Goal: Communication & Community: Answer question/provide support

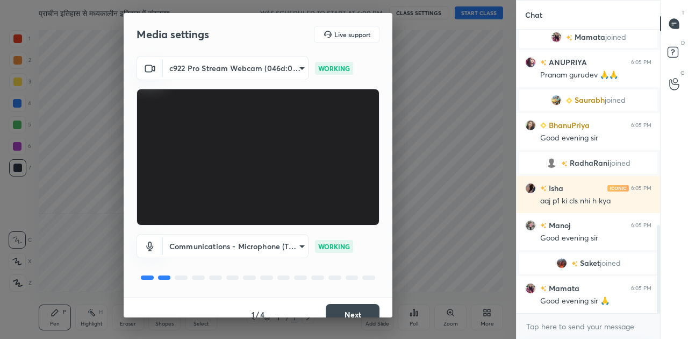
click at [359, 311] on button "Next" at bounding box center [353, 315] width 54 height 22
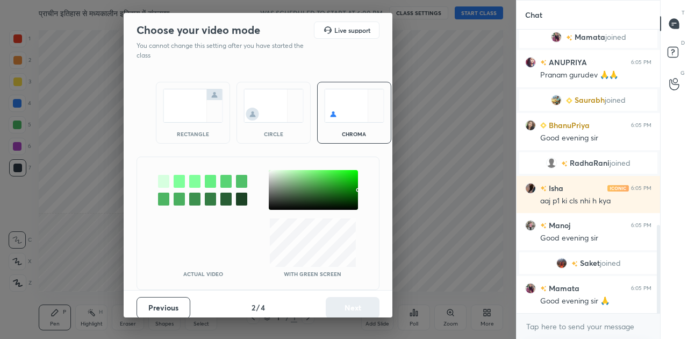
click at [180, 119] on img at bounding box center [193, 106] width 60 height 34
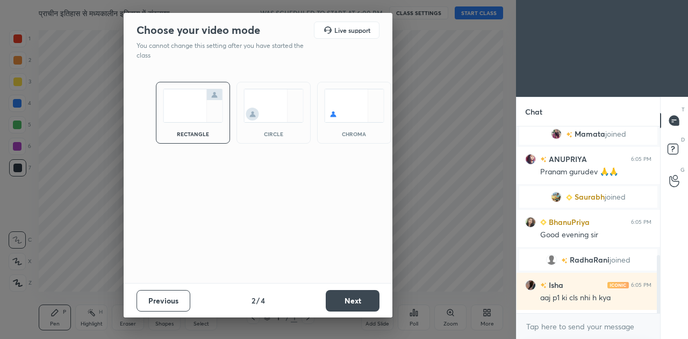
click at [355, 296] on button "Next" at bounding box center [353, 301] width 54 height 22
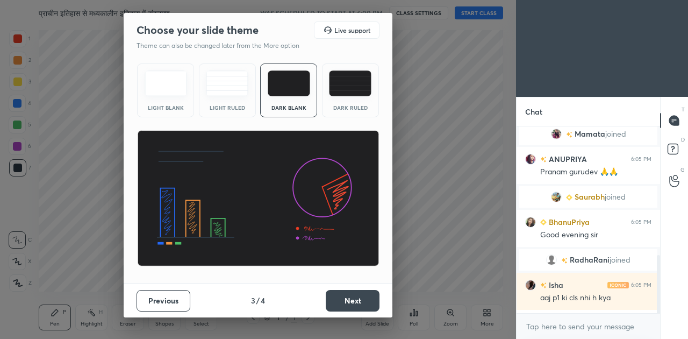
click at [348, 298] on button "Next" at bounding box center [353, 301] width 54 height 22
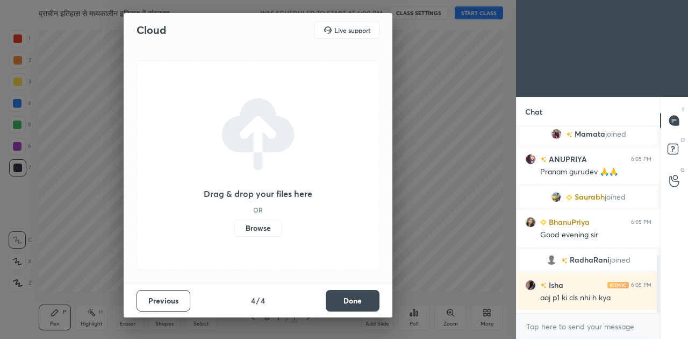
click at [348, 298] on button "Done" at bounding box center [353, 301] width 54 height 22
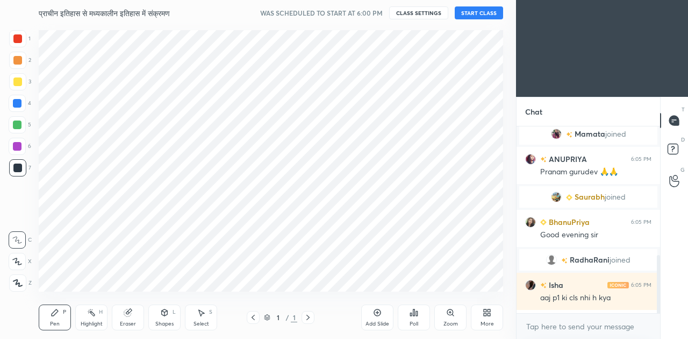
click at [477, 14] on button "START CLASS" at bounding box center [479, 12] width 48 height 13
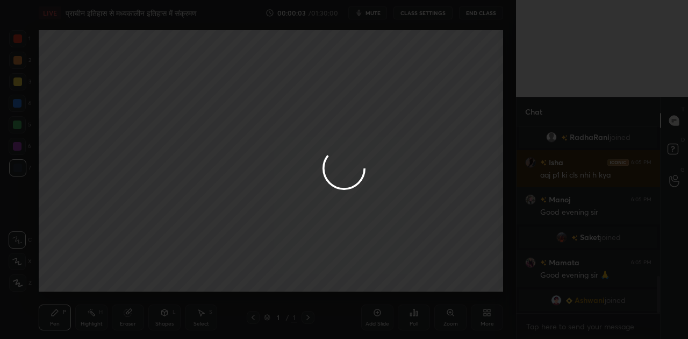
scroll to position [709, 0]
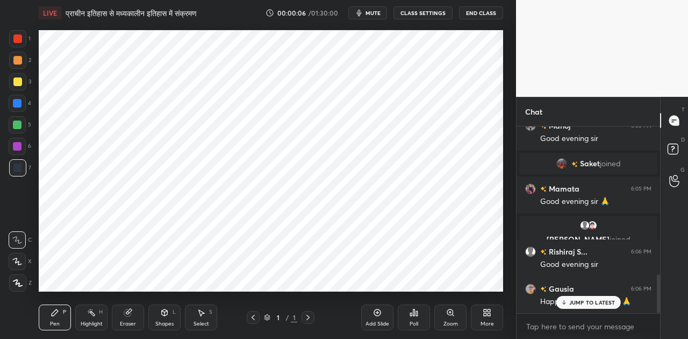
click at [488, 313] on icon at bounding box center [489, 314] width 3 height 3
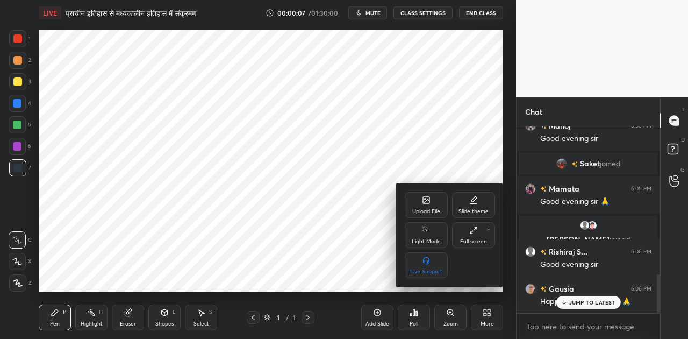
click at [430, 205] on div "Upload File" at bounding box center [426, 205] width 43 height 26
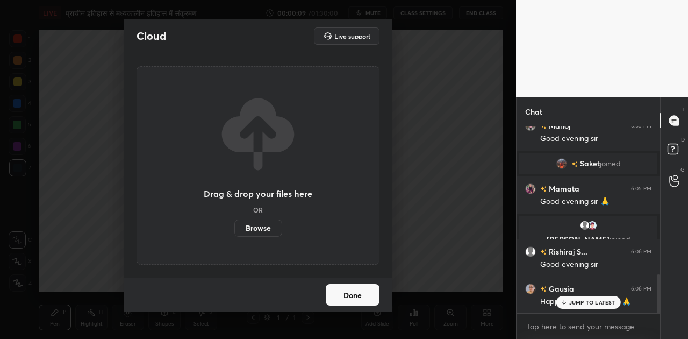
click at [267, 230] on label "Browse" at bounding box center [258, 227] width 48 height 17
click at [234, 230] on input "Browse" at bounding box center [234, 227] width 0 height 17
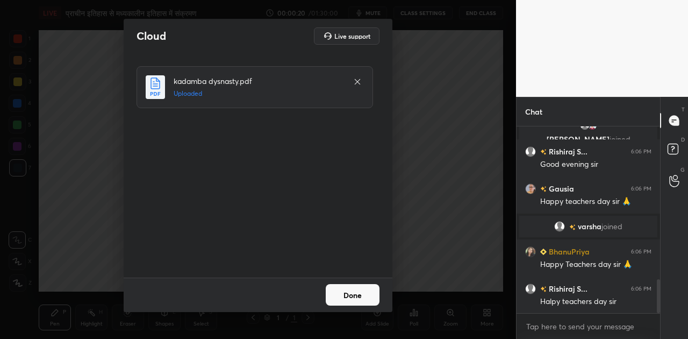
scroll to position [846, 0]
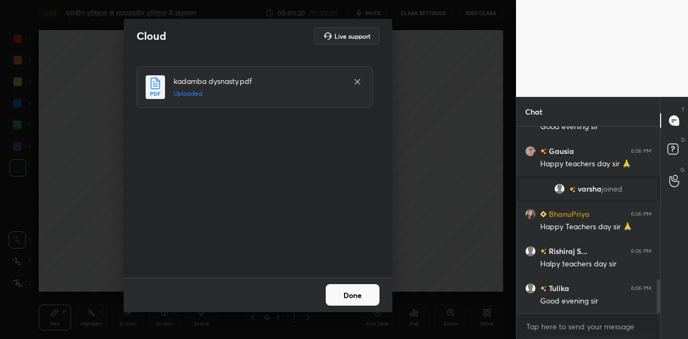
click at [348, 295] on button "Done" at bounding box center [353, 295] width 54 height 22
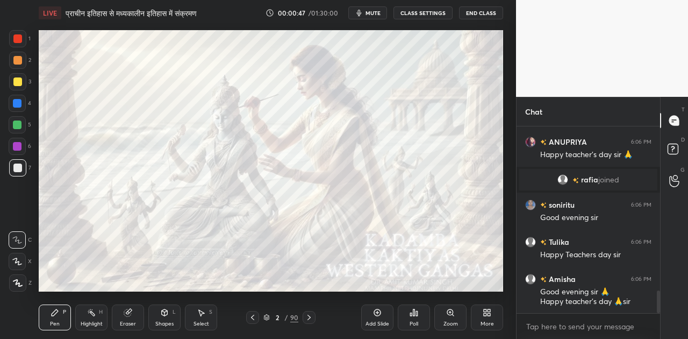
scroll to position [1352, 0]
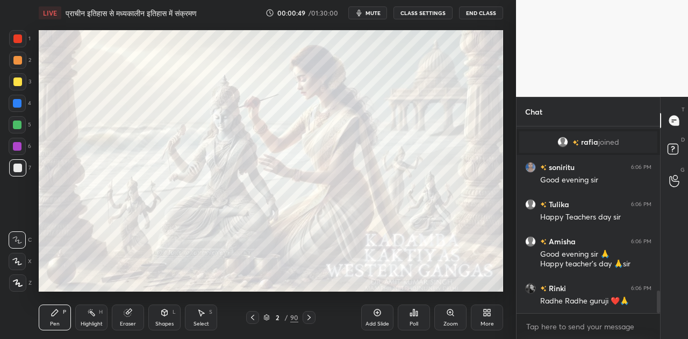
click at [483, 311] on icon at bounding box center [487, 312] width 9 height 9
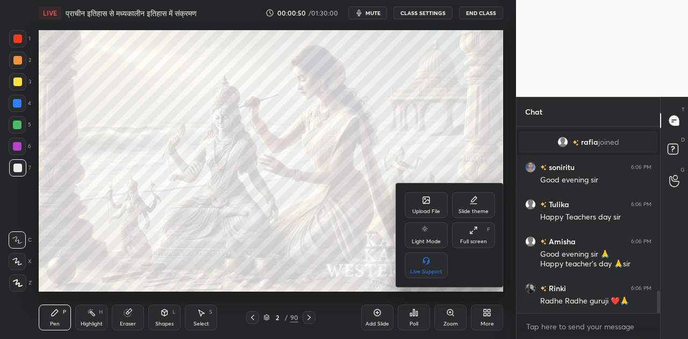
scroll to position [1378, 0]
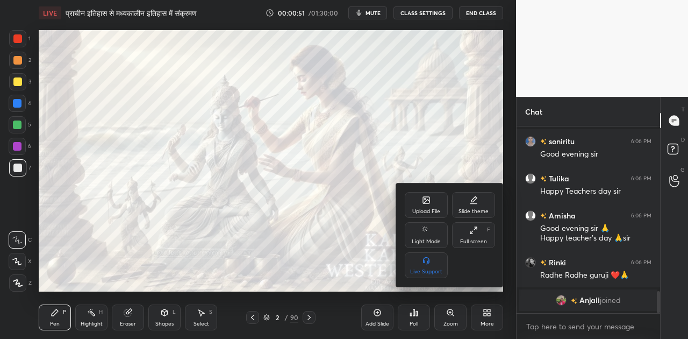
click at [427, 203] on icon at bounding box center [426, 200] width 6 height 6
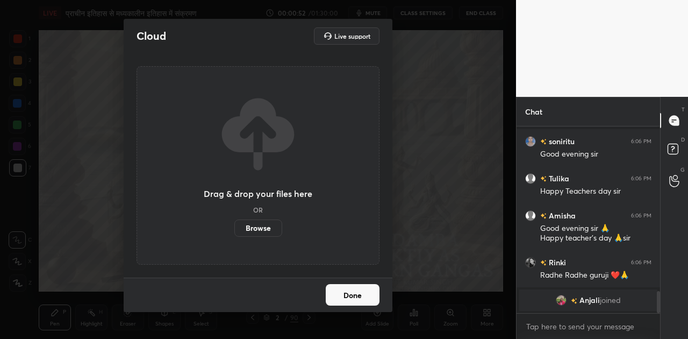
click at [263, 223] on label "Browse" at bounding box center [258, 227] width 48 height 17
click at [234, 223] on input "Browse" at bounding box center [234, 227] width 0 height 17
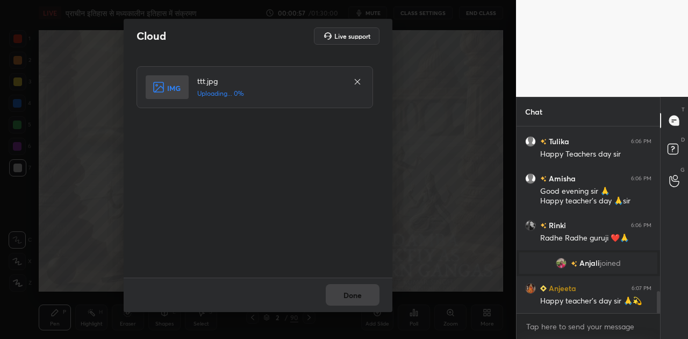
scroll to position [1411, 0]
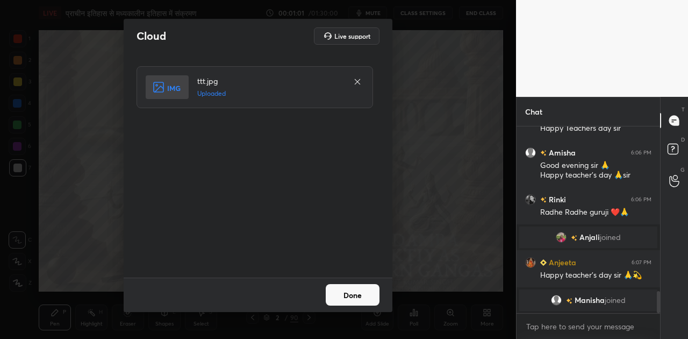
click at [363, 296] on button "Done" at bounding box center [353, 295] width 54 height 22
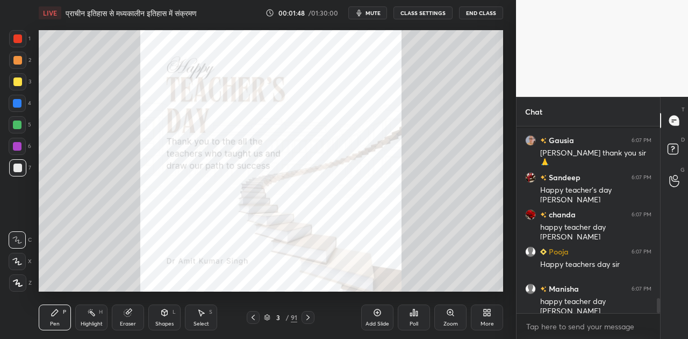
scroll to position [2130, 0]
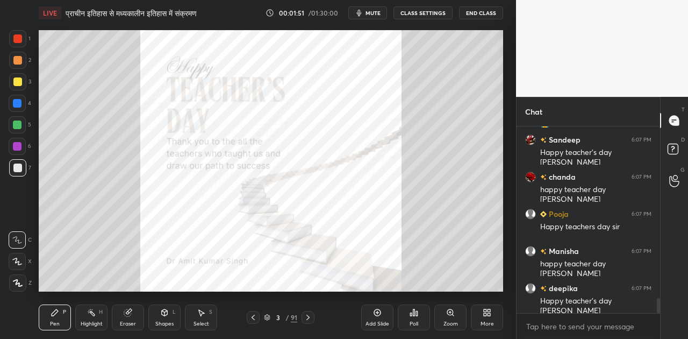
click at [257, 317] on icon at bounding box center [253, 317] width 9 height 9
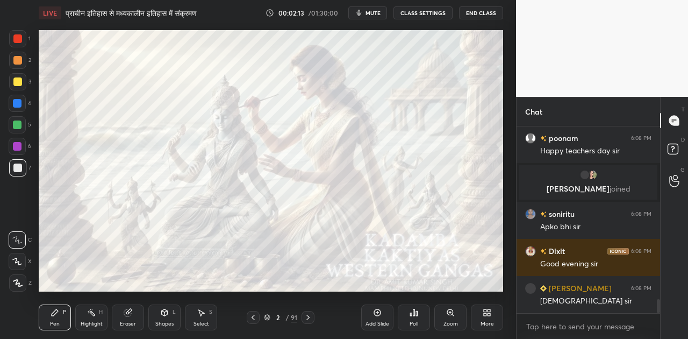
scroll to position [2312, 0]
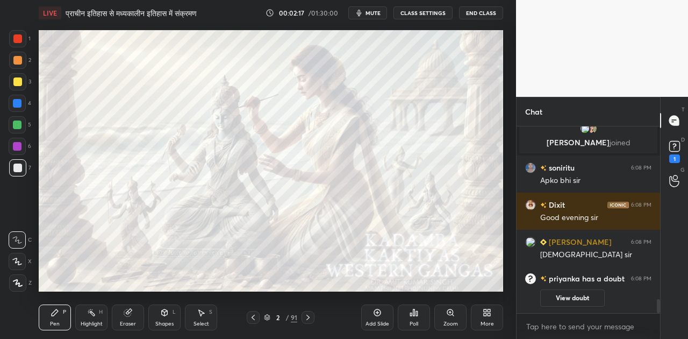
click at [375, 11] on span "mute" at bounding box center [373, 13] width 15 height 8
click at [375, 11] on span "unmute" at bounding box center [372, 13] width 23 height 8
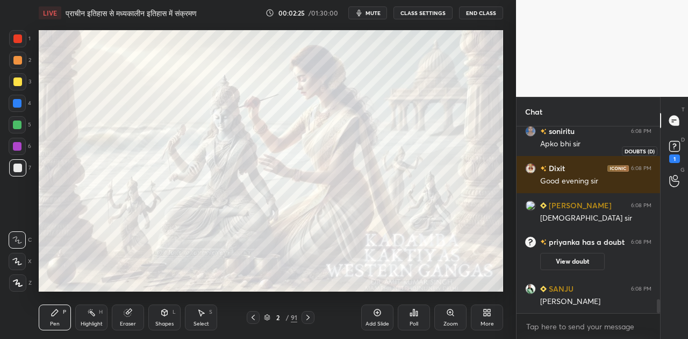
click at [674, 146] on icon at bounding box center [675, 146] width 4 height 4
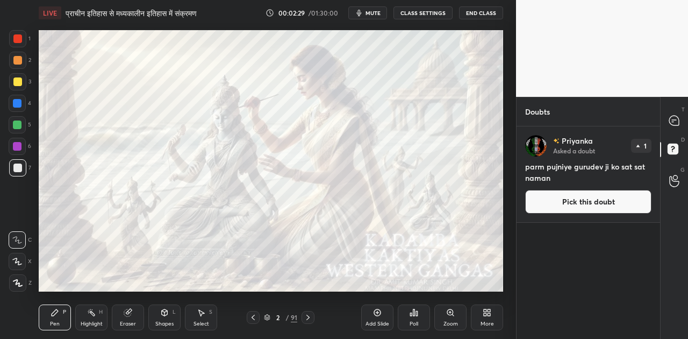
click at [581, 201] on button "Pick this doubt" at bounding box center [588, 202] width 126 height 24
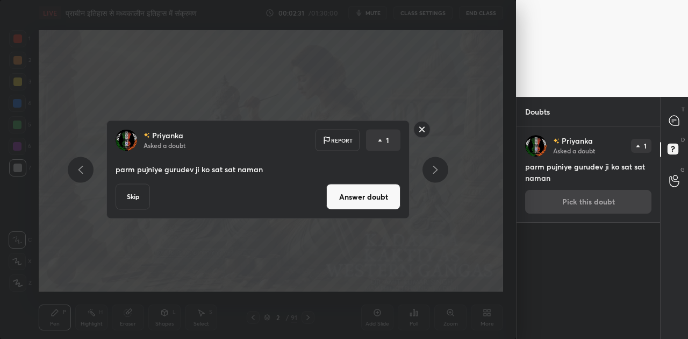
click at [136, 194] on button "Skip" at bounding box center [133, 197] width 34 height 26
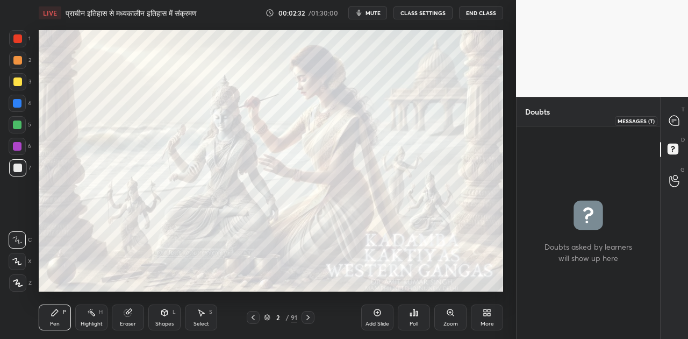
click at [676, 118] on icon at bounding box center [674, 121] width 10 height 10
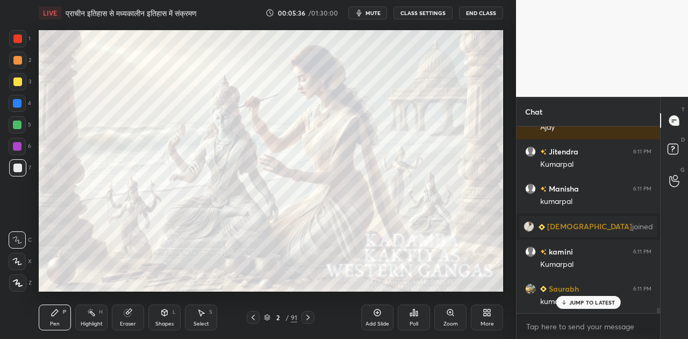
scroll to position [6222, 0]
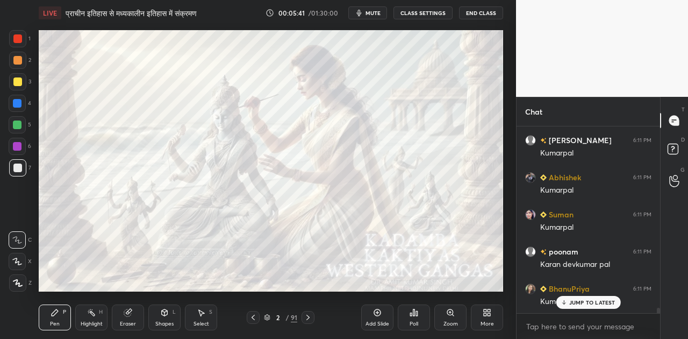
click at [379, 12] on span "mute" at bounding box center [373, 13] width 15 height 8
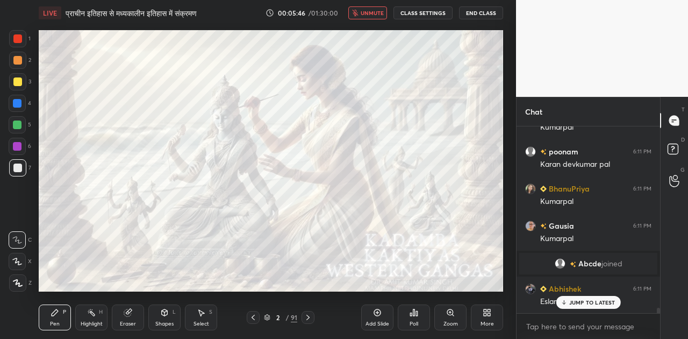
scroll to position [6533, 0]
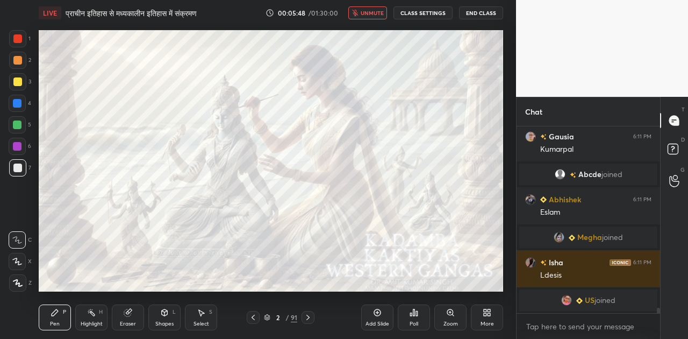
click at [379, 12] on span "unmute" at bounding box center [372, 13] width 23 height 8
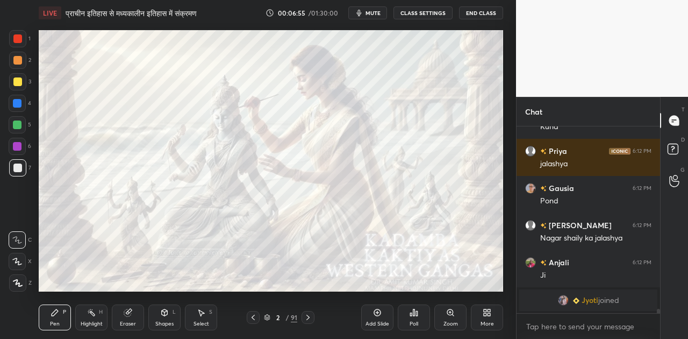
scroll to position [7996, 0]
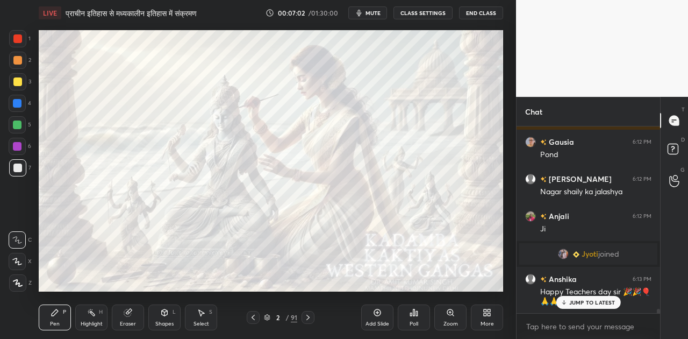
click at [593, 303] on p "JUMP TO LATEST" at bounding box center [592, 302] width 46 height 6
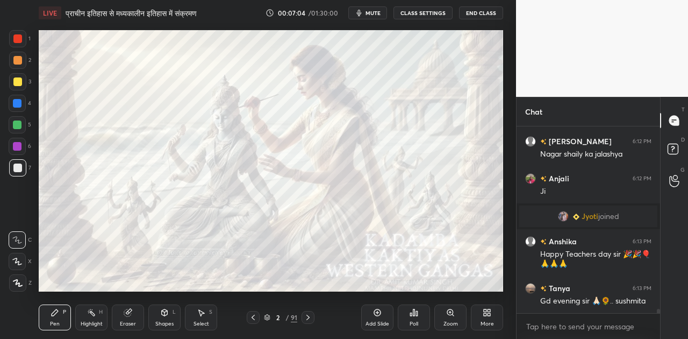
click at [376, 14] on span "mute" at bounding box center [373, 13] width 15 height 8
click at [376, 14] on span "unmute" at bounding box center [372, 13] width 23 height 8
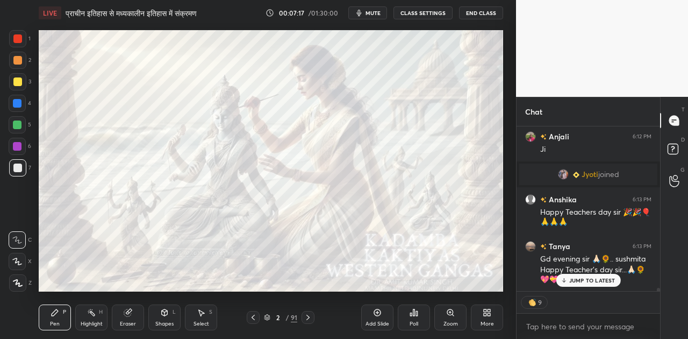
click at [309, 310] on div "Pen P Highlight H Eraser Shapes L Select S 2 / 91 Add Slide Poll Zoom More" at bounding box center [271, 317] width 465 height 43
click at [308, 320] on icon at bounding box center [308, 317] width 9 height 9
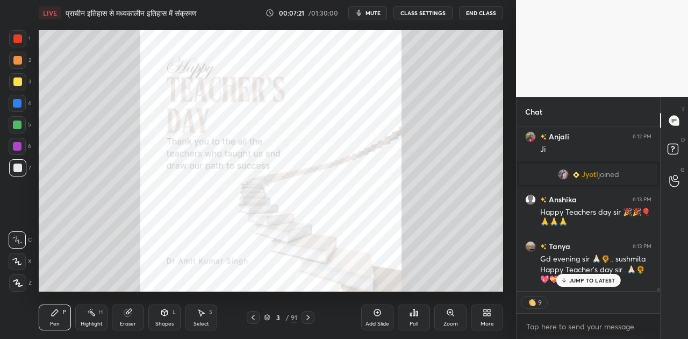
scroll to position [8054, 0]
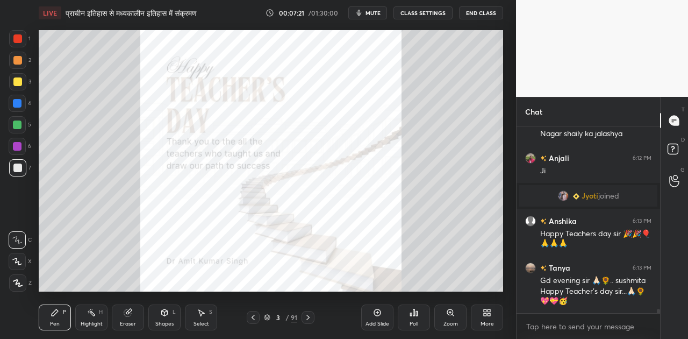
click at [308, 320] on icon at bounding box center [308, 317] width 9 height 9
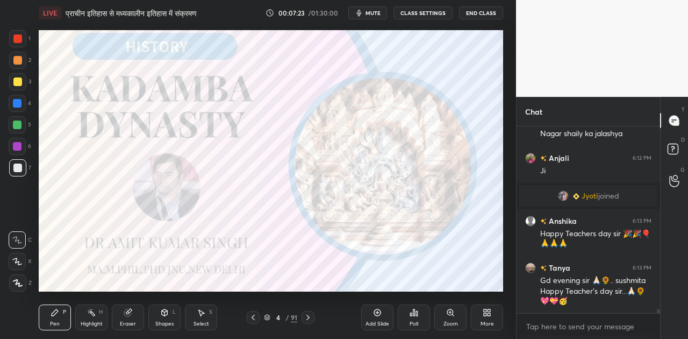
scroll to position [8100, 0]
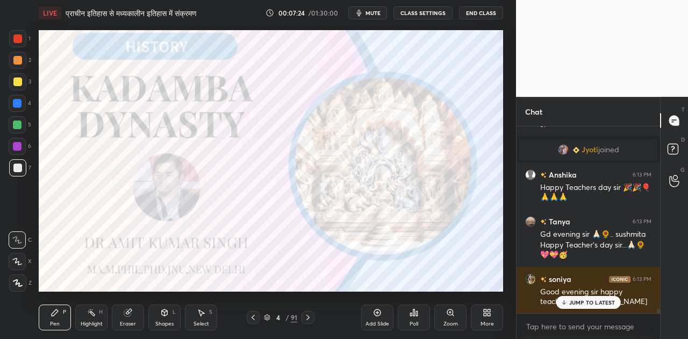
click at [305, 319] on icon at bounding box center [308, 317] width 9 height 9
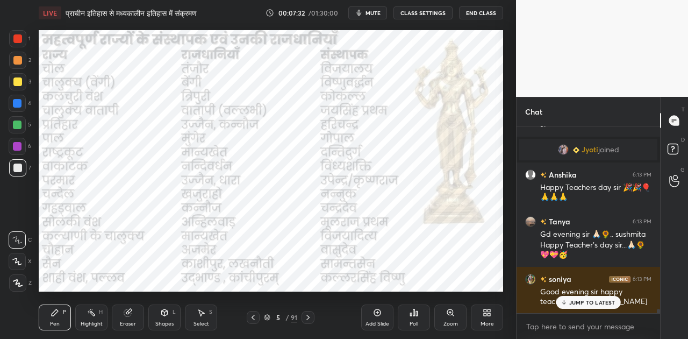
click at [571, 300] on p "JUMP TO LATEST" at bounding box center [592, 302] width 46 height 6
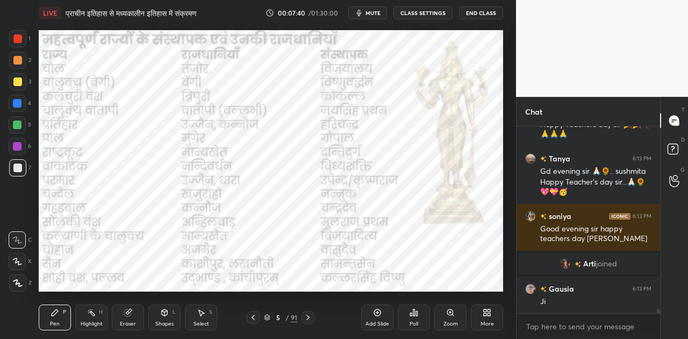
scroll to position [8160, 0]
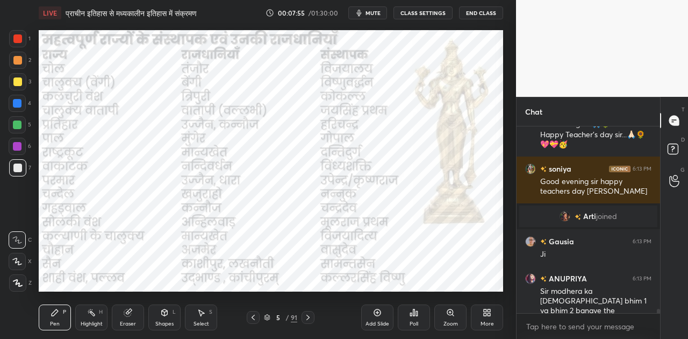
click at [374, 13] on span "mute" at bounding box center [373, 13] width 15 height 8
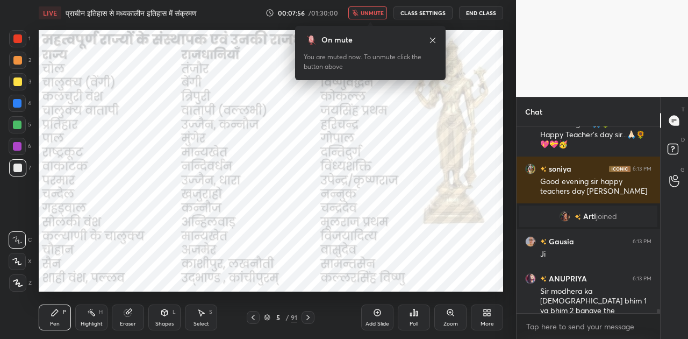
click at [374, 13] on span "unmute" at bounding box center [372, 13] width 23 height 8
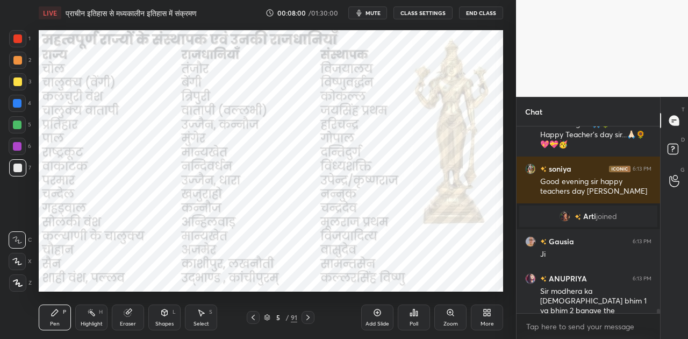
click at [308, 318] on icon at bounding box center [307, 317] width 3 height 5
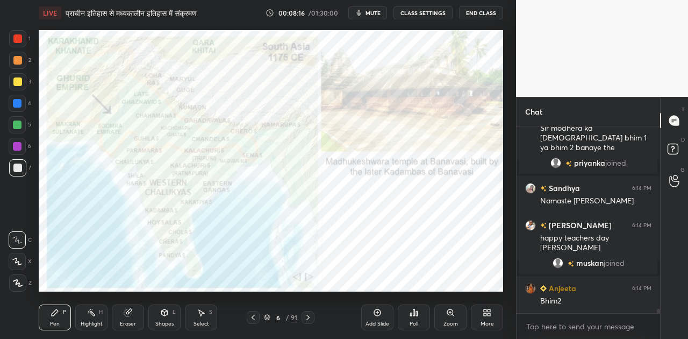
scroll to position [8329, 0]
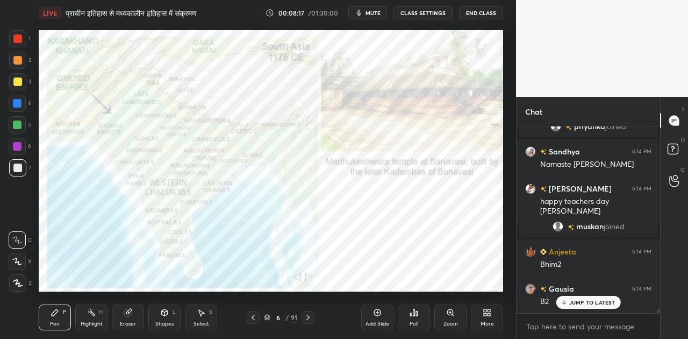
click at [18, 101] on div at bounding box center [17, 103] width 9 height 9
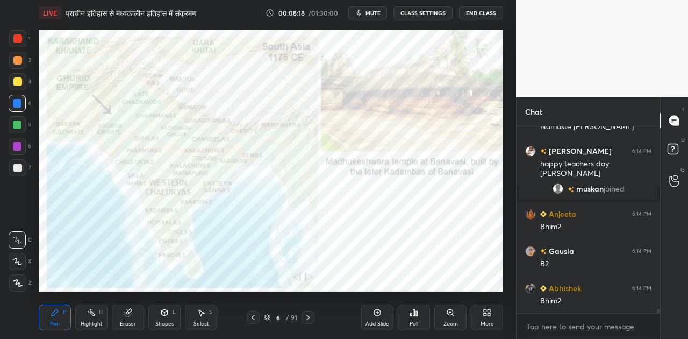
click at [165, 316] on icon at bounding box center [164, 312] width 9 height 9
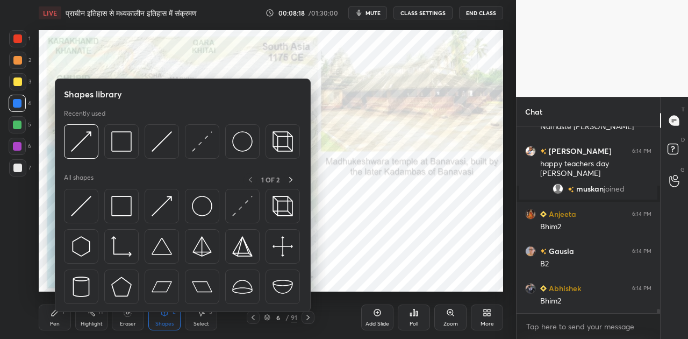
scroll to position [8403, 0]
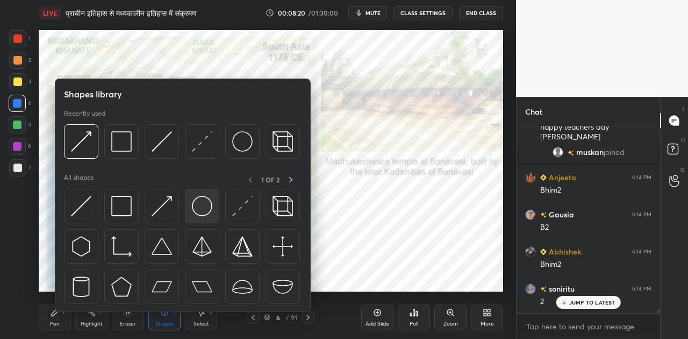
click at [197, 203] on img at bounding box center [202, 206] width 20 height 20
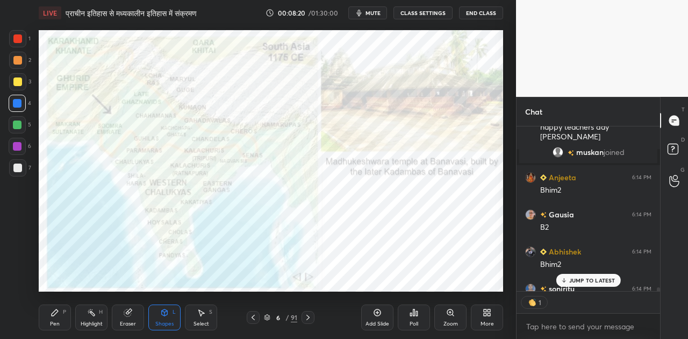
scroll to position [3, 3]
click at [18, 165] on div at bounding box center [17, 167] width 9 height 9
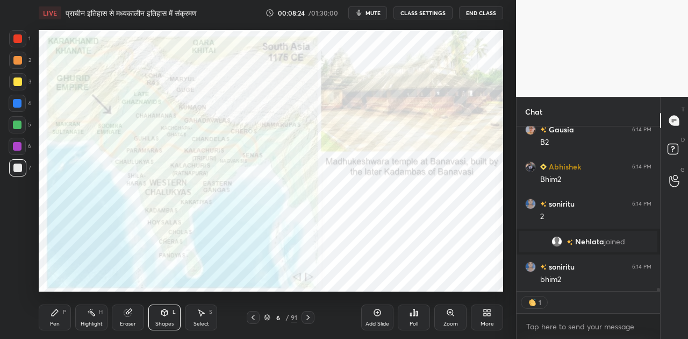
scroll to position [8526, 0]
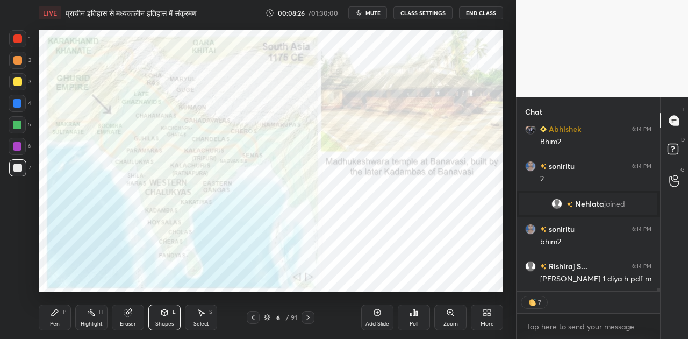
click at [18, 105] on div at bounding box center [17, 103] width 9 height 9
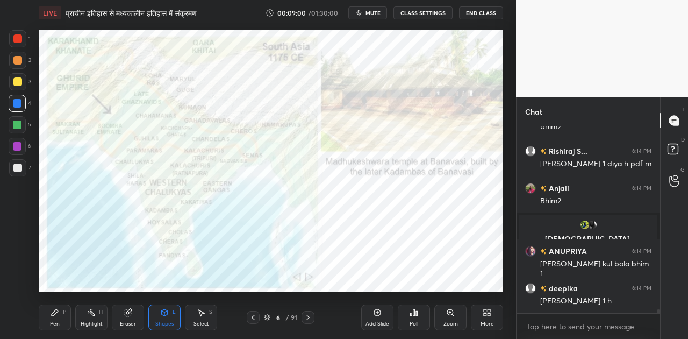
scroll to position [8687, 0]
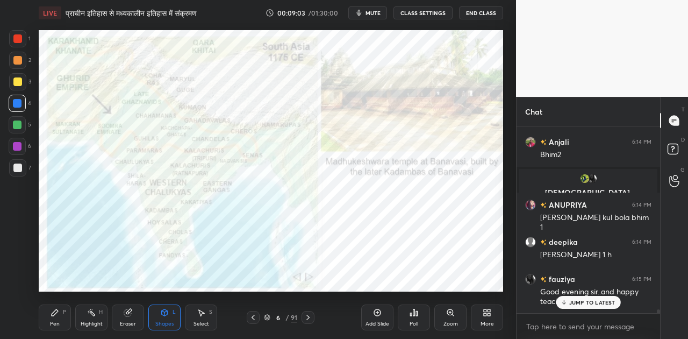
click at [592, 303] on p "JUMP TO LATEST" at bounding box center [592, 302] width 46 height 6
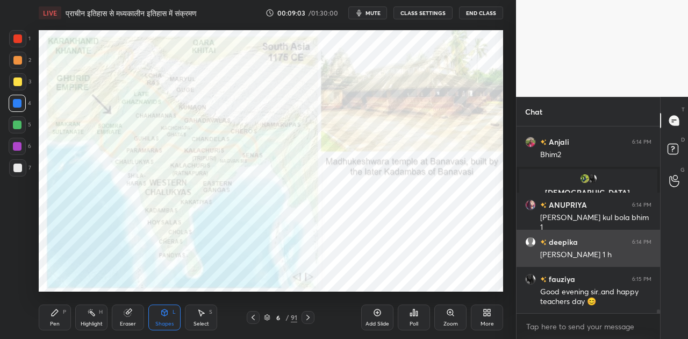
scroll to position [8725, 0]
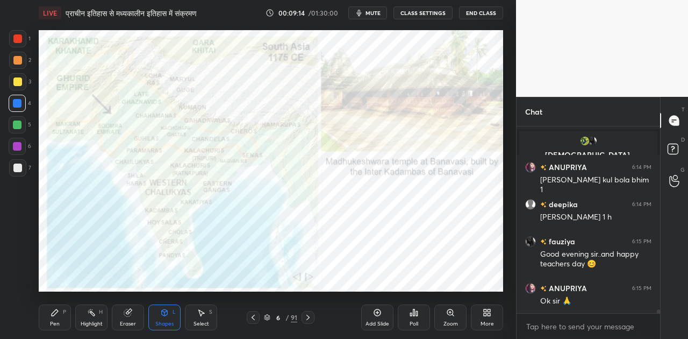
click at [307, 317] on icon at bounding box center [308, 317] width 9 height 9
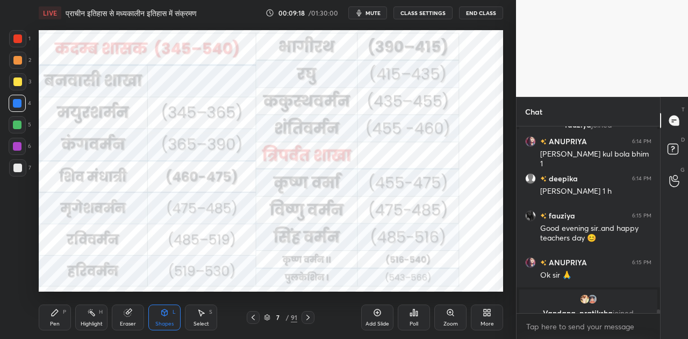
scroll to position [8777, 0]
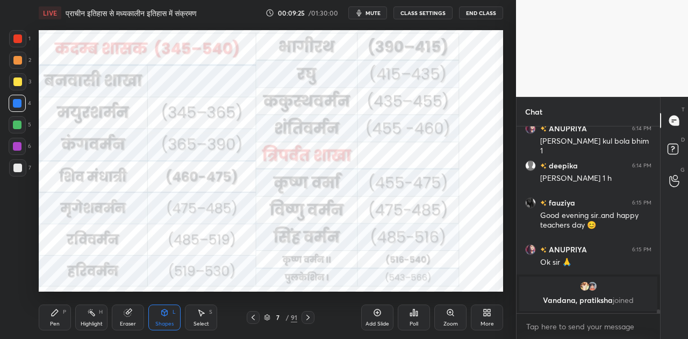
click at [308, 317] on icon at bounding box center [308, 317] width 9 height 9
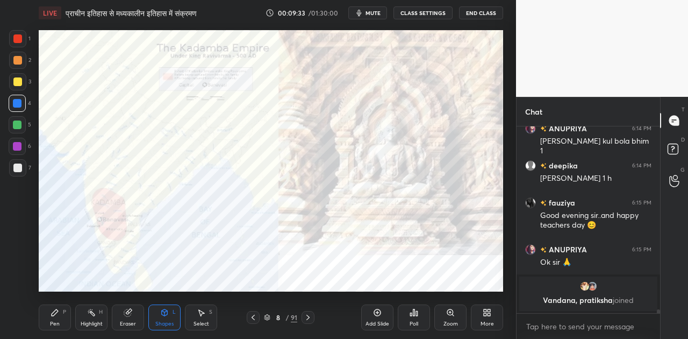
scroll to position [8635, 0]
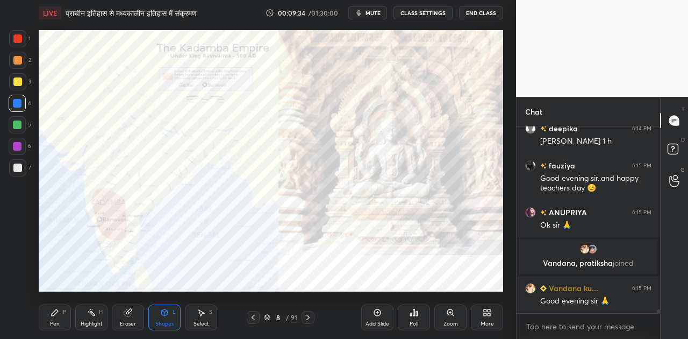
click at [375, 12] on span "mute" at bounding box center [373, 13] width 15 height 8
click at [375, 12] on span "unmute" at bounding box center [372, 13] width 23 height 8
click at [54, 314] on icon at bounding box center [55, 312] width 6 height 6
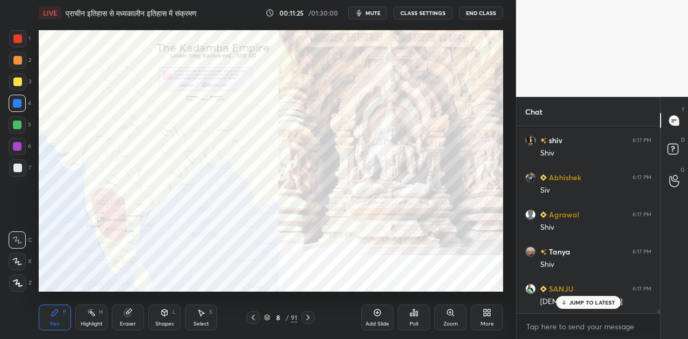
scroll to position [9034, 0]
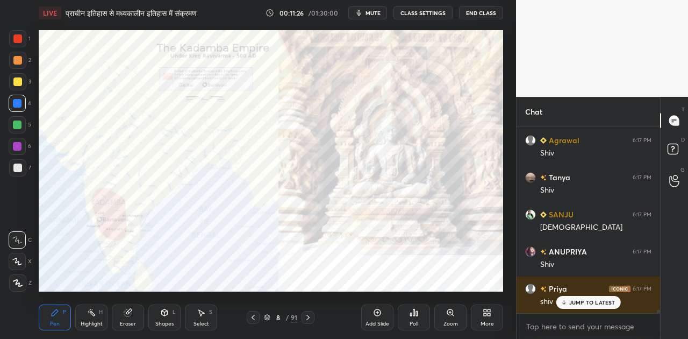
click at [383, 315] on div "Add Slide" at bounding box center [377, 317] width 32 height 26
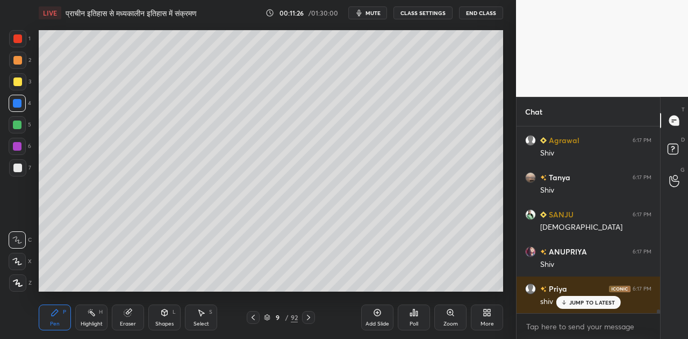
scroll to position [9108, 0]
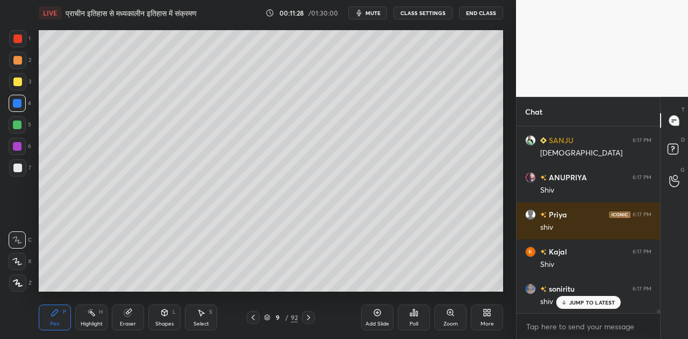
click at [17, 166] on div at bounding box center [17, 167] width 9 height 9
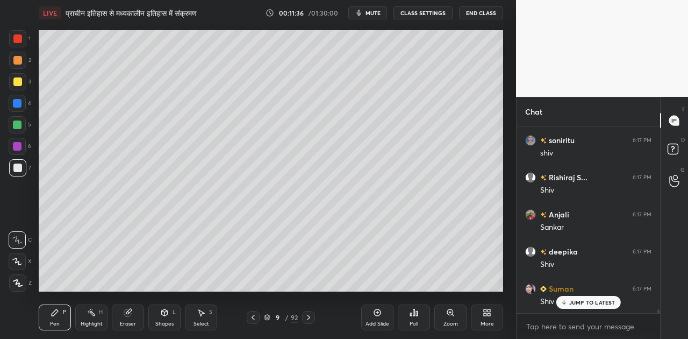
scroll to position [9282, 0]
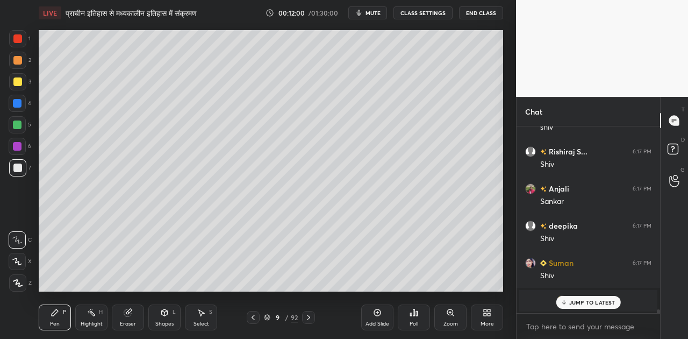
click at [18, 283] on icon at bounding box center [17, 283] width 9 height 6
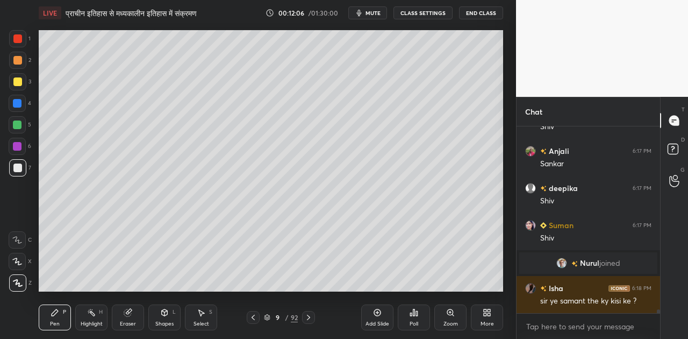
scroll to position [9356, 0]
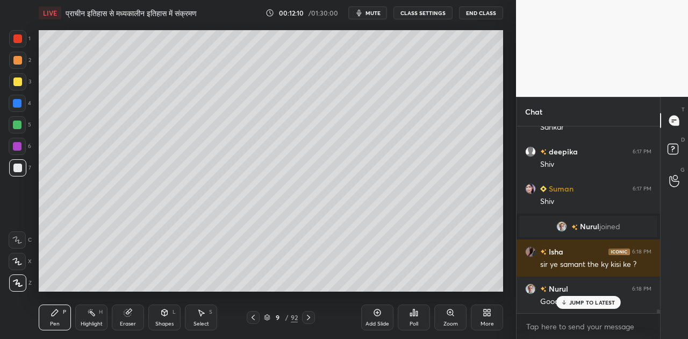
click at [19, 240] on icon at bounding box center [17, 240] width 10 height 8
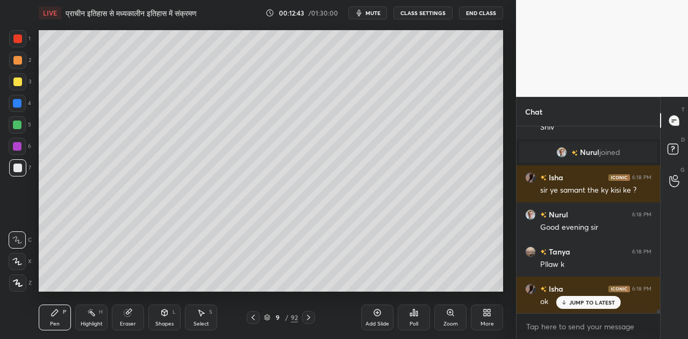
scroll to position [9456, 0]
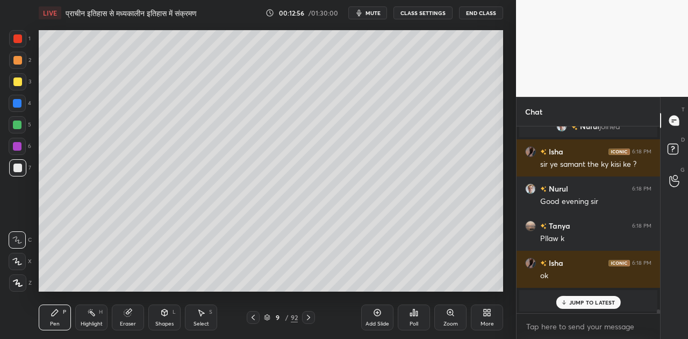
click at [588, 301] on p "JUMP TO LATEST" at bounding box center [592, 302] width 46 height 6
click at [15, 61] on div at bounding box center [17, 60] width 9 height 9
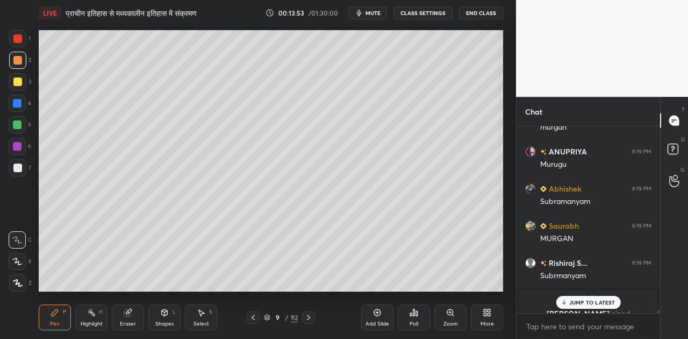
scroll to position [9792, 0]
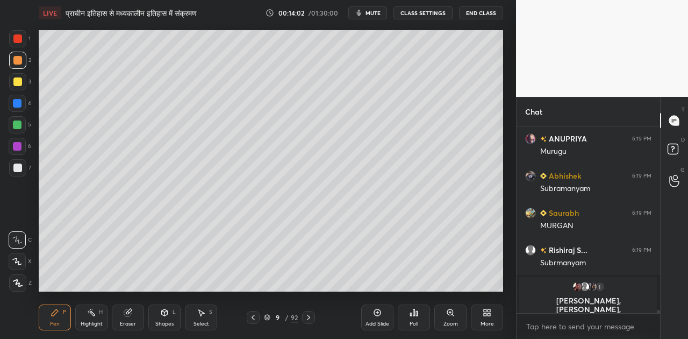
click at [169, 318] on div "Shapes L" at bounding box center [164, 317] width 32 height 26
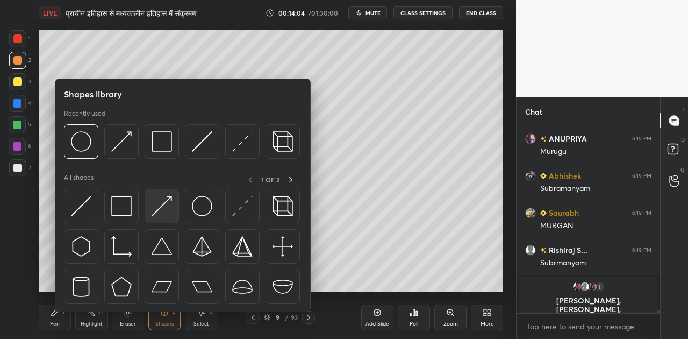
click at [156, 207] on img at bounding box center [162, 206] width 20 height 20
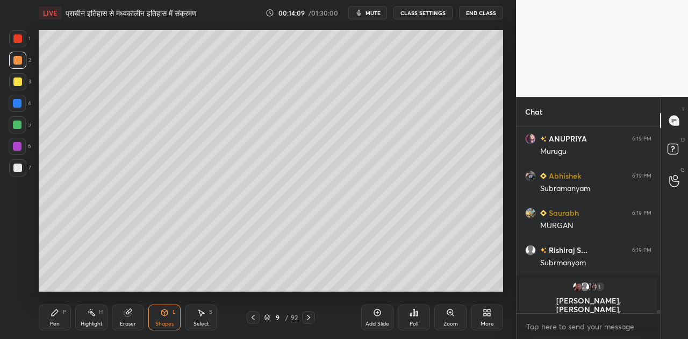
click at [56, 311] on icon at bounding box center [55, 312] width 6 height 6
click at [17, 168] on div at bounding box center [17, 167] width 9 height 9
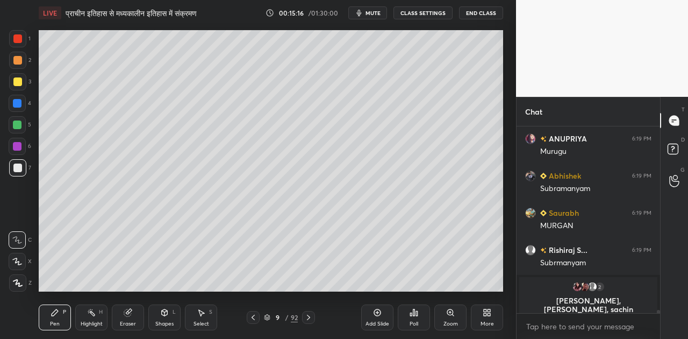
scroll to position [9510, 0]
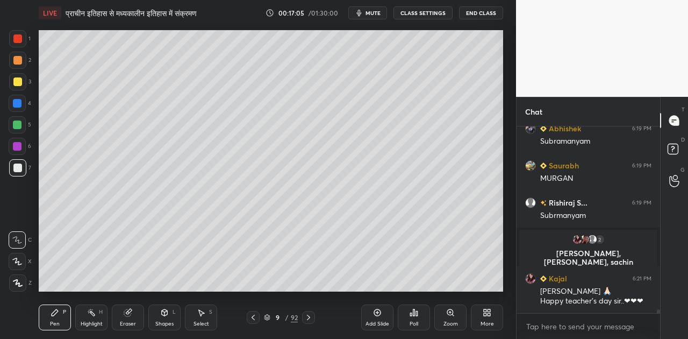
click at [377, 13] on span "mute" at bounding box center [373, 13] width 15 height 8
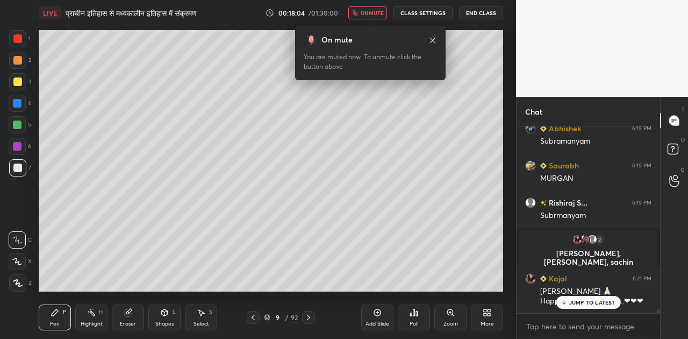
scroll to position [9556, 0]
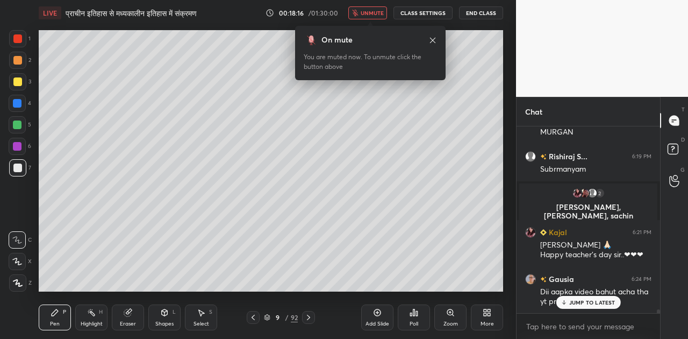
click at [372, 14] on span "unmute" at bounding box center [372, 13] width 23 height 8
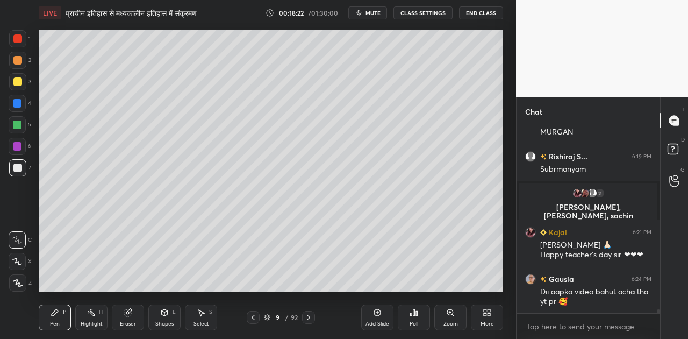
scroll to position [9594, 0]
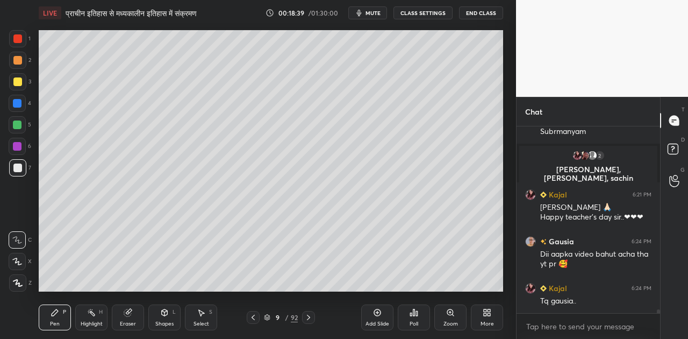
click at [163, 317] on div "Shapes L" at bounding box center [164, 317] width 32 height 26
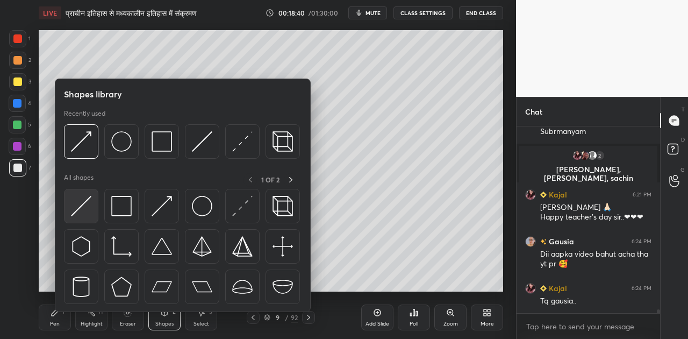
click at [80, 205] on img at bounding box center [81, 206] width 20 height 20
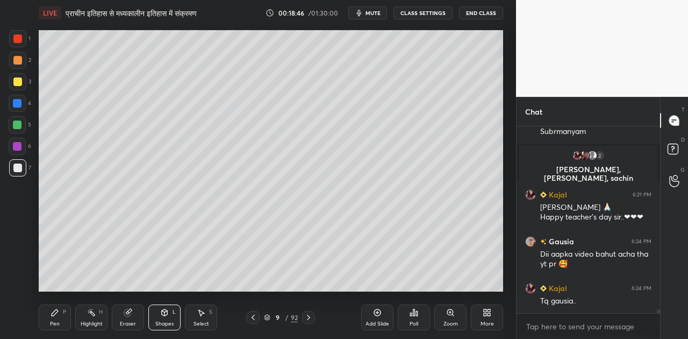
click at [48, 310] on div "Pen P" at bounding box center [55, 317] width 32 height 26
click at [165, 323] on div "Shapes" at bounding box center [164, 323] width 18 height 5
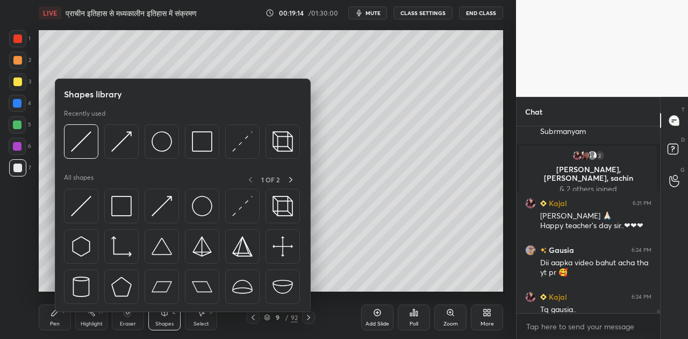
scroll to position [9628, 0]
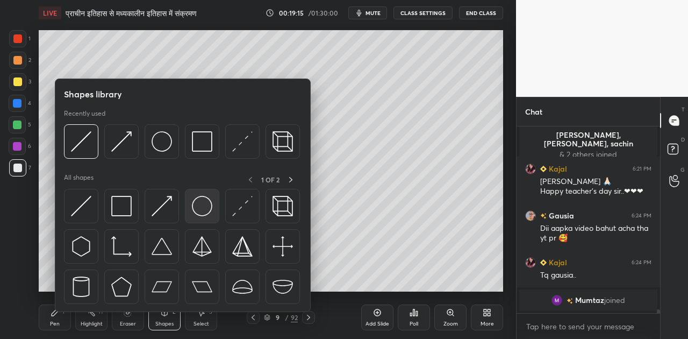
click at [206, 211] on img at bounding box center [202, 206] width 20 height 20
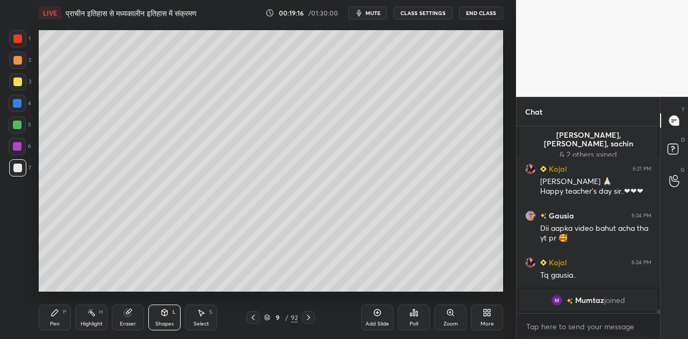
click at [18, 105] on div at bounding box center [17, 103] width 9 height 9
click at [57, 315] on icon at bounding box center [55, 312] width 9 height 9
click at [22, 168] on div at bounding box center [17, 167] width 17 height 17
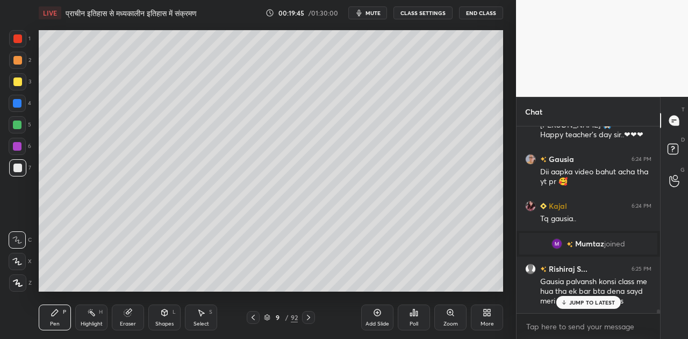
scroll to position [9692, 0]
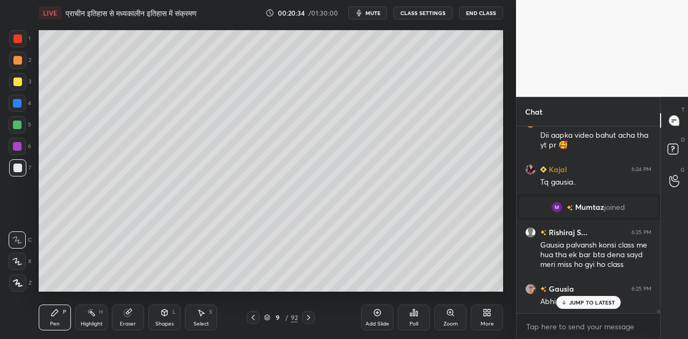
click at [169, 314] on div "Shapes L" at bounding box center [164, 317] width 32 height 26
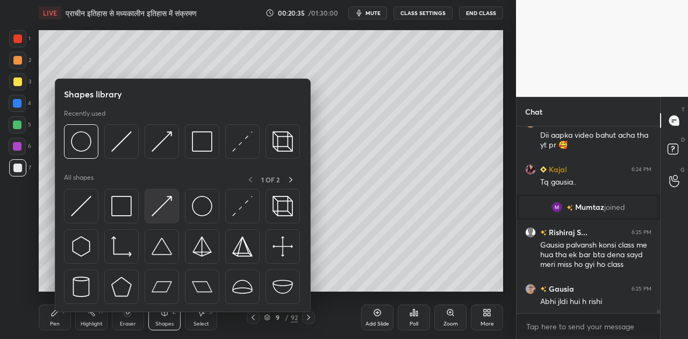
click at [158, 205] on img at bounding box center [162, 206] width 20 height 20
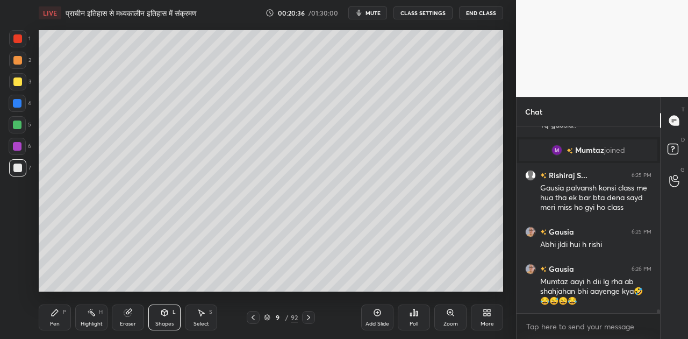
click at [20, 121] on div at bounding box center [17, 124] width 9 height 9
click at [60, 315] on div "Pen P" at bounding box center [55, 317] width 32 height 26
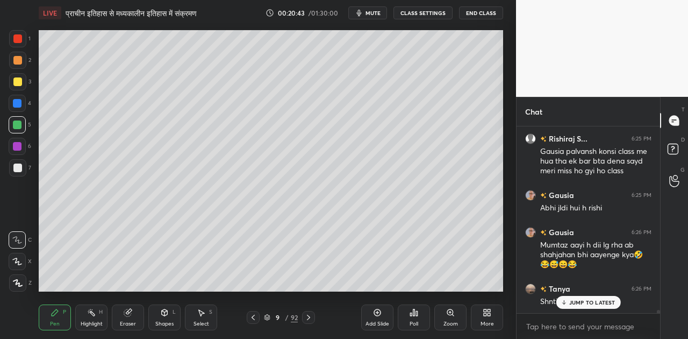
scroll to position [9823, 0]
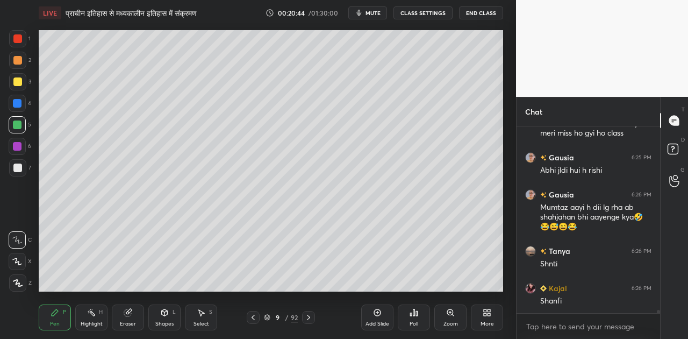
click at [377, 8] on button "mute" at bounding box center [367, 12] width 39 height 13
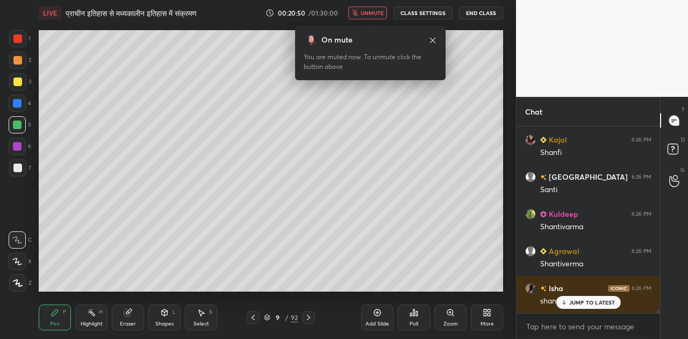
scroll to position [10008, 0]
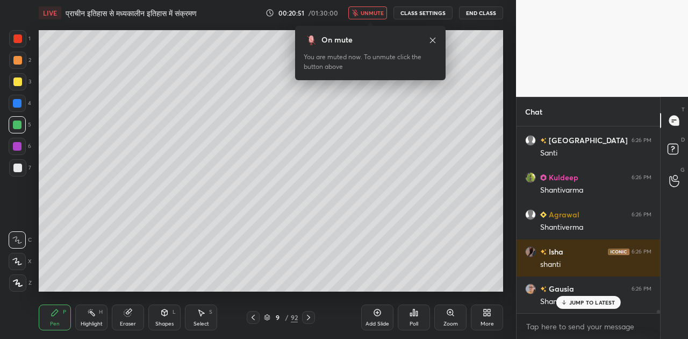
click at [377, 8] on button "unmute" at bounding box center [367, 12] width 39 height 13
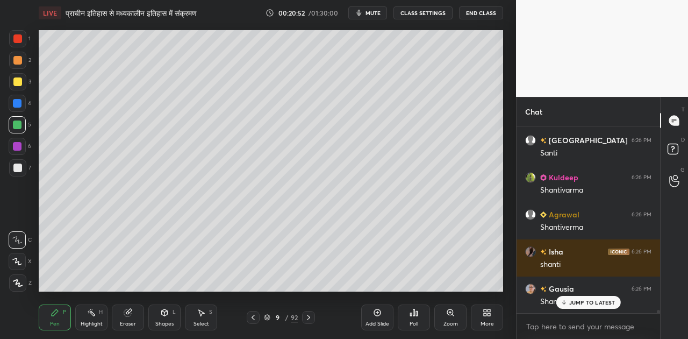
scroll to position [10046, 0]
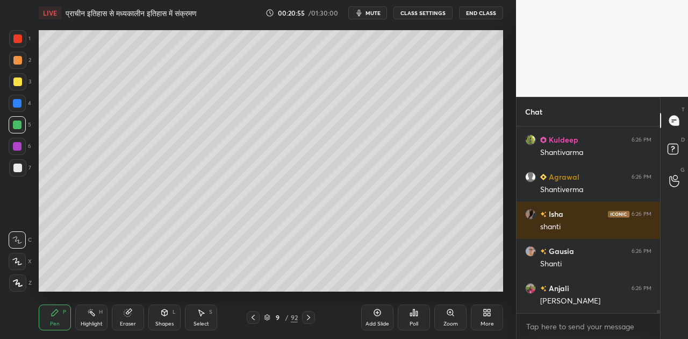
click at [18, 167] on div at bounding box center [17, 167] width 9 height 9
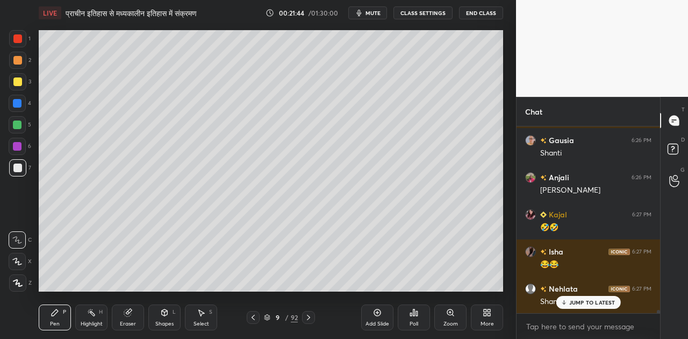
scroll to position [10182, 0]
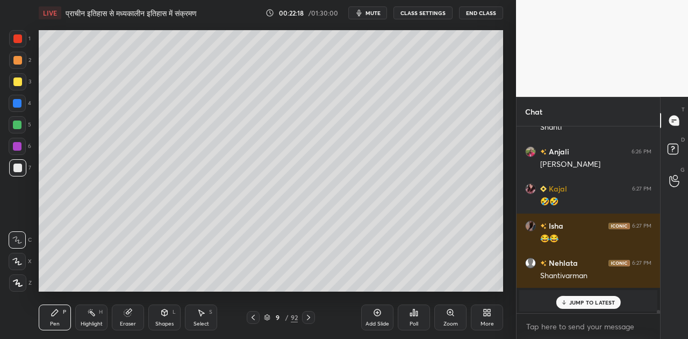
click at [200, 321] on div "Select" at bounding box center [202, 323] width 16 height 5
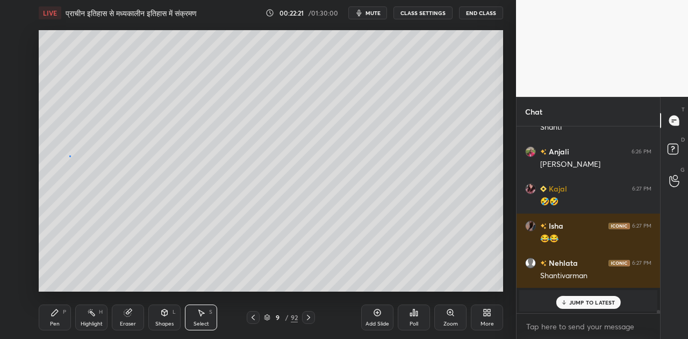
click at [69, 155] on div "0 ° Undo Copy Duplicate Duplicate to new slide Delete" at bounding box center [271, 160] width 465 height 261
click at [72, 157] on div "0 ° Undo Copy Duplicate Duplicate to new slide Delete" at bounding box center [271, 160] width 465 height 261
click at [75, 145] on div "0 ° Undo Copy Duplicate Duplicate to new slide Delete" at bounding box center [271, 160] width 465 height 261
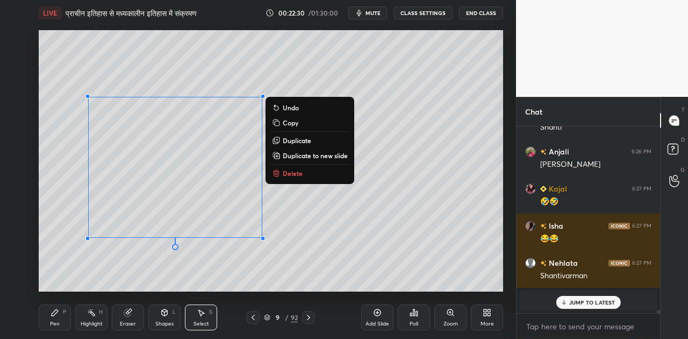
click at [77, 140] on div "0 ° Undo Copy Duplicate Duplicate to new slide Delete" at bounding box center [271, 160] width 465 height 261
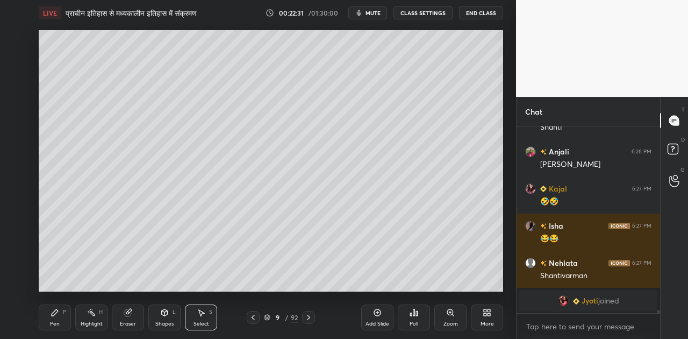
scroll to position [10220, 0]
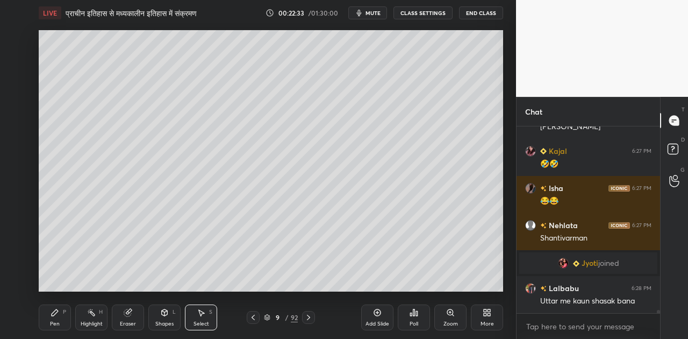
click at [126, 318] on div "Eraser" at bounding box center [128, 317] width 32 height 26
click at [17, 260] on icon at bounding box center [17, 261] width 9 height 9
click at [53, 323] on div "Pen" at bounding box center [55, 323] width 10 height 5
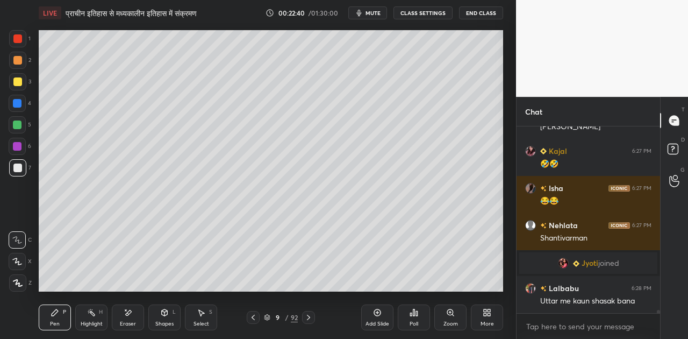
click at [19, 239] on icon at bounding box center [17, 240] width 10 height 8
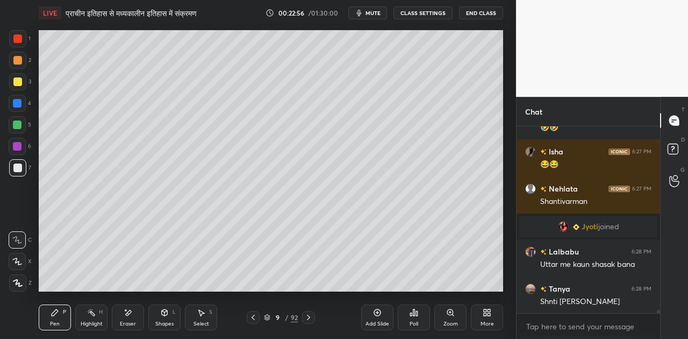
scroll to position [10294, 0]
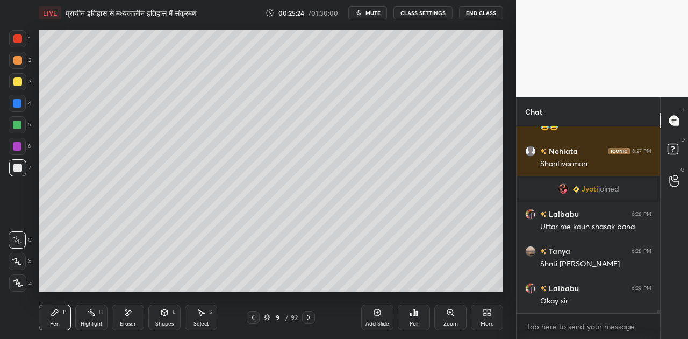
click at [166, 317] on div "Shapes L" at bounding box center [164, 317] width 32 height 26
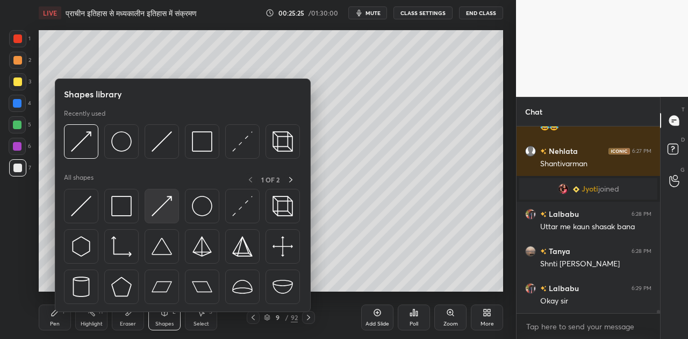
click at [158, 211] on img at bounding box center [162, 206] width 20 height 20
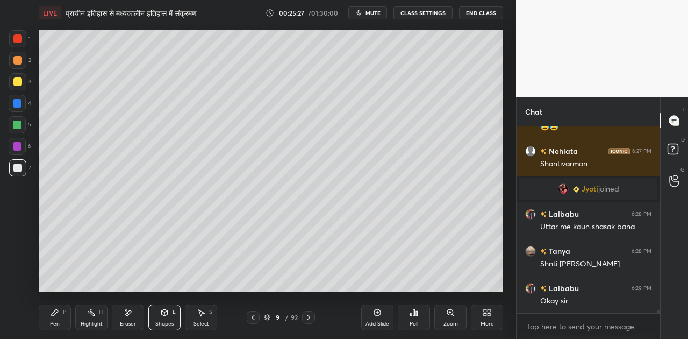
click at [52, 318] on div "Pen P" at bounding box center [55, 317] width 32 height 26
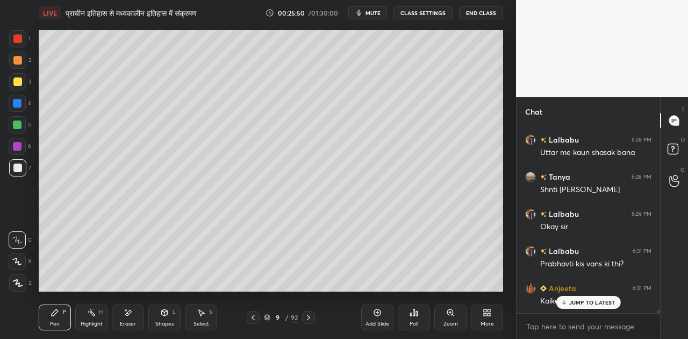
scroll to position [10405, 0]
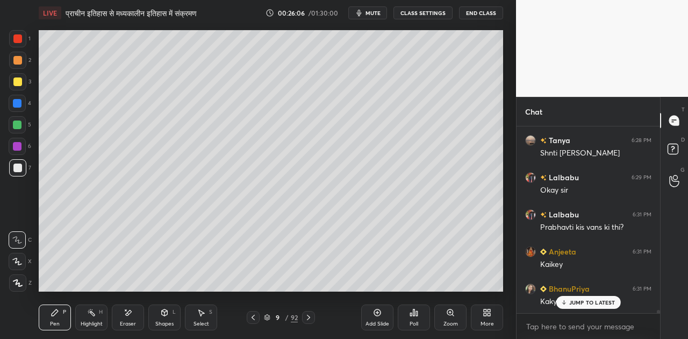
click at [567, 299] on icon at bounding box center [563, 302] width 7 height 6
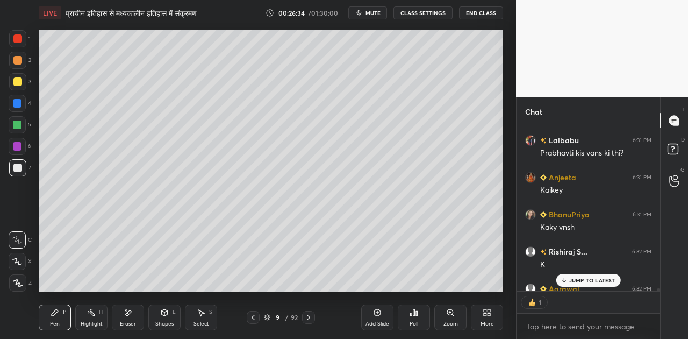
scroll to position [3, 3]
click at [375, 10] on span "mute" at bounding box center [373, 13] width 15 height 8
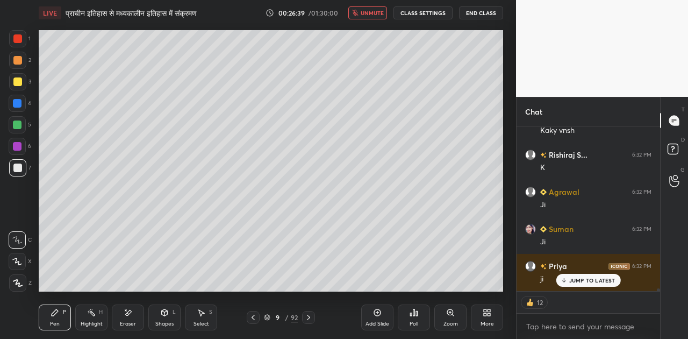
scroll to position [10612, 0]
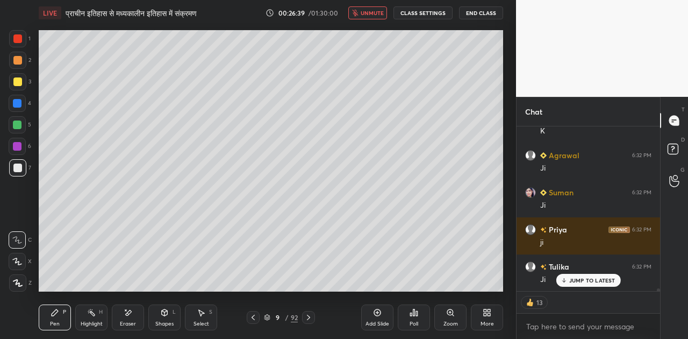
click at [375, 10] on span "unmute" at bounding box center [372, 13] width 23 height 8
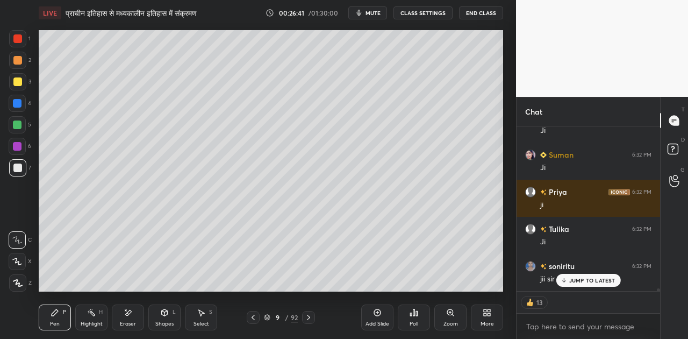
scroll to position [10686, 0]
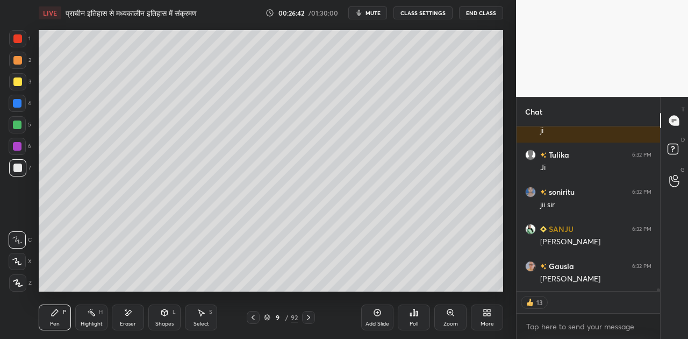
click at [309, 316] on icon at bounding box center [308, 317] width 9 height 9
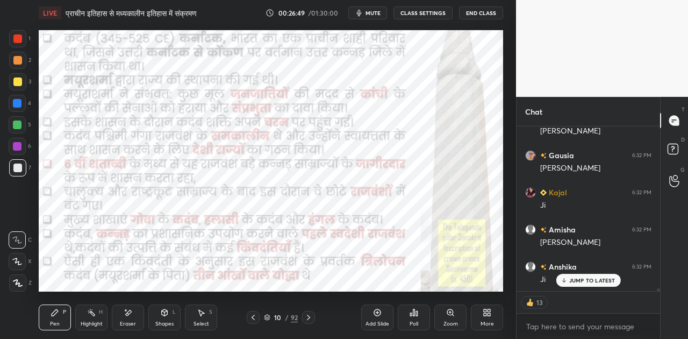
scroll to position [10813, 0]
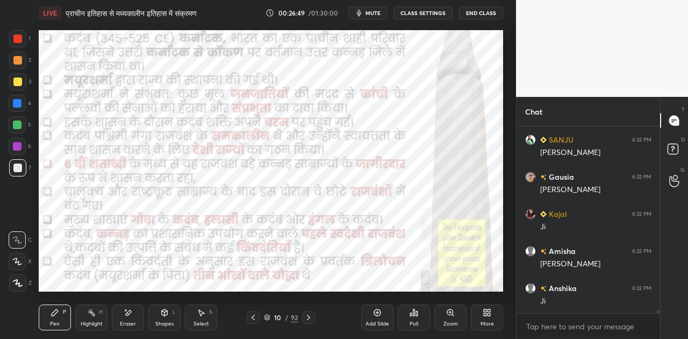
click at [18, 105] on div at bounding box center [17, 103] width 9 height 9
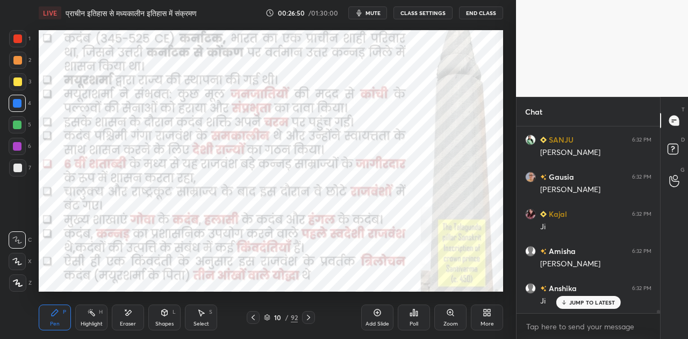
scroll to position [10850, 0]
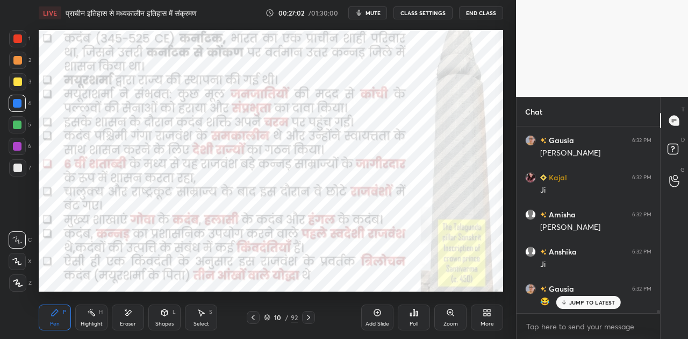
click at [306, 316] on icon at bounding box center [308, 317] width 9 height 9
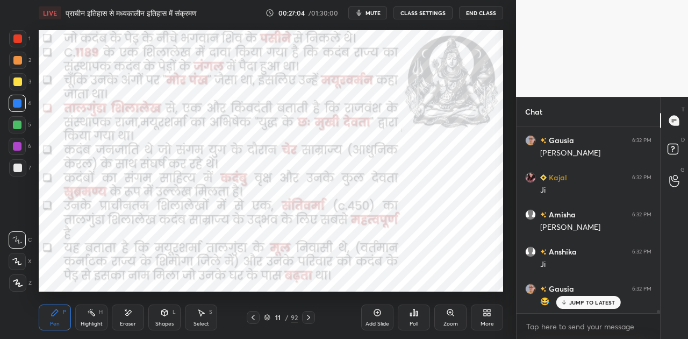
click at [306, 316] on icon at bounding box center [308, 317] width 9 height 9
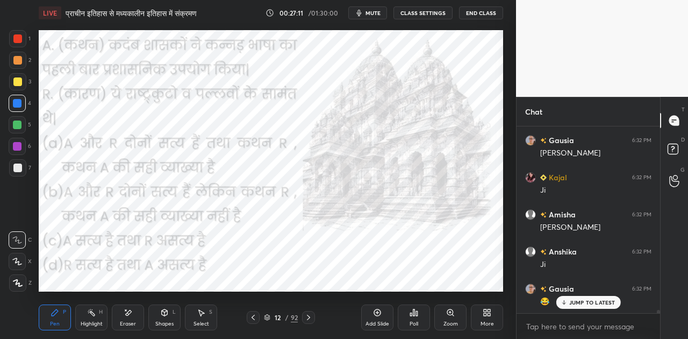
scroll to position [10876, 0]
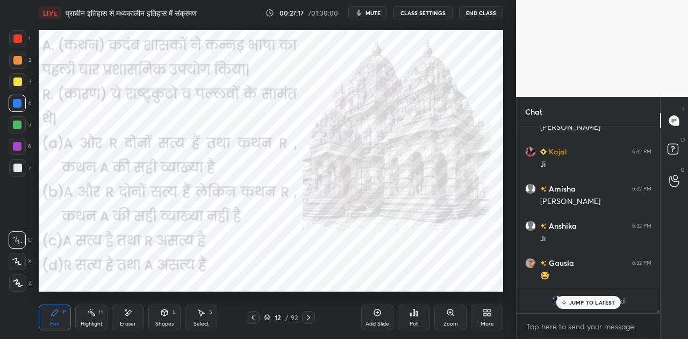
click at [582, 299] on p "JUMP TO LATEST" at bounding box center [592, 302] width 46 height 6
click at [416, 314] on icon at bounding box center [417, 313] width 2 height 5
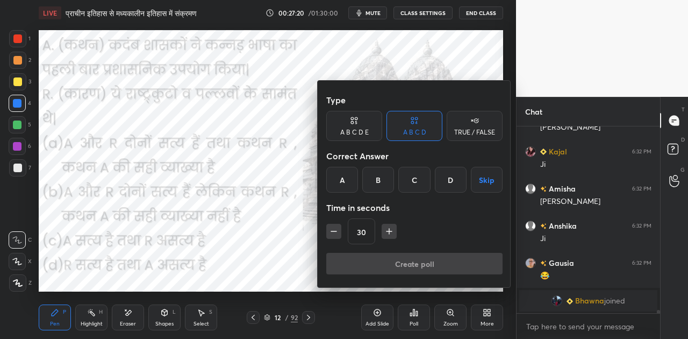
click at [375, 176] on div "B" at bounding box center [378, 180] width 32 height 26
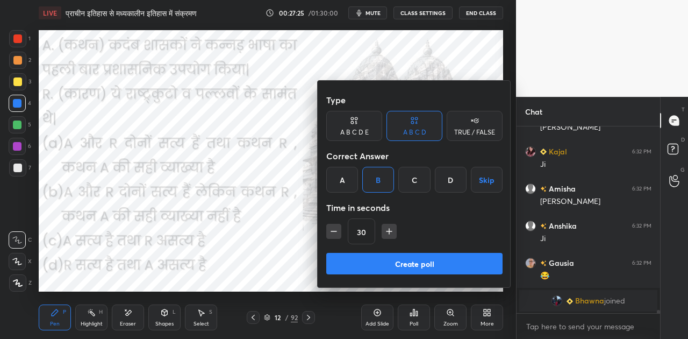
scroll to position [10913, 0]
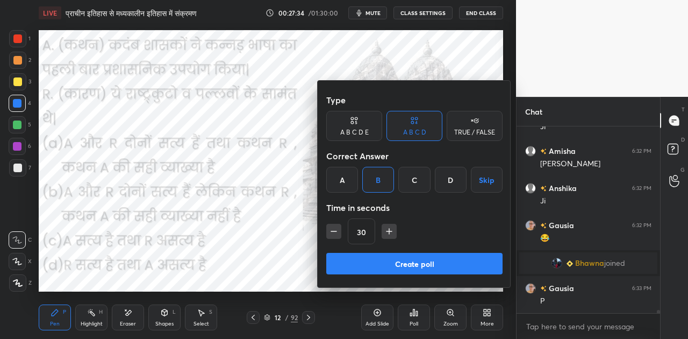
click at [427, 268] on button "Create poll" at bounding box center [414, 264] width 176 height 22
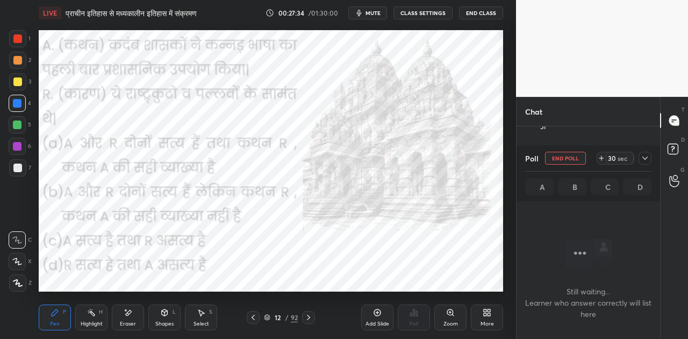
scroll to position [153, 140]
click at [379, 6] on button "mute" at bounding box center [367, 12] width 39 height 13
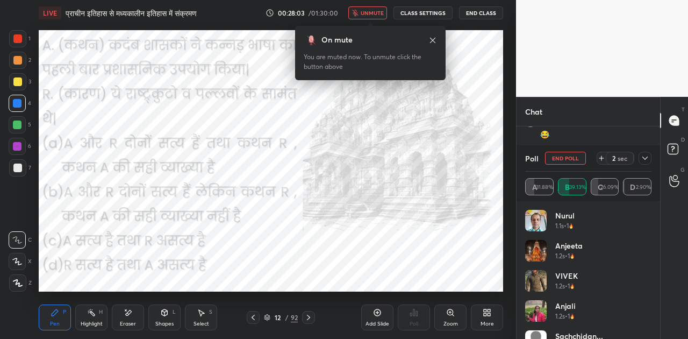
scroll to position [11054, 0]
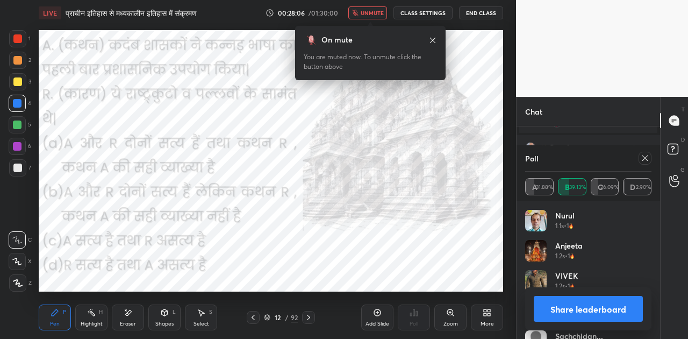
click at [596, 306] on button "Share leaderboard" at bounding box center [588, 309] width 109 height 26
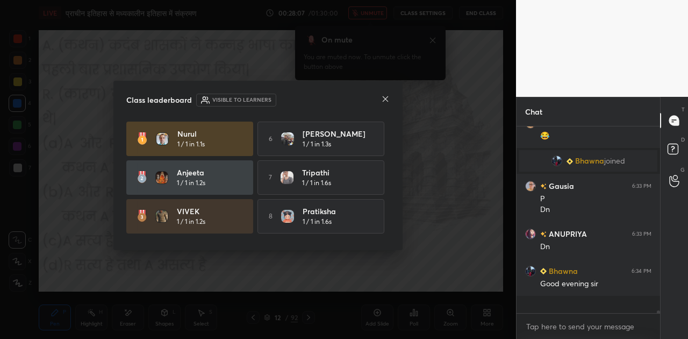
scroll to position [177, 140]
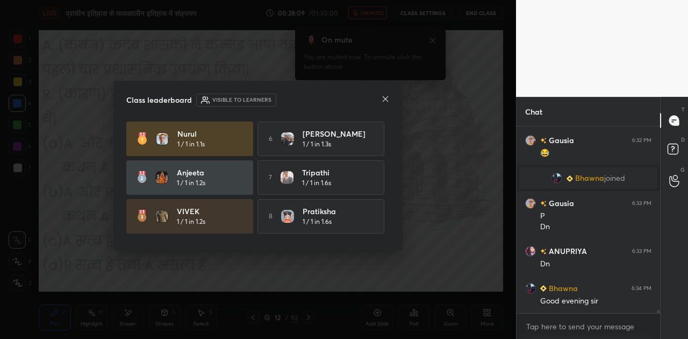
click at [386, 100] on icon at bounding box center [385, 99] width 9 height 9
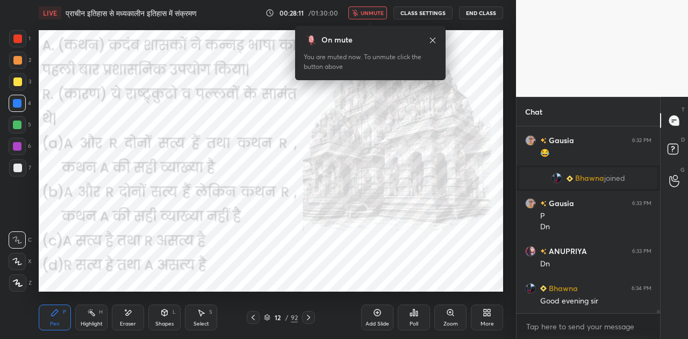
click at [306, 316] on icon at bounding box center [308, 317] width 9 height 9
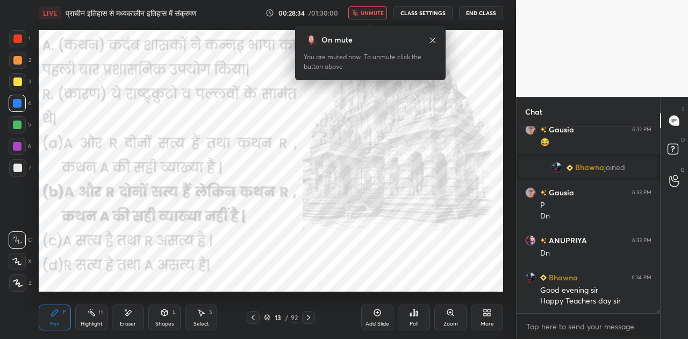
click at [16, 262] on icon at bounding box center [17, 261] width 9 height 6
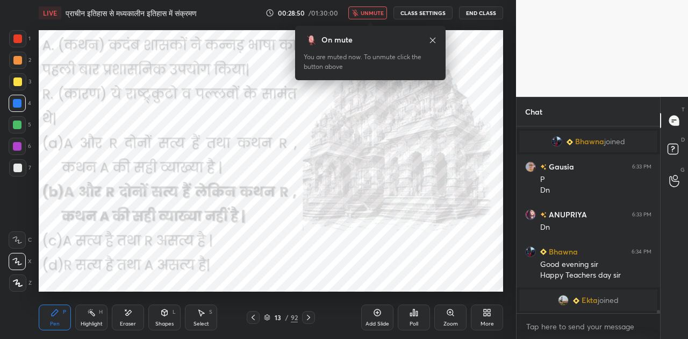
click at [367, 10] on span "unmute" at bounding box center [372, 13] width 23 height 8
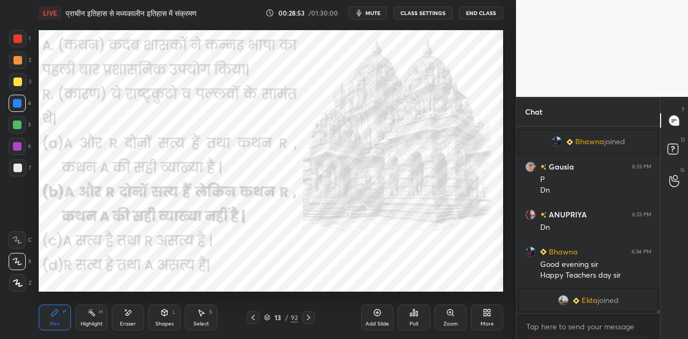
scroll to position [10689, 0]
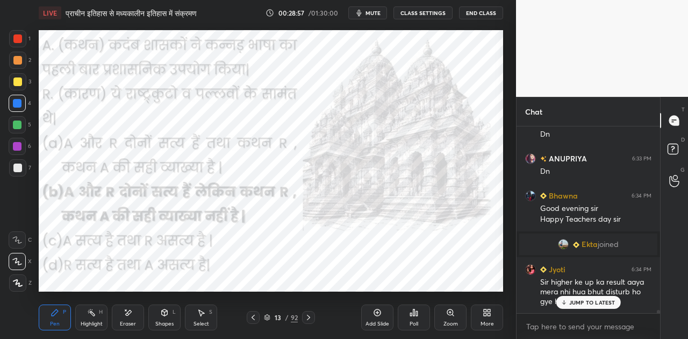
click at [596, 297] on div "JUMP TO LATEST" at bounding box center [588, 302] width 65 height 13
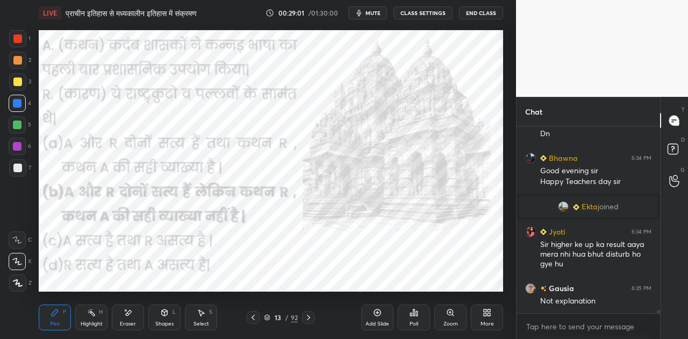
scroll to position [10763, 0]
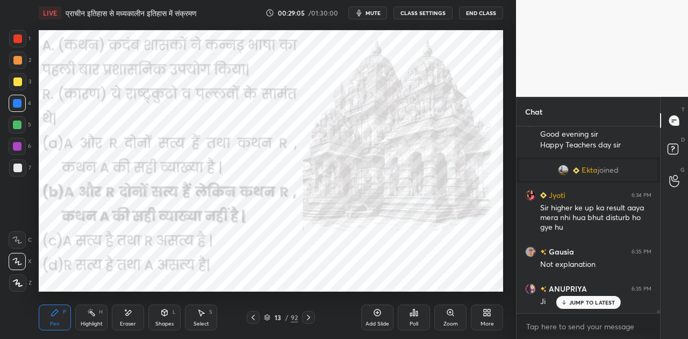
click at [585, 300] on p "JUMP TO LATEST" at bounding box center [592, 302] width 46 height 6
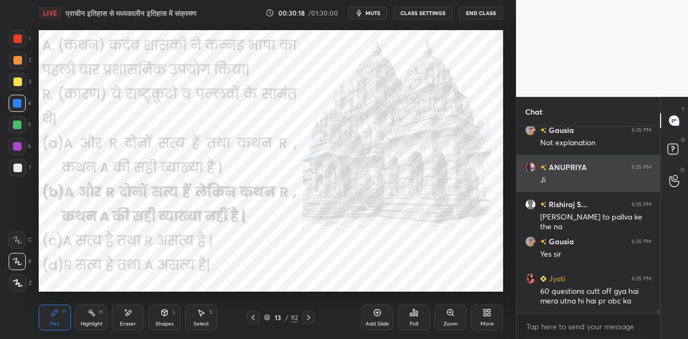
scroll to position [10931, 0]
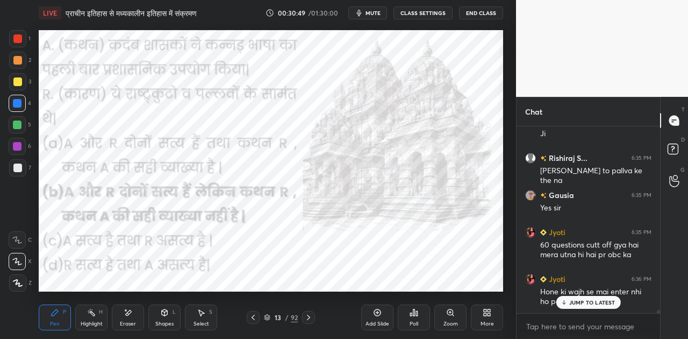
click at [597, 303] on p "JUMP TO LATEST" at bounding box center [592, 302] width 46 height 6
click at [367, 12] on button "mute" at bounding box center [367, 12] width 39 height 13
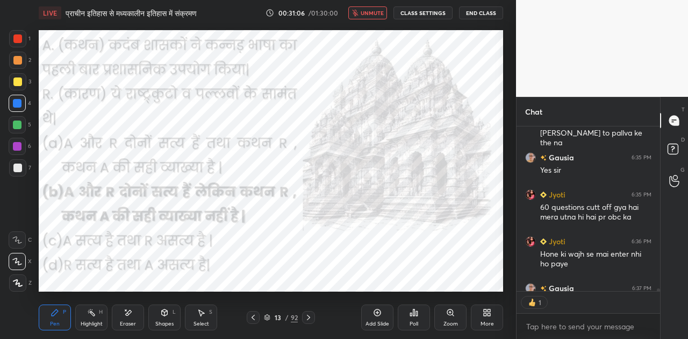
scroll to position [3, 3]
click at [367, 12] on span "unmute" at bounding box center [372, 13] width 23 height 8
click at [307, 315] on icon at bounding box center [308, 317] width 3 height 5
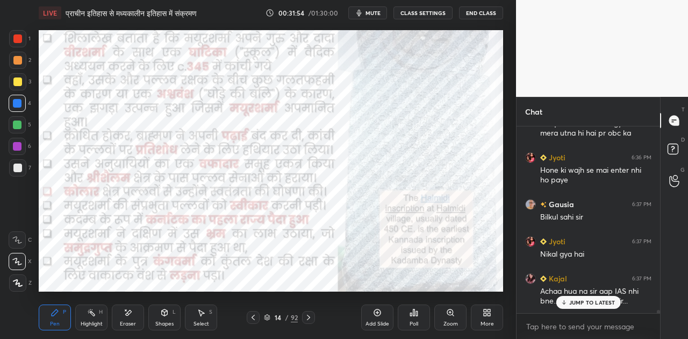
scroll to position [11089, 0]
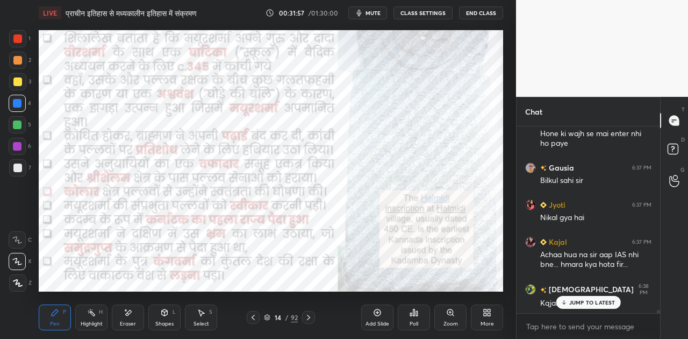
click at [588, 300] on p "JUMP TO LATEST" at bounding box center [592, 302] width 46 height 6
click at [309, 316] on icon at bounding box center [308, 317] width 3 height 5
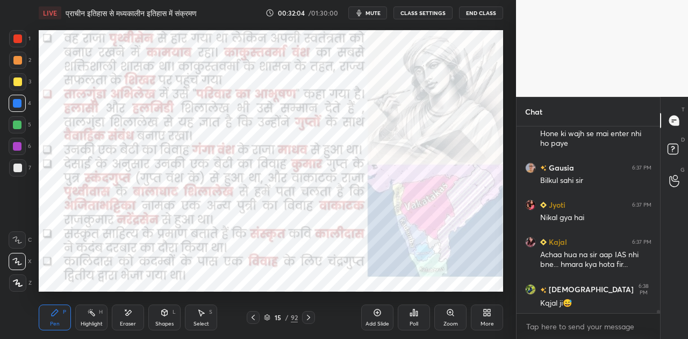
scroll to position [11136, 0]
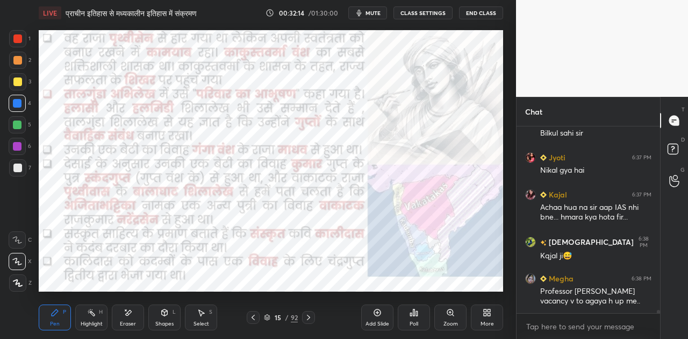
click at [308, 312] on div at bounding box center [308, 317] width 13 height 13
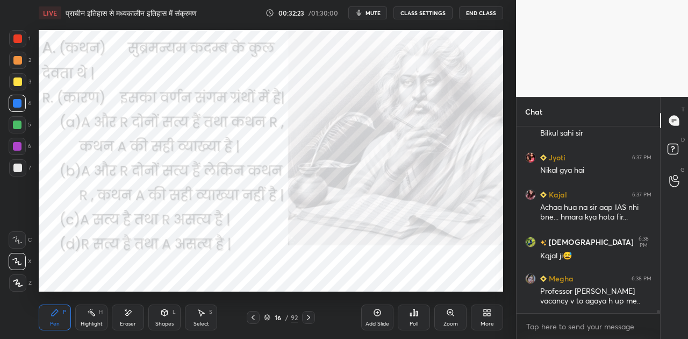
scroll to position [11182, 0]
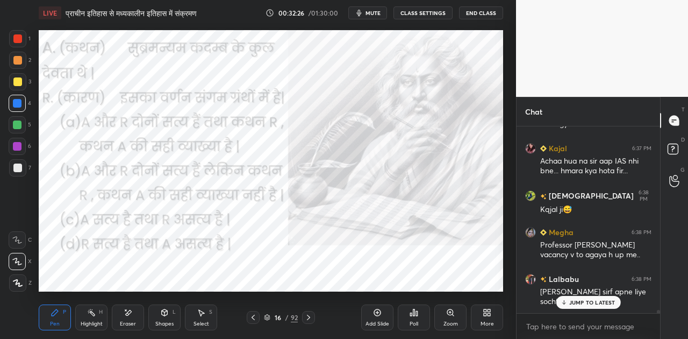
click at [597, 300] on p "JUMP TO LATEST" at bounding box center [592, 302] width 46 height 6
click at [415, 312] on icon at bounding box center [414, 312] width 9 height 9
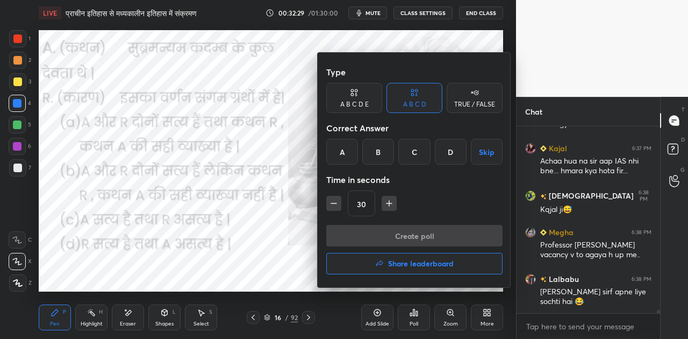
click at [347, 155] on div "A" at bounding box center [342, 152] width 32 height 26
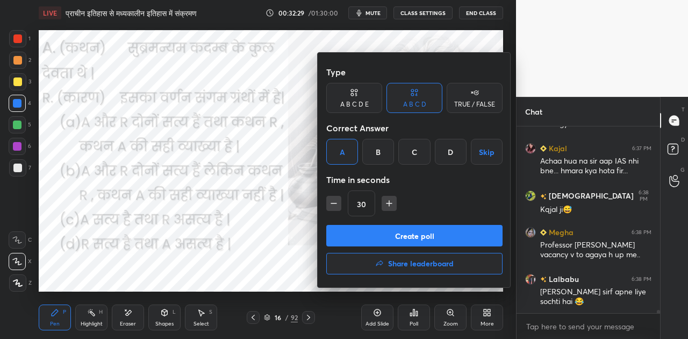
click at [395, 229] on button "Create poll" at bounding box center [414, 236] width 176 height 22
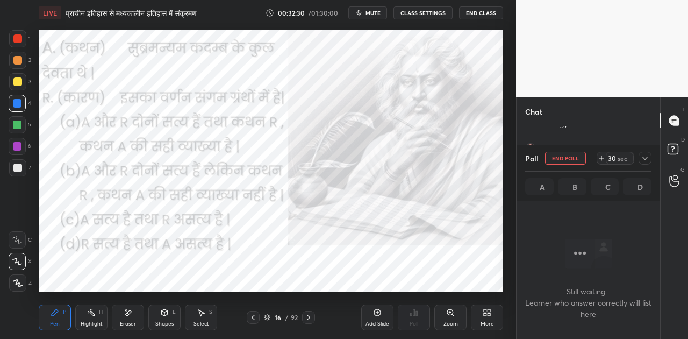
scroll to position [3, 3]
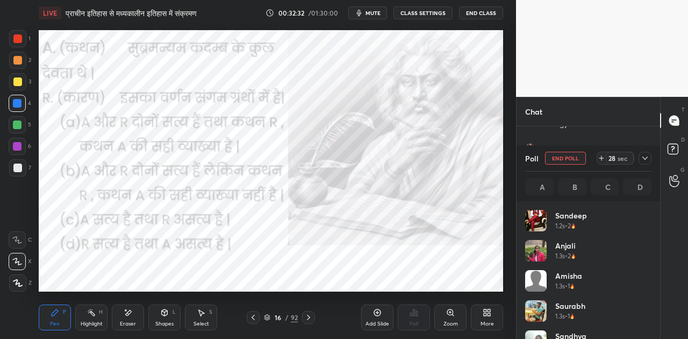
click at [375, 17] on button "mute" at bounding box center [367, 12] width 39 height 13
click at [375, 17] on button "unmute" at bounding box center [367, 12] width 39 height 13
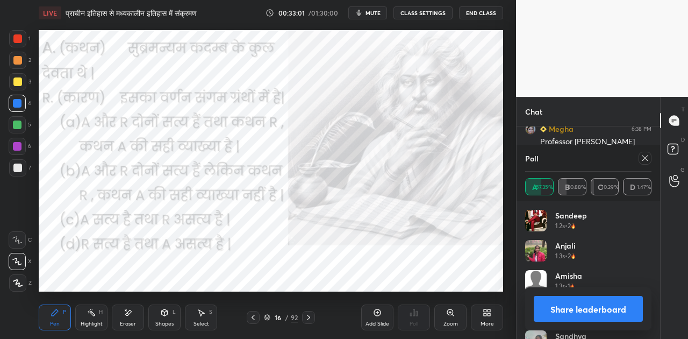
scroll to position [11332, 0]
click at [596, 309] on button "Share leaderboard" at bounding box center [588, 309] width 109 height 26
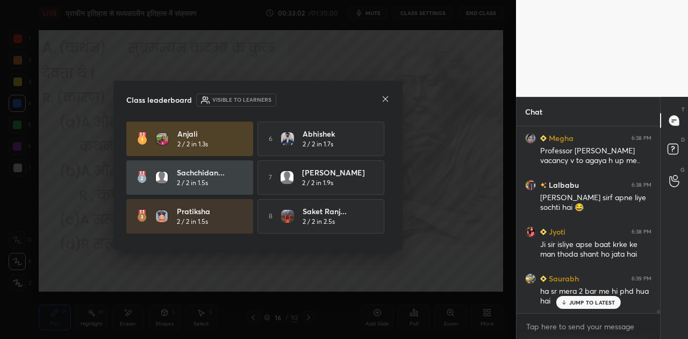
scroll to position [209, 140]
click at [388, 100] on icon at bounding box center [385, 99] width 9 height 9
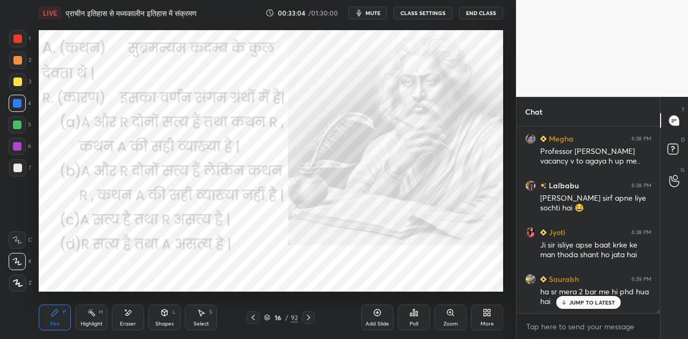
click at [595, 300] on p "JUMP TO LATEST" at bounding box center [592, 302] width 46 height 6
click at [306, 316] on icon at bounding box center [308, 317] width 9 height 9
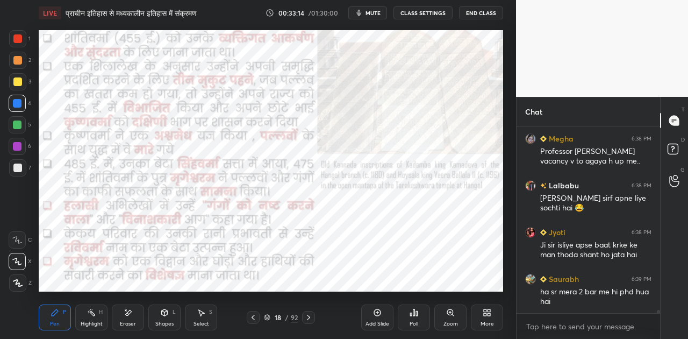
scroll to position [11313, 0]
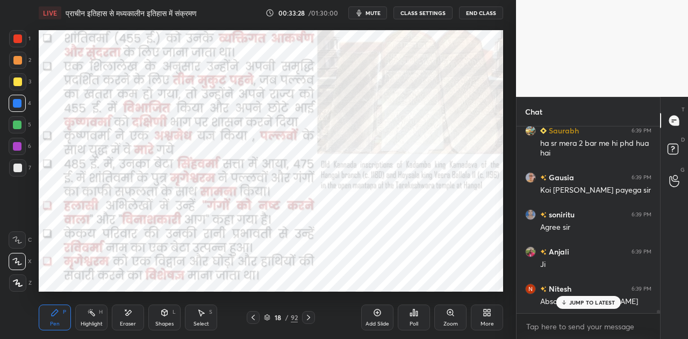
drag, startPoint x: 301, startPoint y: 315, endPoint x: 306, endPoint y: 315, distance: 5.4
click at [303, 315] on div "18 / 92" at bounding box center [281, 317] width 68 height 13
click at [306, 315] on icon at bounding box center [308, 317] width 9 height 9
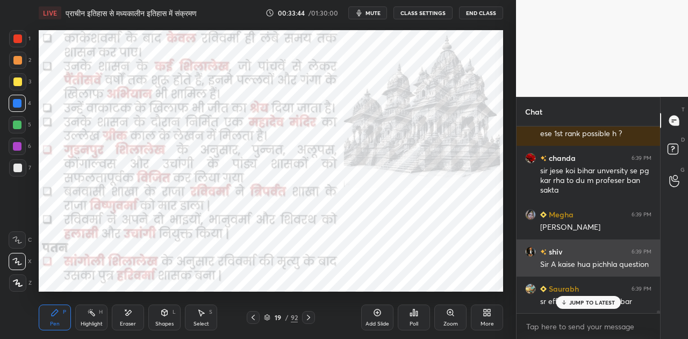
scroll to position [11723, 0]
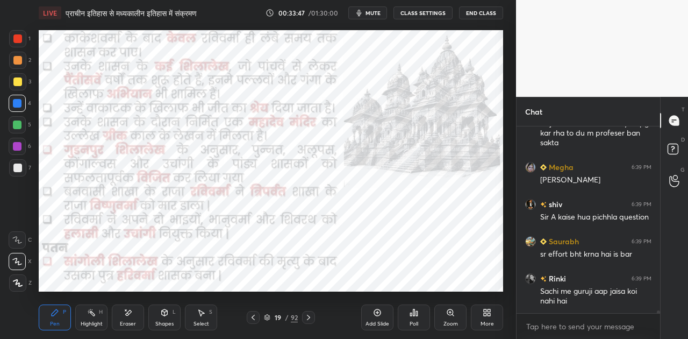
click at [311, 318] on icon at bounding box center [308, 317] width 9 height 9
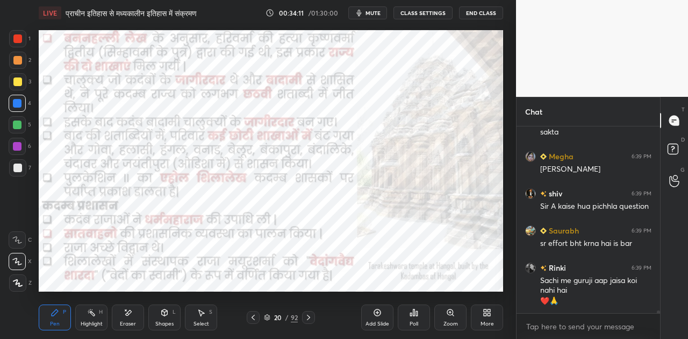
scroll to position [11770, 0]
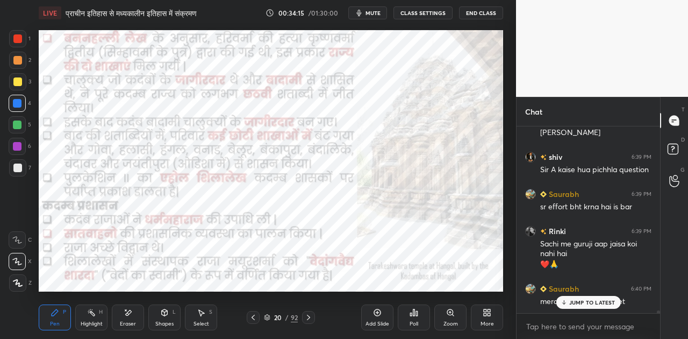
click at [572, 301] on p "JUMP TO LATEST" at bounding box center [592, 302] width 46 height 6
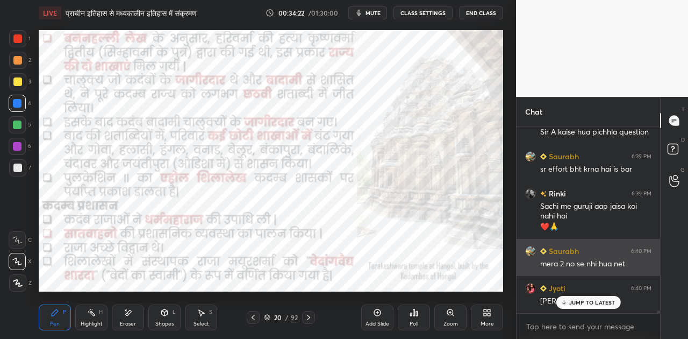
scroll to position [11864, 0]
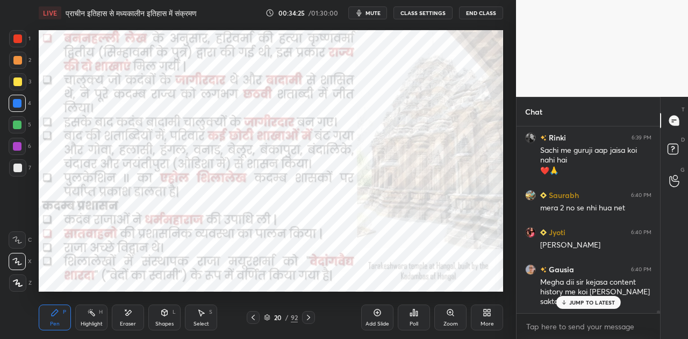
click at [587, 304] on p "JUMP TO LATEST" at bounding box center [592, 302] width 46 height 6
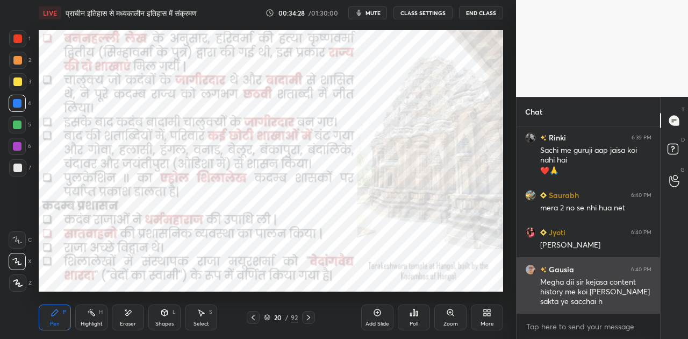
scroll to position [11911, 0]
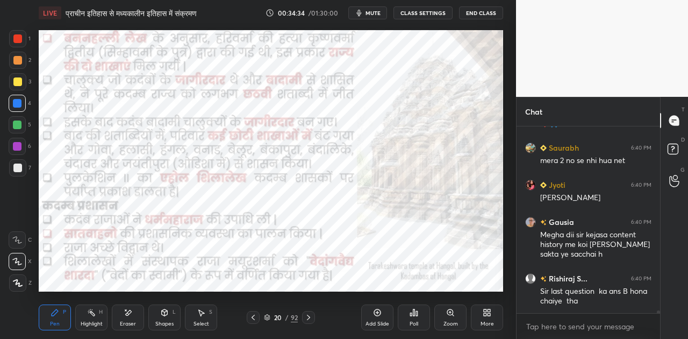
click at [257, 312] on div at bounding box center [253, 317] width 13 height 13
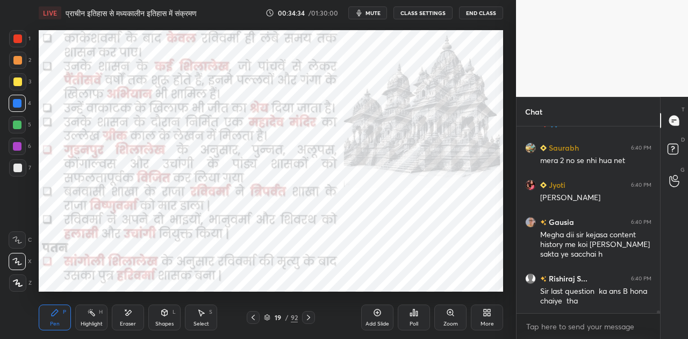
click at [257, 312] on div at bounding box center [253, 317] width 13 height 13
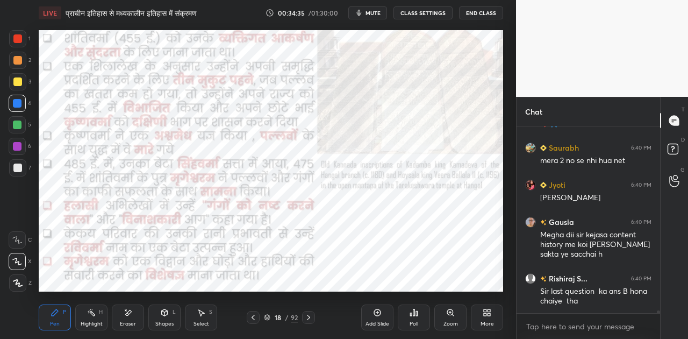
click at [257, 312] on div at bounding box center [253, 317] width 13 height 13
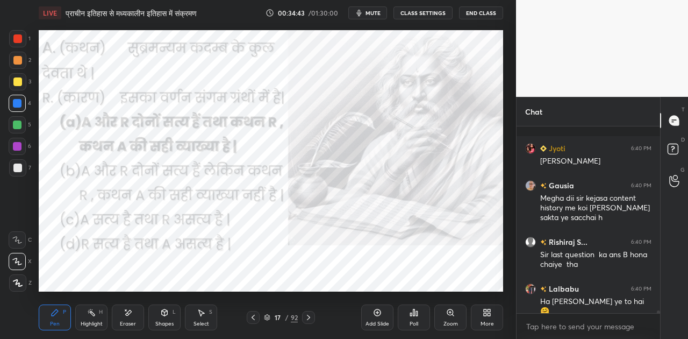
scroll to position [11995, 0]
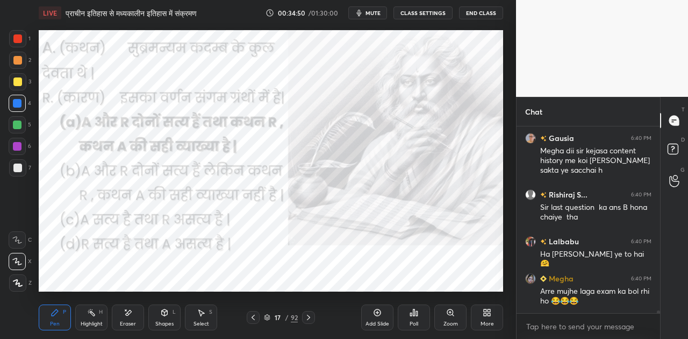
click at [163, 322] on div "Shapes" at bounding box center [164, 323] width 18 height 5
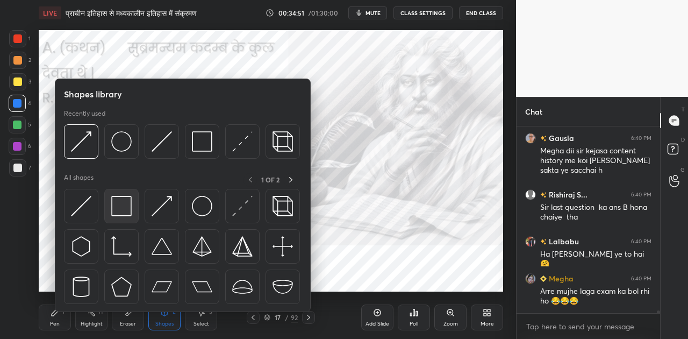
click at [130, 211] on img at bounding box center [121, 206] width 20 height 20
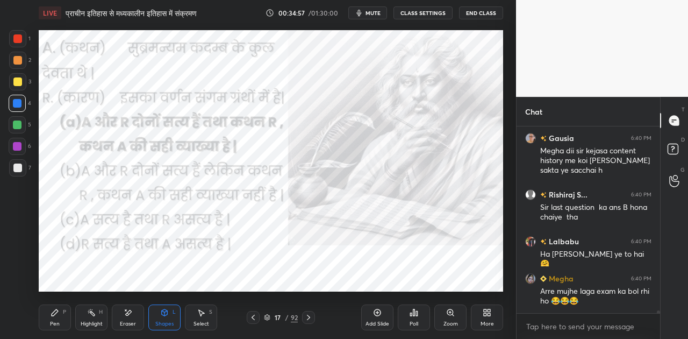
click at [63, 312] on div "P" at bounding box center [64, 311] width 3 height 5
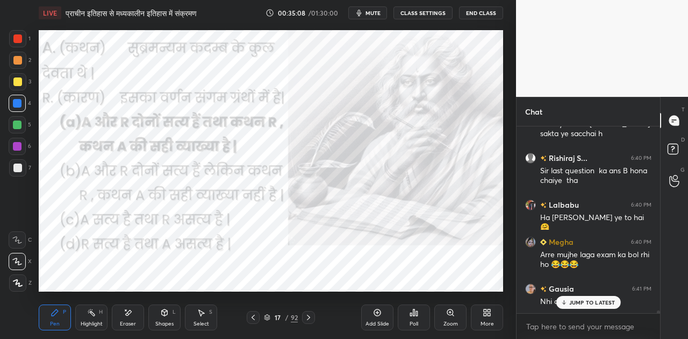
click at [571, 301] on p "JUMP TO LATEST" at bounding box center [592, 302] width 46 height 6
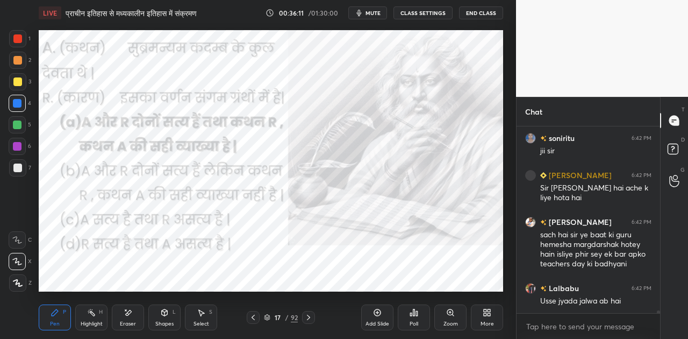
scroll to position [12228, 0]
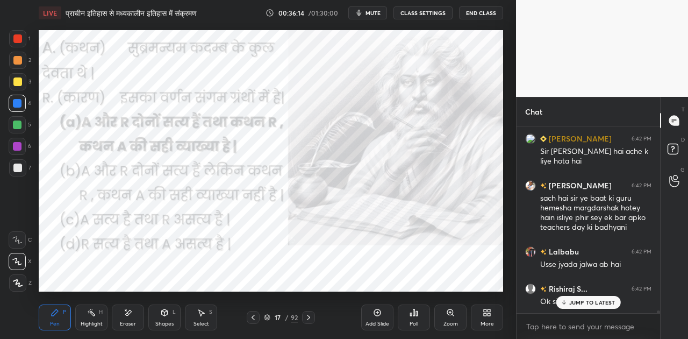
click at [596, 297] on div "JUMP TO LATEST" at bounding box center [588, 302] width 65 height 13
click at [309, 316] on icon at bounding box center [308, 317] width 3 height 5
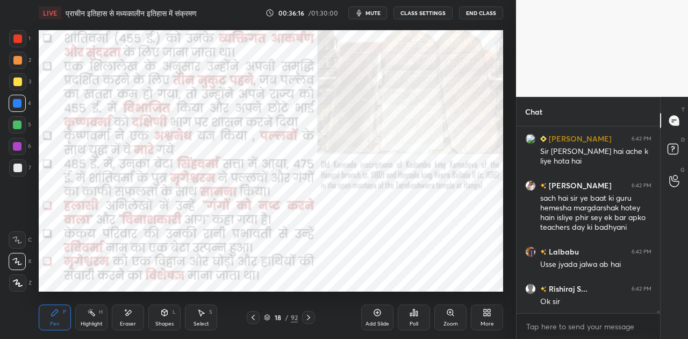
click at [309, 316] on icon at bounding box center [308, 317] width 3 height 5
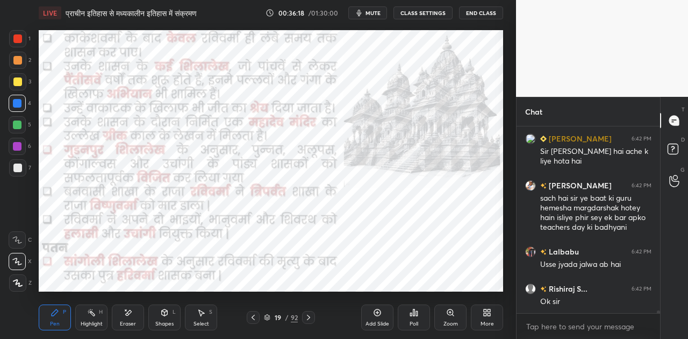
click at [309, 316] on icon at bounding box center [308, 317] width 3 height 5
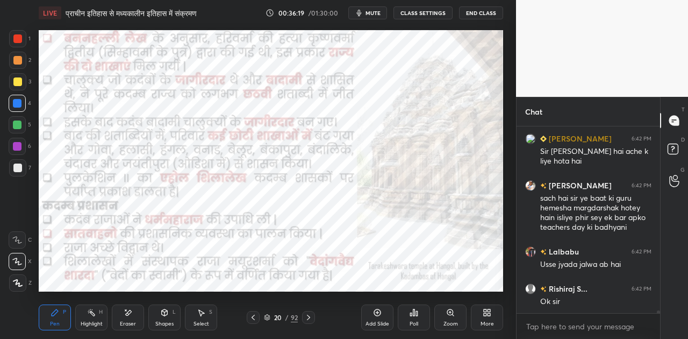
scroll to position [12265, 0]
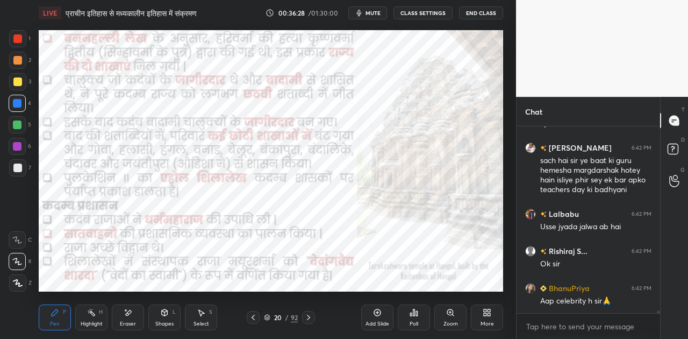
click at [375, 315] on icon at bounding box center [377, 312] width 7 height 7
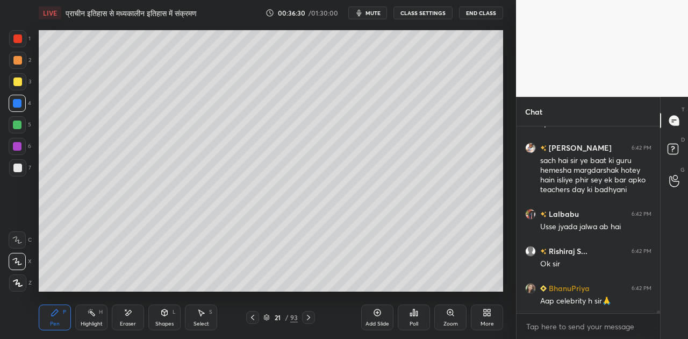
click at [23, 166] on div at bounding box center [17, 167] width 17 height 17
click at [24, 167] on div at bounding box center [17, 167] width 17 height 17
click at [266, 313] on div "21 / 93" at bounding box center [280, 317] width 34 height 10
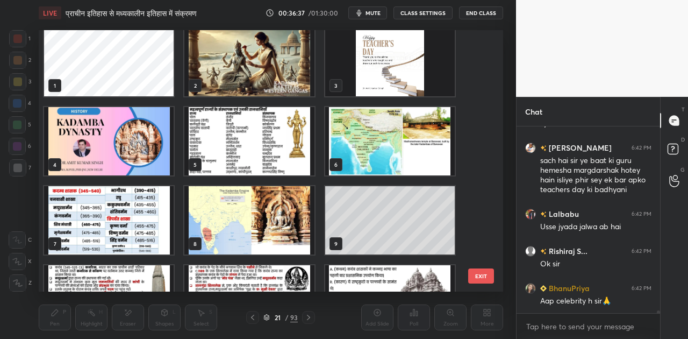
scroll to position [0, 0]
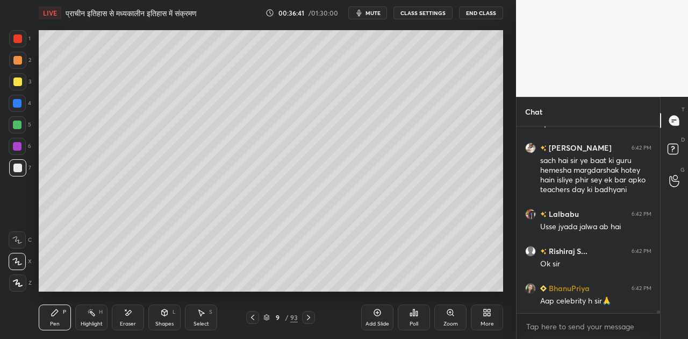
click at [268, 316] on icon at bounding box center [266, 317] width 6 height 6
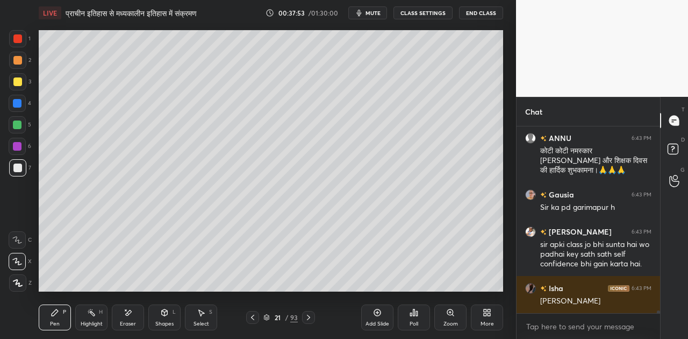
scroll to position [12547, 0]
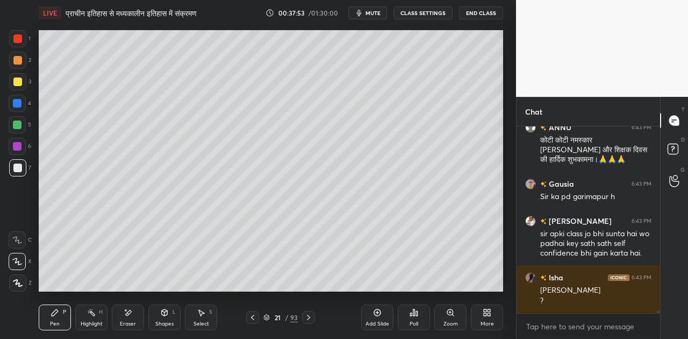
click at [270, 316] on icon at bounding box center [266, 317] width 6 height 6
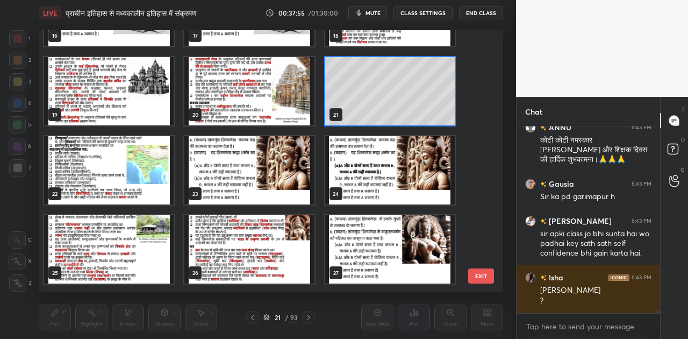
scroll to position [471, 0]
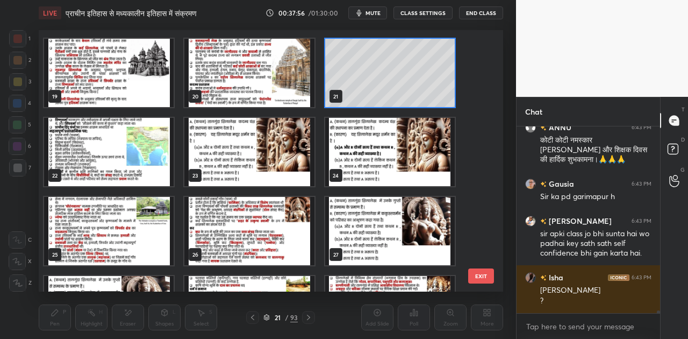
click at [111, 146] on img "grid" at bounding box center [109, 152] width 130 height 68
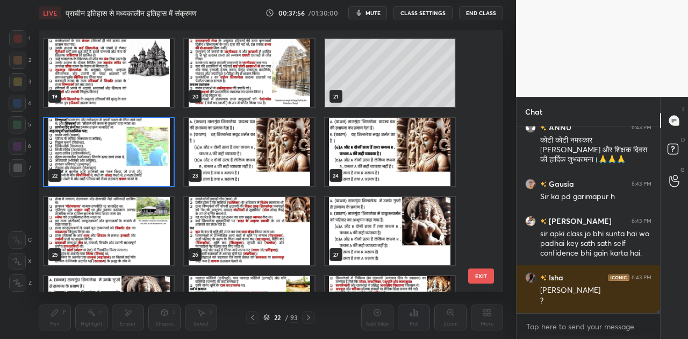
click at [111, 146] on img "grid" at bounding box center [109, 152] width 130 height 68
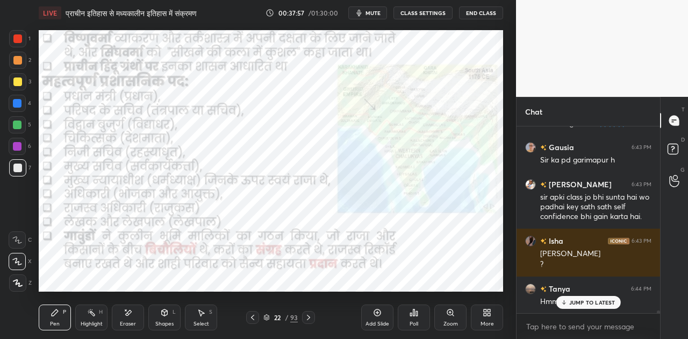
click at [111, 146] on img "grid" at bounding box center [109, 152] width 130 height 68
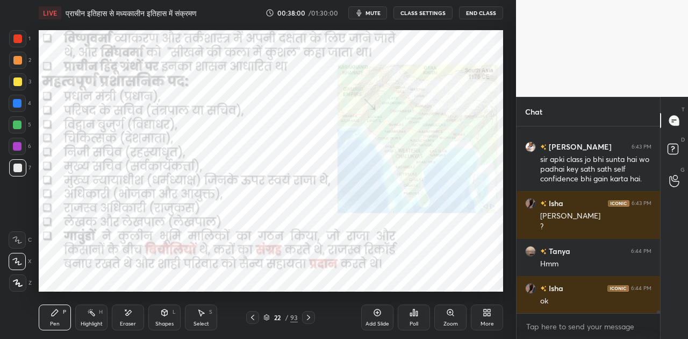
click at [575, 302] on div "ok" at bounding box center [595, 301] width 111 height 11
click at [18, 100] on div at bounding box center [17, 103] width 9 height 9
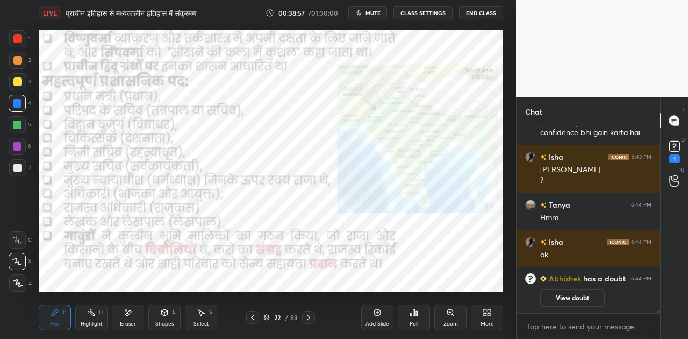
click at [309, 316] on icon at bounding box center [308, 317] width 3 height 5
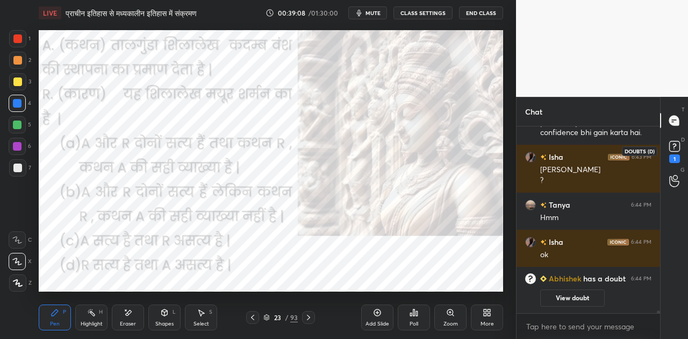
click at [677, 151] on rect at bounding box center [674, 146] width 10 height 10
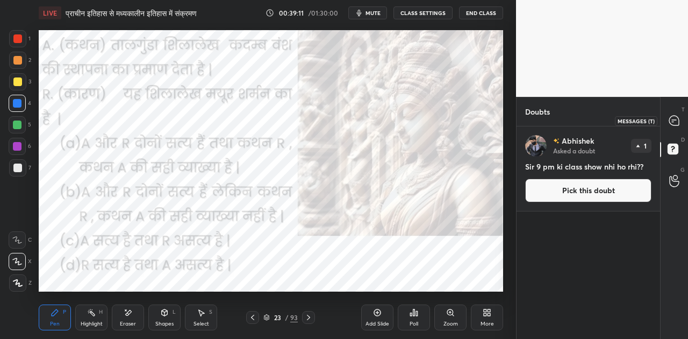
click at [673, 122] on icon at bounding box center [673, 122] width 2 height 0
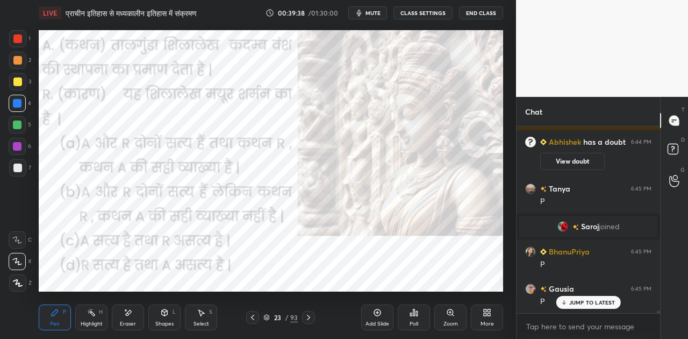
scroll to position [12715, 0]
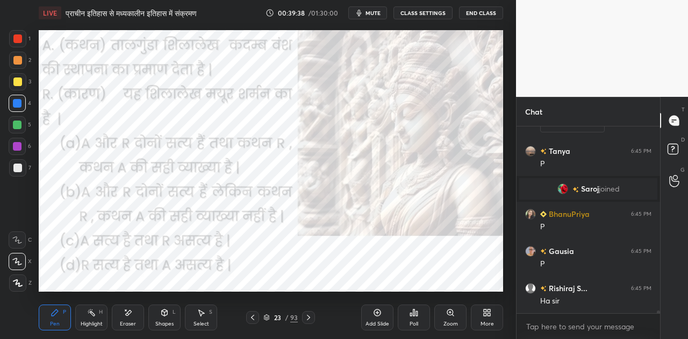
click at [414, 313] on icon at bounding box center [414, 312] width 2 height 6
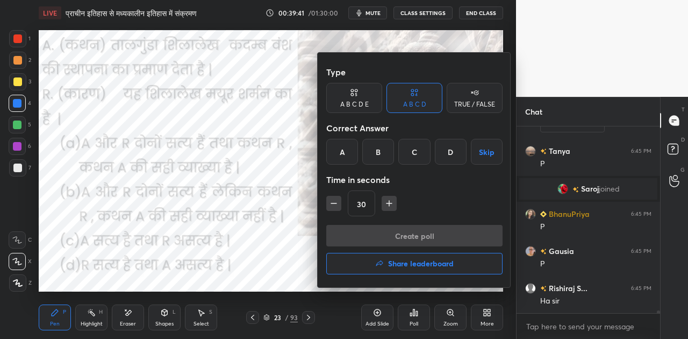
click at [348, 151] on div "A" at bounding box center [342, 152] width 32 height 26
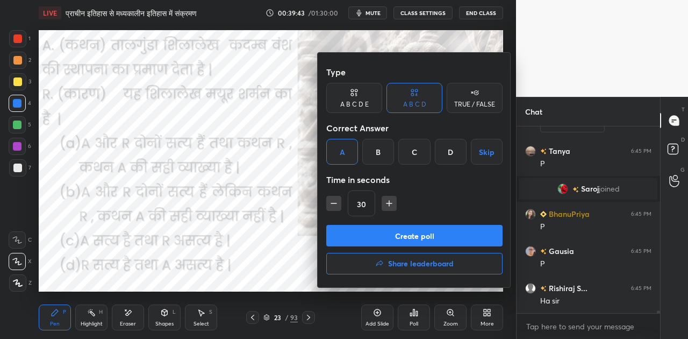
click at [416, 234] on button "Create poll" at bounding box center [414, 236] width 176 height 22
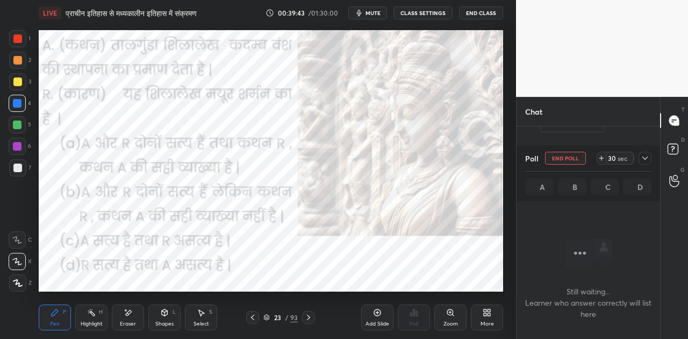
scroll to position [3, 3]
click at [367, 14] on button "mute" at bounding box center [367, 12] width 39 height 13
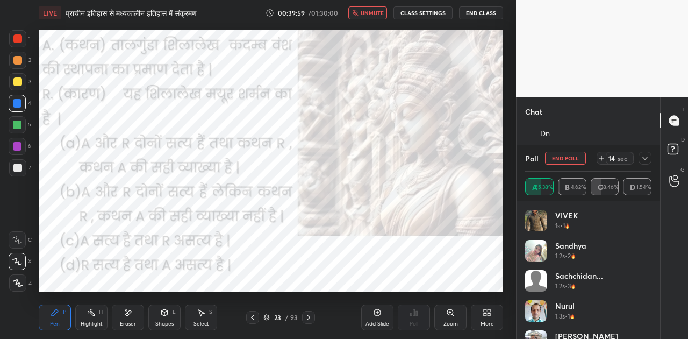
scroll to position [12965, 0]
click at [367, 14] on span "unmute" at bounding box center [372, 13] width 23 height 8
click at [569, 159] on button "End Poll" at bounding box center [565, 158] width 41 height 13
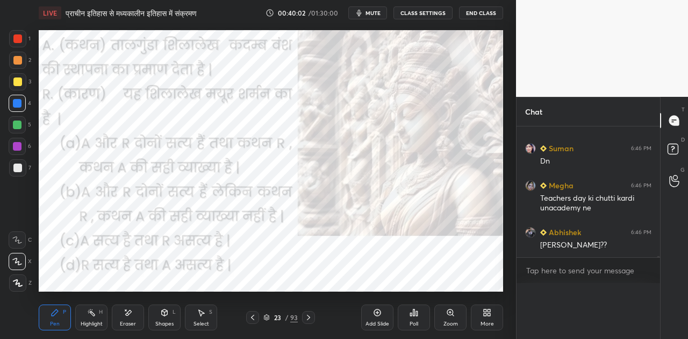
scroll to position [4, 3]
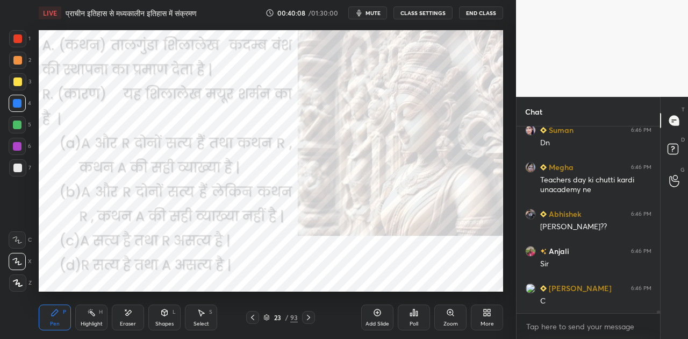
click at [414, 310] on icon at bounding box center [414, 312] width 2 height 6
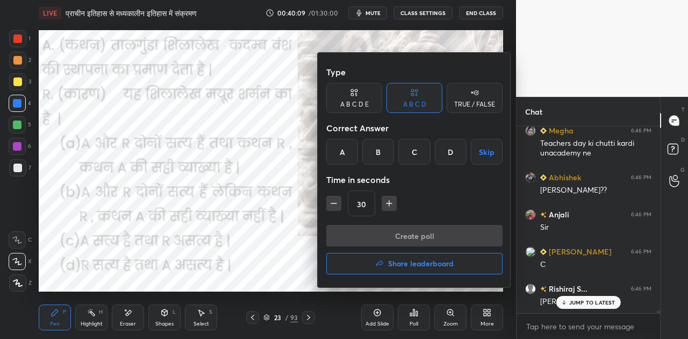
click at [416, 151] on div "C" at bounding box center [414, 152] width 32 height 26
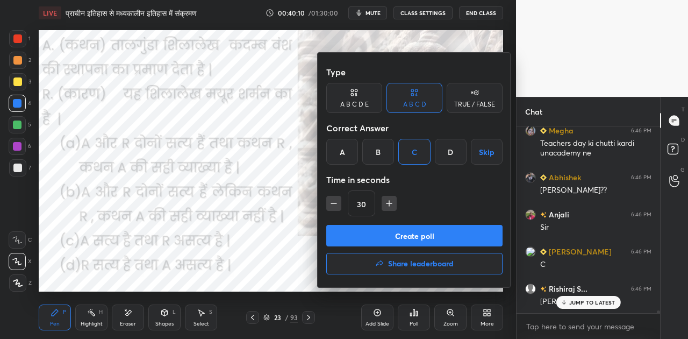
click at [416, 233] on button "Create poll" at bounding box center [414, 236] width 176 height 22
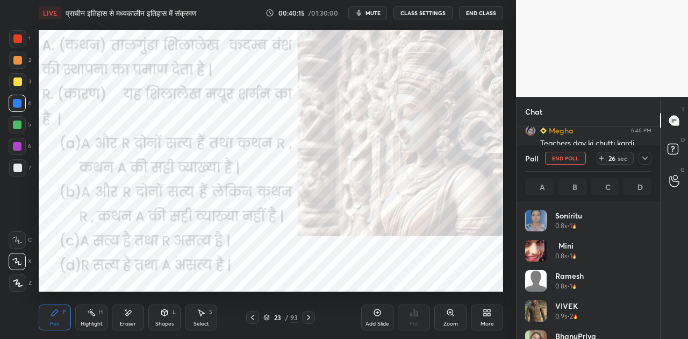
click at [369, 15] on span "mute" at bounding box center [373, 13] width 15 height 8
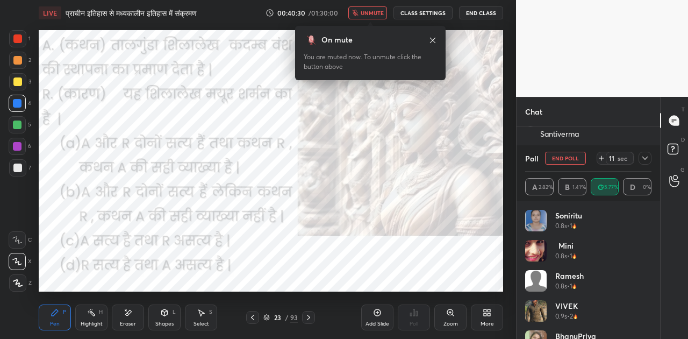
click at [602, 155] on icon at bounding box center [601, 158] width 9 height 9
click at [358, 12] on icon "button" at bounding box center [355, 13] width 6 height 6
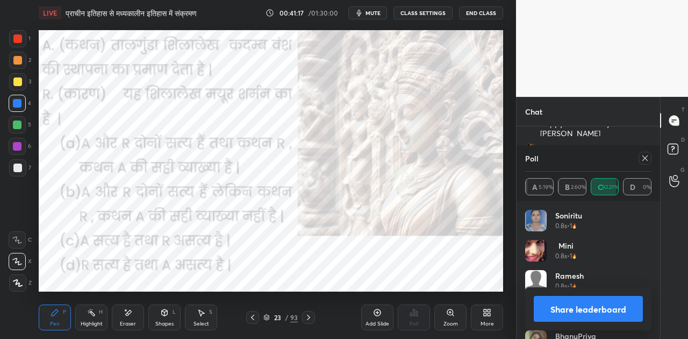
scroll to position [13504, 0]
click at [568, 306] on button "Share leaderboard" at bounding box center [588, 309] width 109 height 26
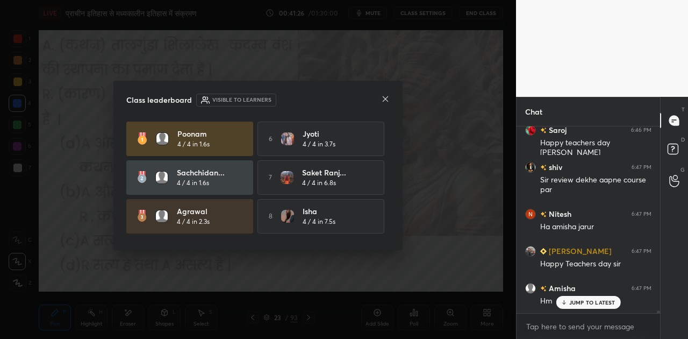
scroll to position [13448, 0]
click at [386, 98] on icon at bounding box center [385, 99] width 9 height 9
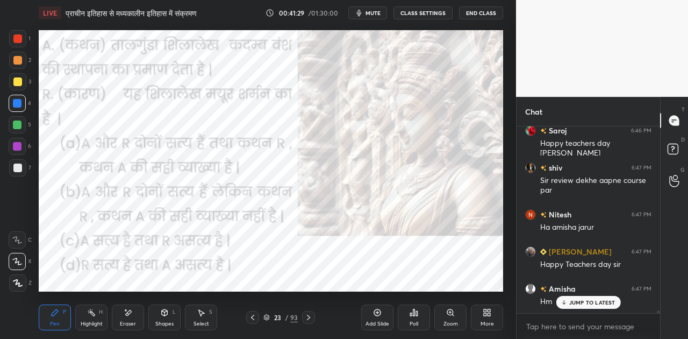
click at [589, 301] on p "JUMP TO LATEST" at bounding box center [592, 302] width 46 height 6
click at [313, 319] on div at bounding box center [308, 317] width 13 height 13
click at [312, 316] on icon at bounding box center [308, 317] width 9 height 9
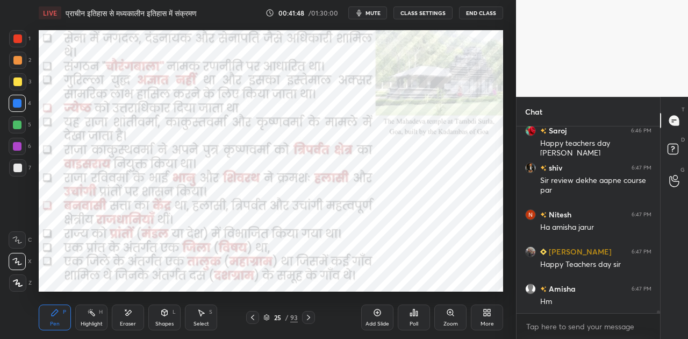
click at [167, 317] on div "Shapes L" at bounding box center [164, 317] width 32 height 26
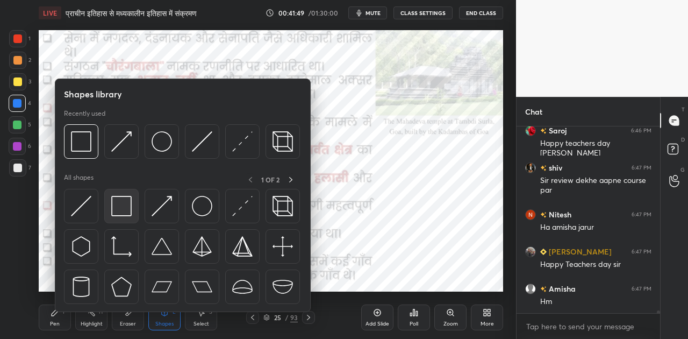
click at [127, 206] on img at bounding box center [121, 206] width 20 height 20
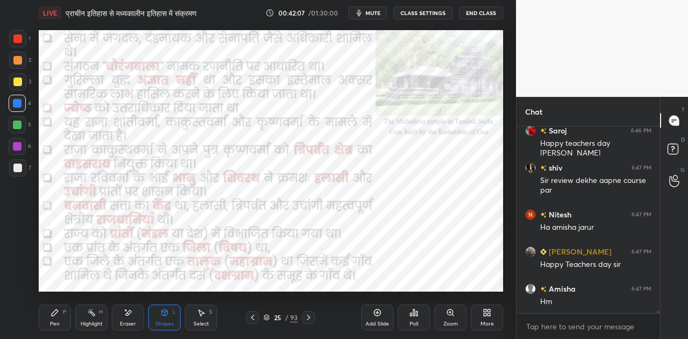
click at [53, 315] on icon at bounding box center [55, 312] width 6 height 6
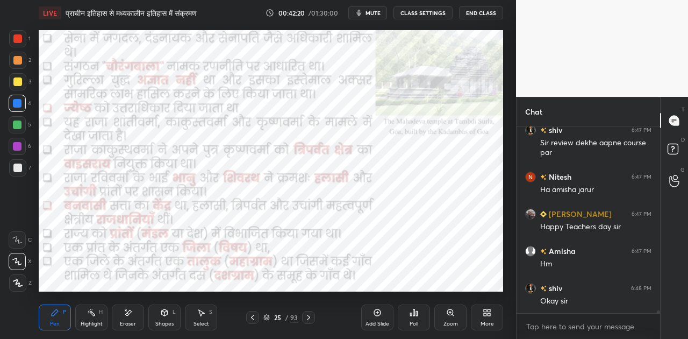
scroll to position [13522, 0]
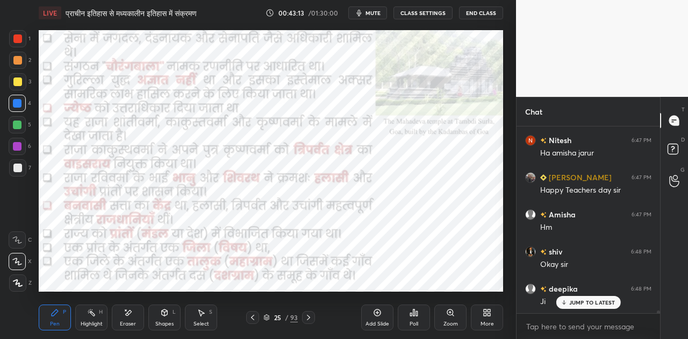
click at [308, 315] on icon at bounding box center [308, 317] width 9 height 9
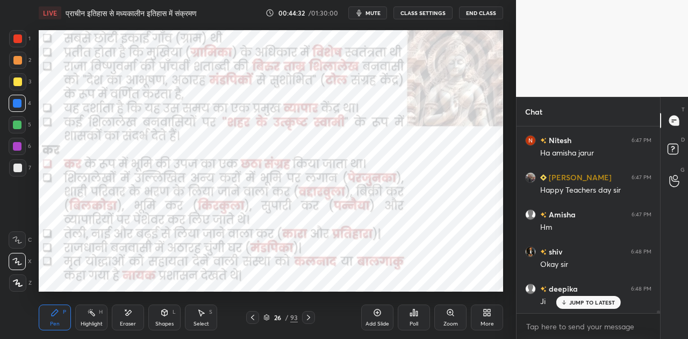
click at [310, 313] on icon at bounding box center [308, 317] width 9 height 9
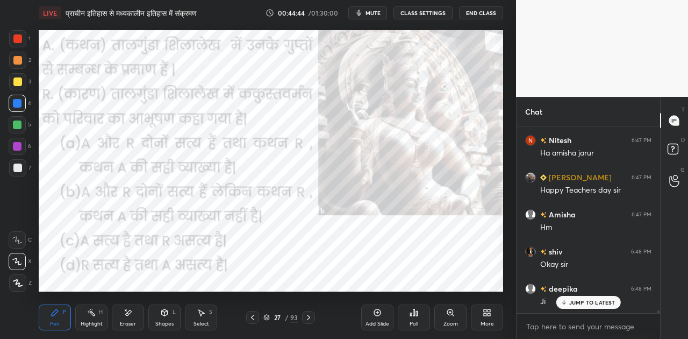
click at [377, 15] on span "mute" at bounding box center [373, 13] width 15 height 8
click at [421, 324] on div "Poll" at bounding box center [414, 317] width 32 height 26
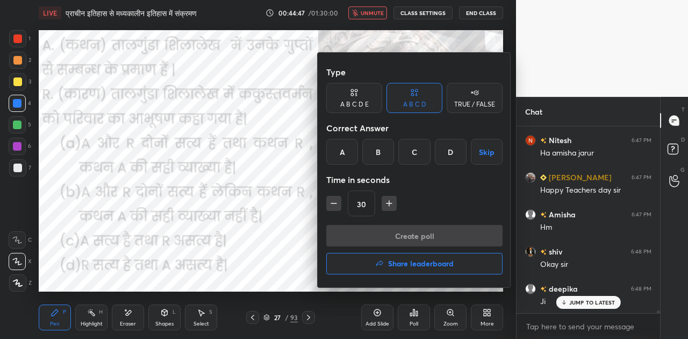
scroll to position [13560, 0]
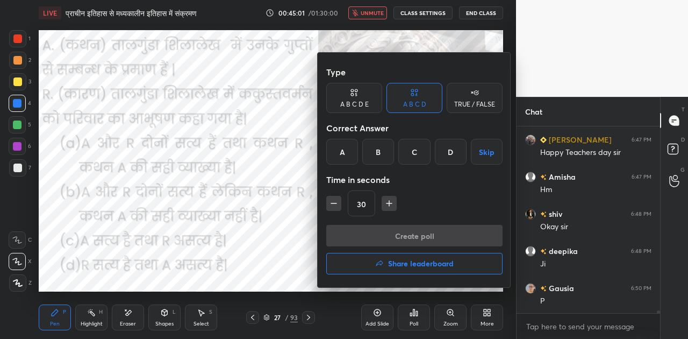
click at [375, 154] on div "B" at bounding box center [378, 152] width 32 height 26
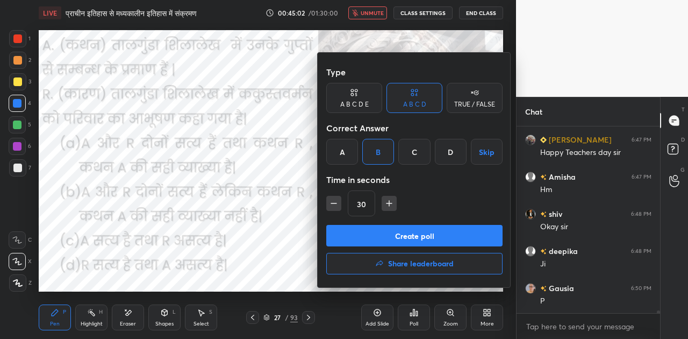
click at [408, 238] on button "Create poll" at bounding box center [414, 236] width 176 height 22
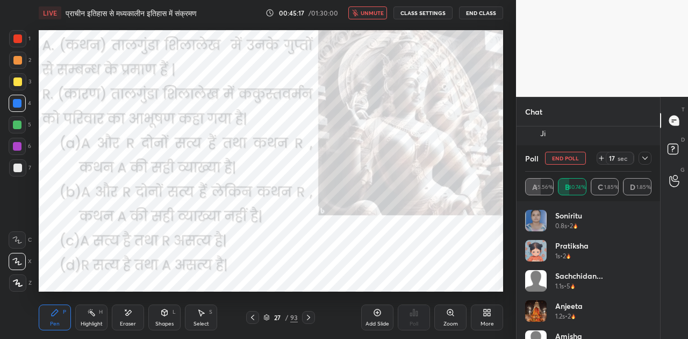
scroll to position [13727, 0]
click at [365, 12] on span "unmute" at bounding box center [372, 13] width 23 height 8
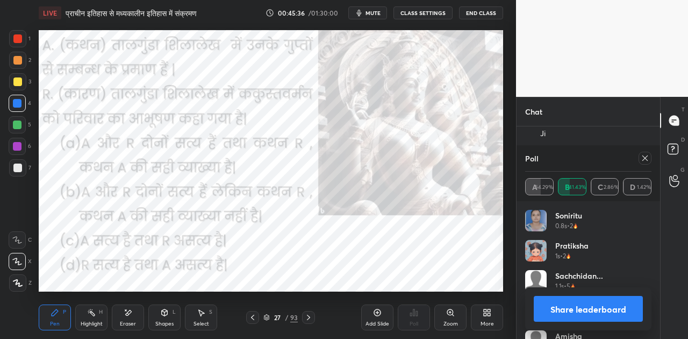
scroll to position [13949, 0]
click at [611, 304] on button "Share leaderboard" at bounding box center [588, 309] width 109 height 26
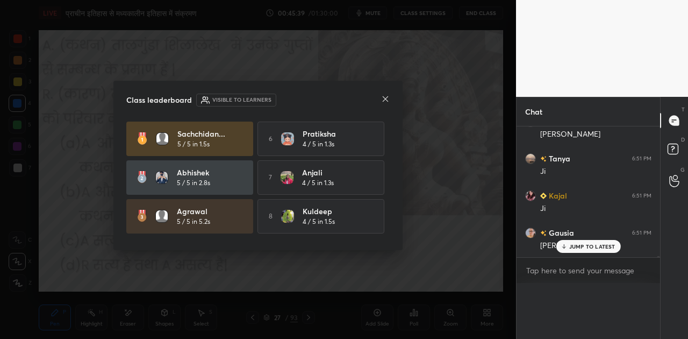
scroll to position [150, 140]
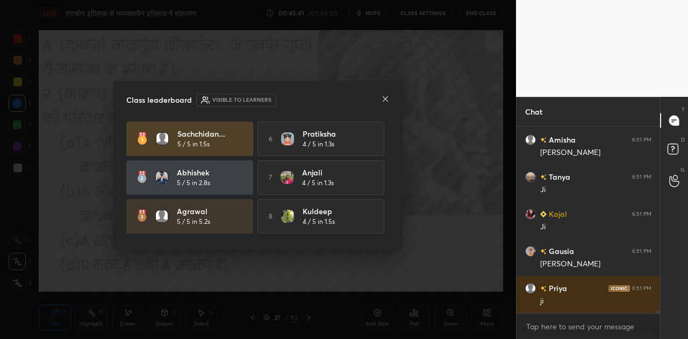
click at [382, 98] on icon at bounding box center [385, 99] width 9 height 9
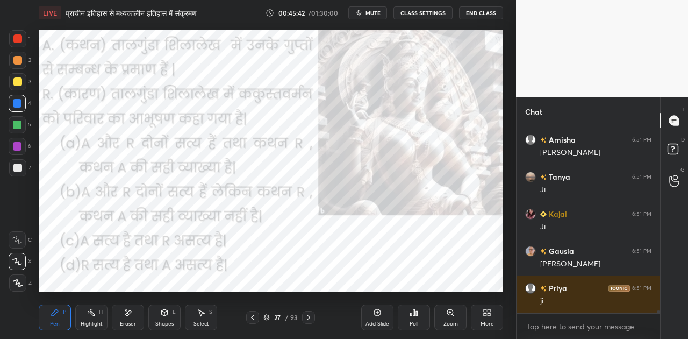
click at [310, 317] on icon at bounding box center [308, 317] width 9 height 9
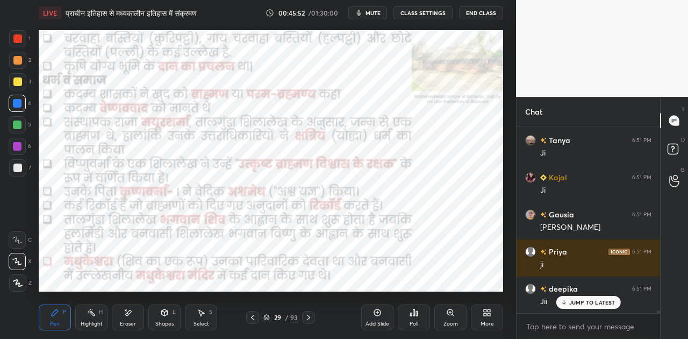
click at [162, 312] on icon at bounding box center [165, 312] width 6 height 6
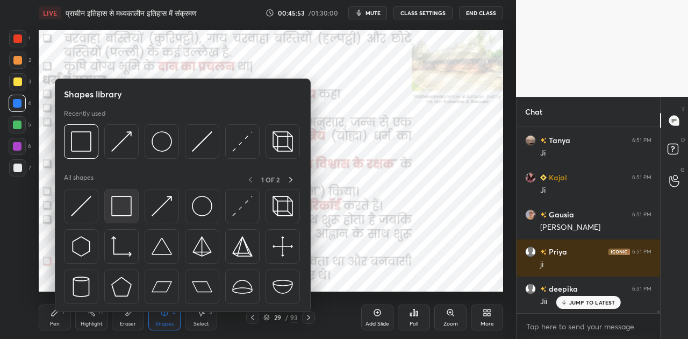
click at [124, 206] on img at bounding box center [121, 206] width 20 height 20
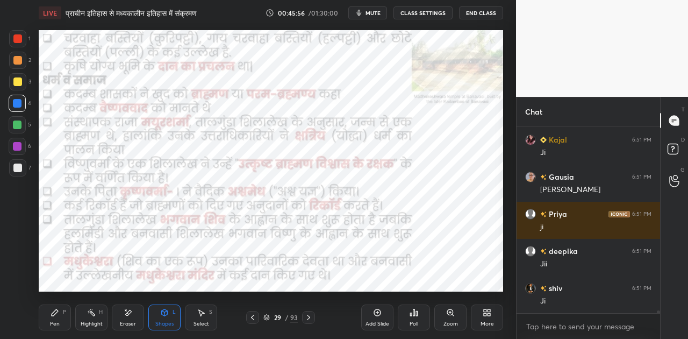
click at [67, 314] on div "Pen P" at bounding box center [55, 317] width 32 height 26
click at [20, 237] on icon at bounding box center [17, 240] width 10 height 8
click at [166, 318] on div "Shapes L" at bounding box center [164, 317] width 32 height 26
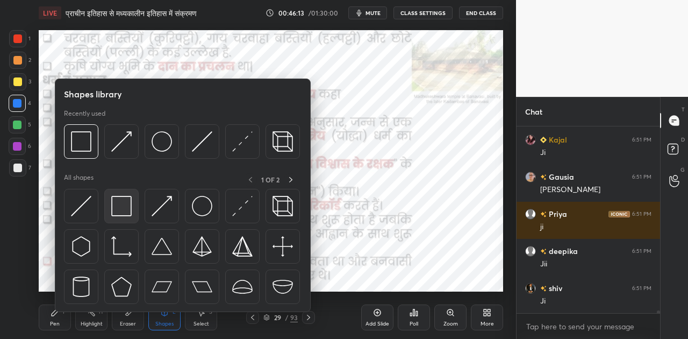
click at [116, 201] on img at bounding box center [121, 206] width 20 height 20
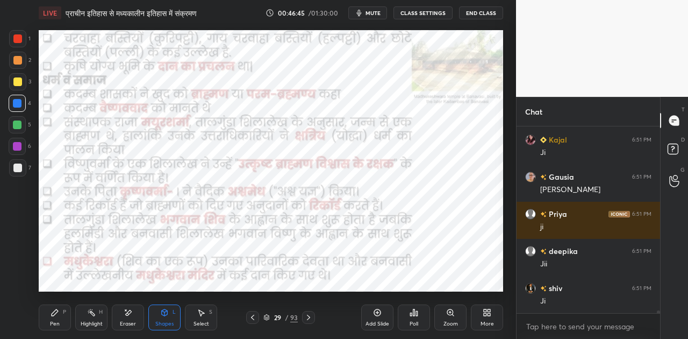
scroll to position [14031, 0]
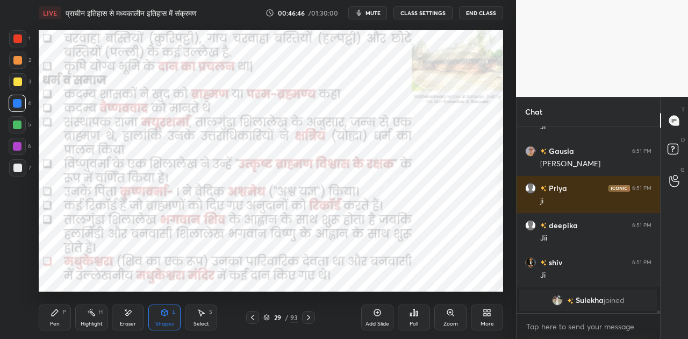
click at [306, 317] on icon at bounding box center [308, 317] width 9 height 9
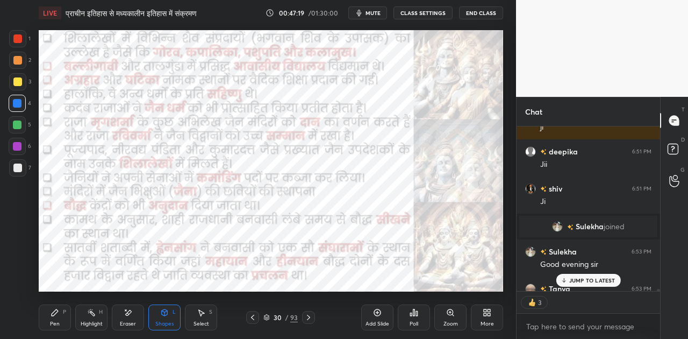
scroll to position [13417, 0]
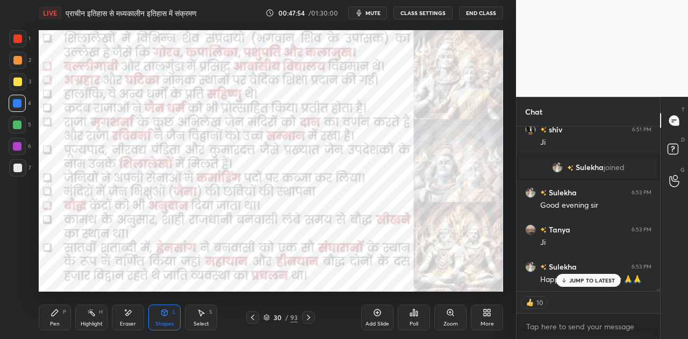
click at [569, 278] on p "JUMP TO LATEST" at bounding box center [592, 280] width 46 height 6
click at [308, 315] on icon at bounding box center [308, 317] width 9 height 9
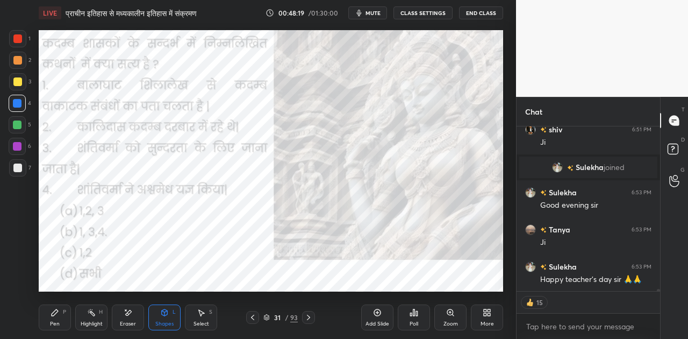
click at [373, 15] on span "mute" at bounding box center [373, 13] width 15 height 8
click at [413, 313] on icon at bounding box center [414, 312] width 2 height 6
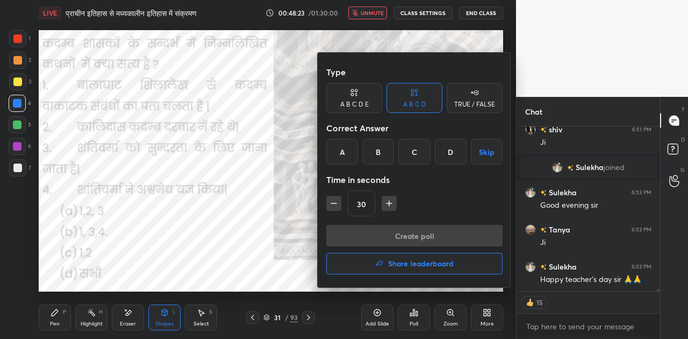
click at [342, 149] on div "A" at bounding box center [342, 152] width 32 height 26
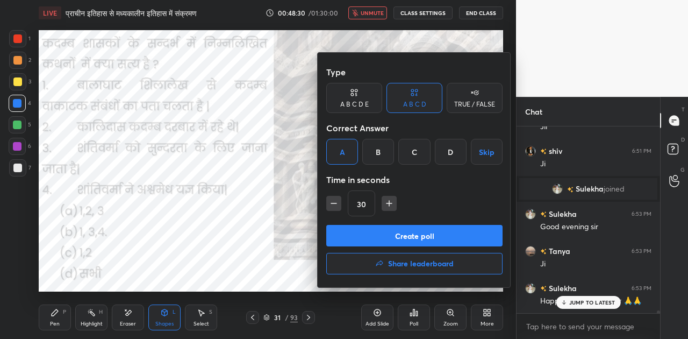
scroll to position [13432, 0]
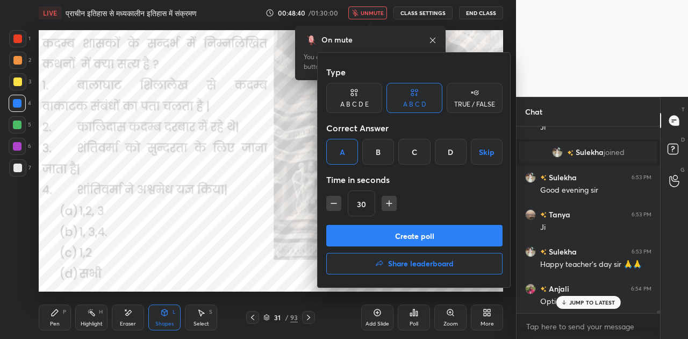
click at [414, 233] on button "Create poll" at bounding box center [414, 236] width 176 height 22
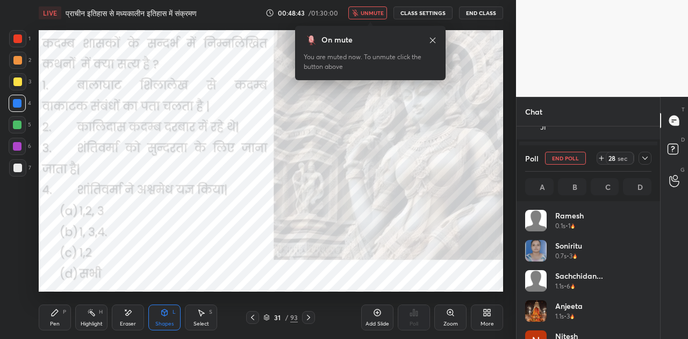
scroll to position [126, 123]
click at [372, 17] on button "unmute" at bounding box center [367, 12] width 39 height 13
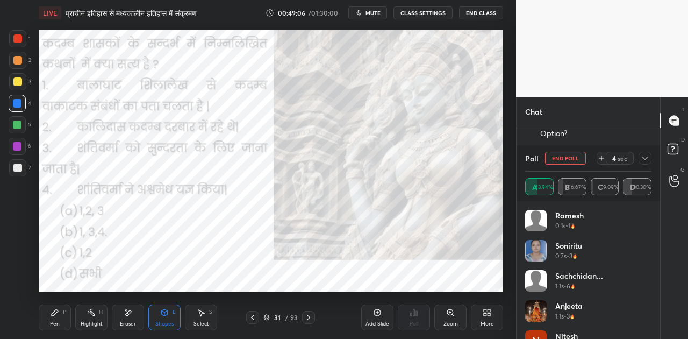
scroll to position [3, 3]
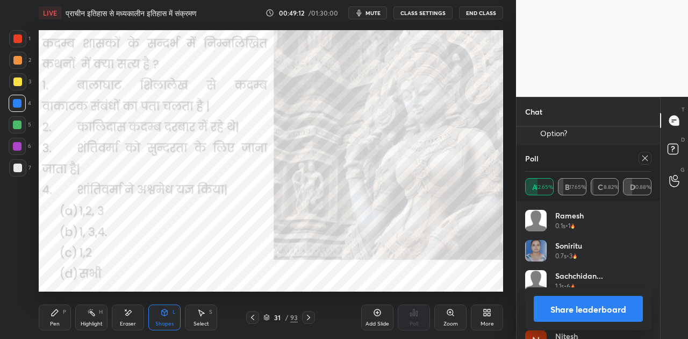
click at [589, 304] on button "Share leaderboard" at bounding box center [588, 309] width 109 height 26
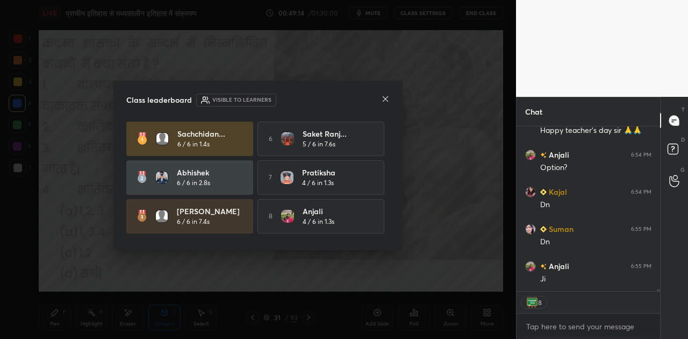
click at [388, 96] on icon at bounding box center [385, 99] width 9 height 9
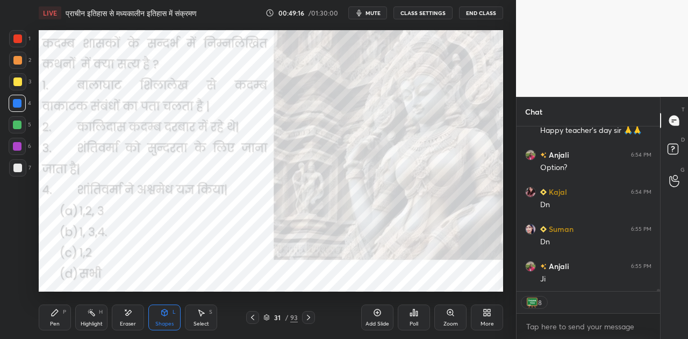
click at [306, 316] on icon at bounding box center [308, 317] width 9 height 9
click at [268, 314] on icon at bounding box center [266, 317] width 6 height 6
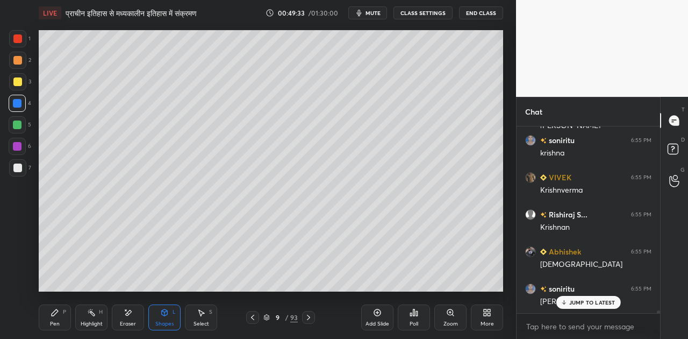
click at [266, 314] on icon at bounding box center [266, 317] width 6 height 6
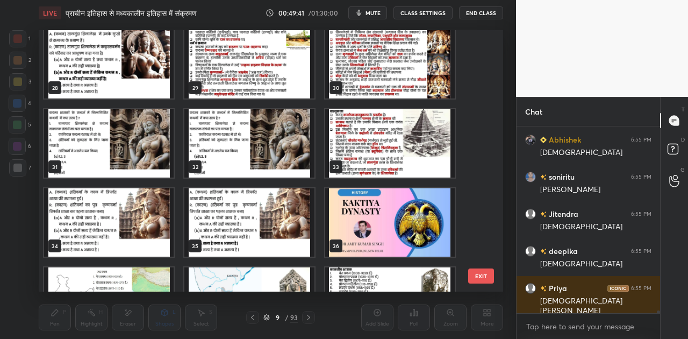
click at [65, 68] on img "grid" at bounding box center [109, 64] width 130 height 68
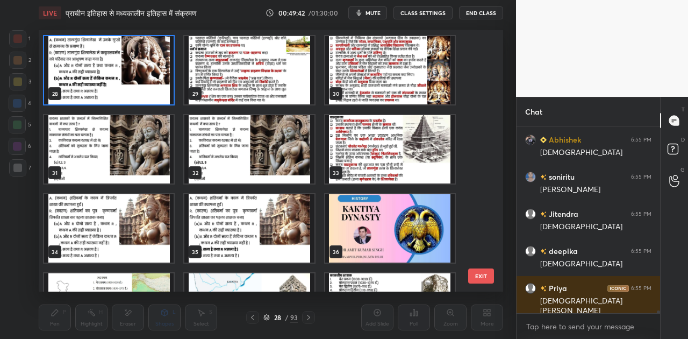
click at [65, 68] on div "22 23 24 25 26 27 28 29 30 31 32 33 34 35 36 37 38 39" at bounding box center [262, 160] width 446 height 261
click at [65, 68] on img "grid" at bounding box center [109, 70] width 130 height 68
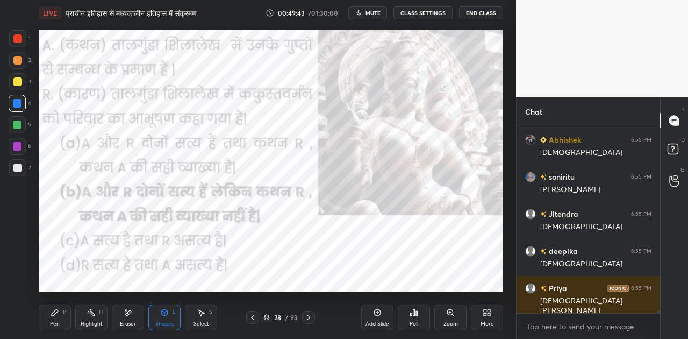
click at [65, 68] on img "grid" at bounding box center [109, 70] width 130 height 68
click at [309, 320] on icon at bounding box center [308, 317] width 9 height 9
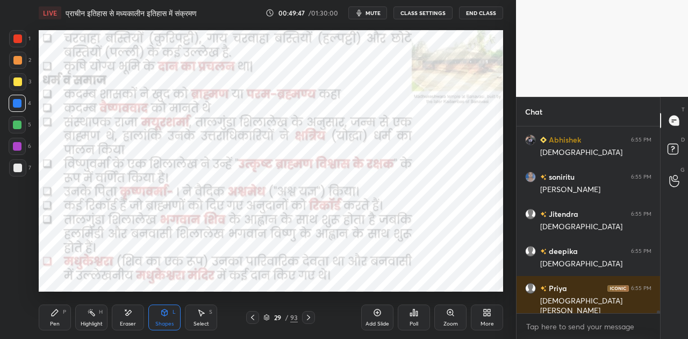
click at [309, 320] on icon at bounding box center [308, 317] width 9 height 9
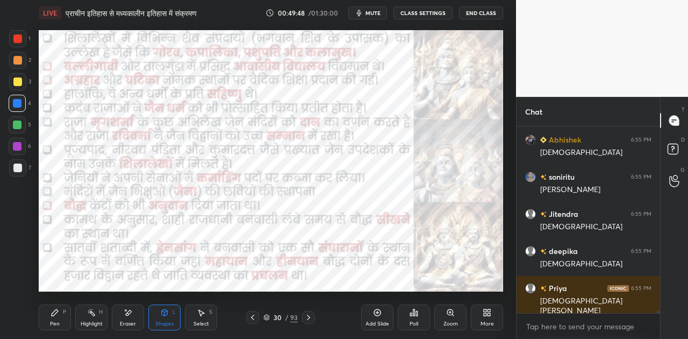
click at [309, 320] on icon at bounding box center [308, 317] width 9 height 9
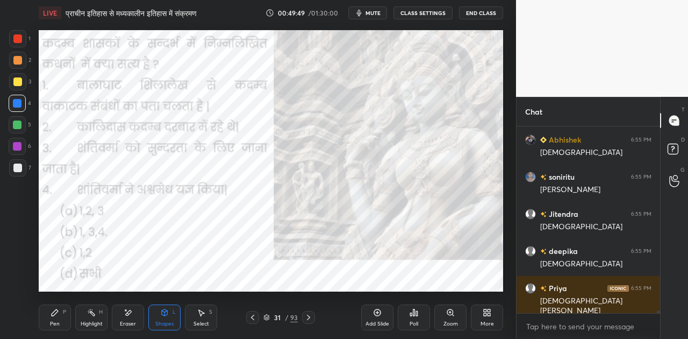
click at [309, 320] on icon at bounding box center [308, 317] width 9 height 9
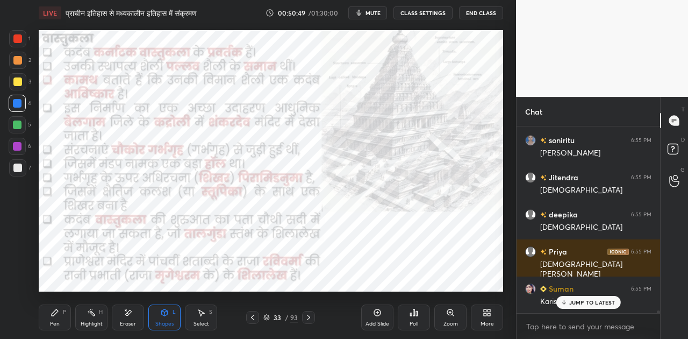
click at [575, 304] on p "JUMP TO LATEST" at bounding box center [592, 302] width 46 height 6
click at [304, 314] on icon at bounding box center [308, 317] width 9 height 9
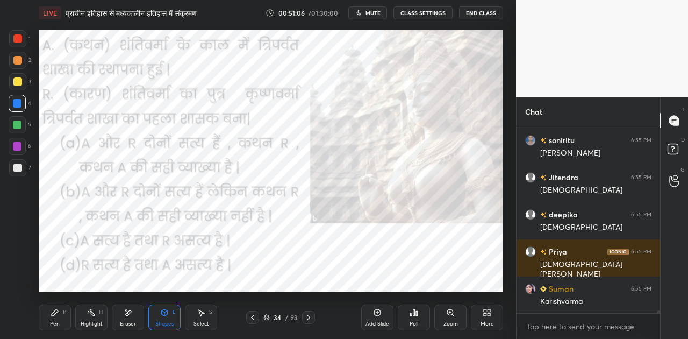
click at [379, 13] on span "mute" at bounding box center [373, 13] width 15 height 8
click at [418, 319] on div "Poll" at bounding box center [414, 317] width 32 height 26
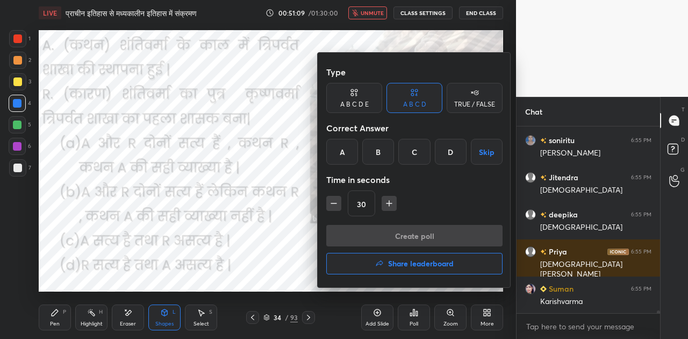
click at [416, 153] on div "C" at bounding box center [414, 152] width 32 height 26
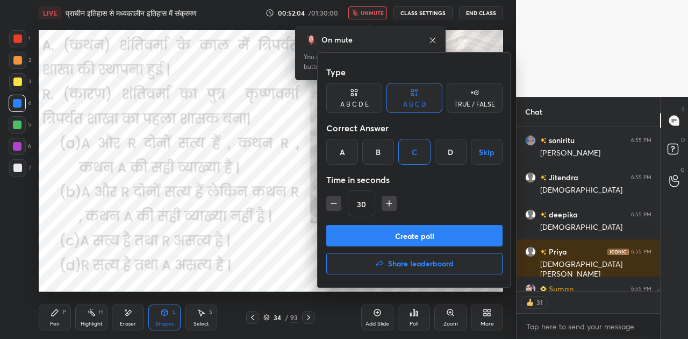
click at [417, 240] on button "Create poll" at bounding box center [414, 236] width 176 height 22
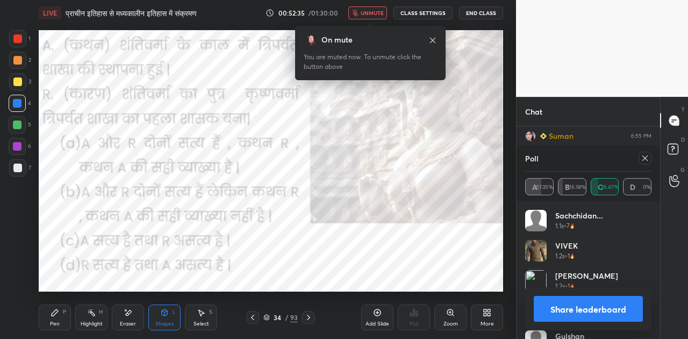
scroll to position [14304, 0]
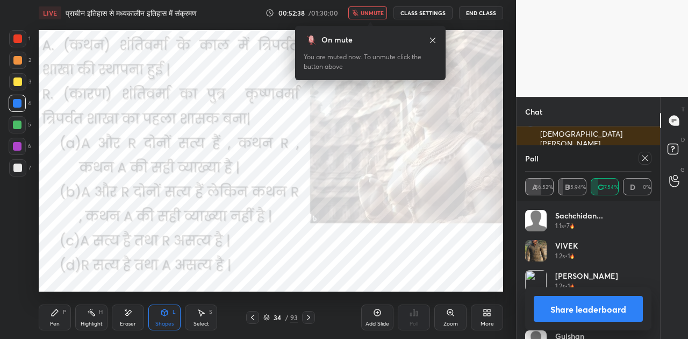
click at [376, 10] on span "unmute" at bounding box center [372, 13] width 23 height 8
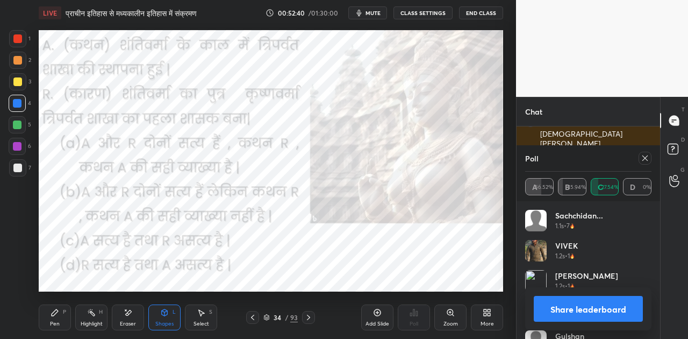
click at [594, 305] on button "Share leaderboard" at bounding box center [588, 309] width 109 height 26
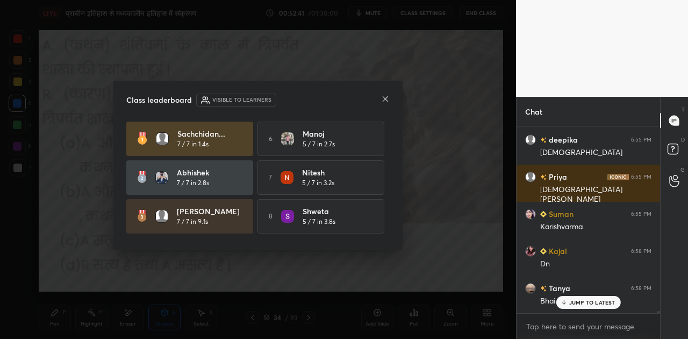
scroll to position [14248, 0]
click at [385, 97] on icon at bounding box center [385, 99] width 9 height 9
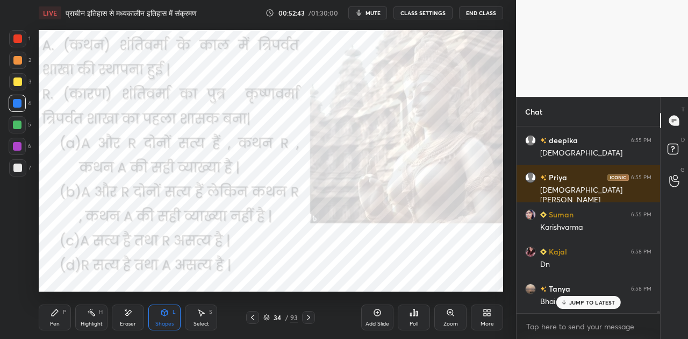
click at [583, 300] on p "JUMP TO LATEST" at bounding box center [592, 302] width 46 height 6
click at [263, 316] on icon at bounding box center [266, 317] width 6 height 6
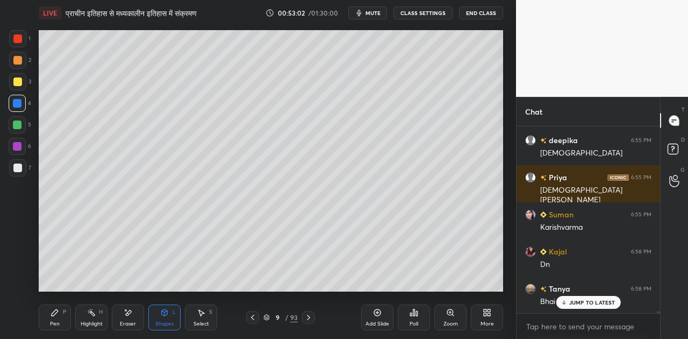
click at [564, 300] on icon at bounding box center [563, 302] width 7 height 6
click at [311, 315] on icon at bounding box center [308, 317] width 9 height 9
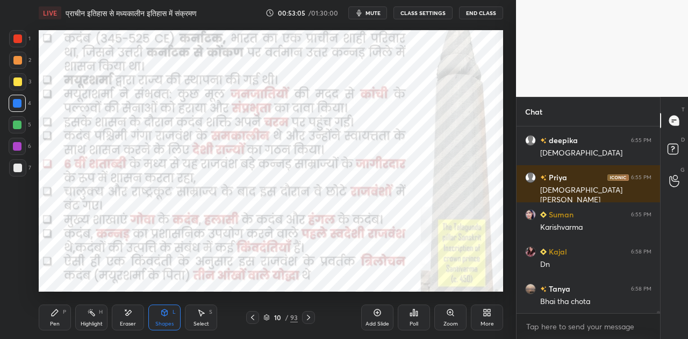
click at [311, 315] on icon at bounding box center [308, 317] width 9 height 9
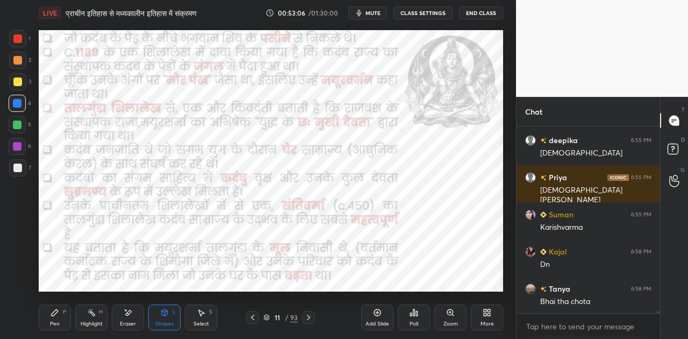
click at [311, 315] on icon at bounding box center [308, 317] width 9 height 9
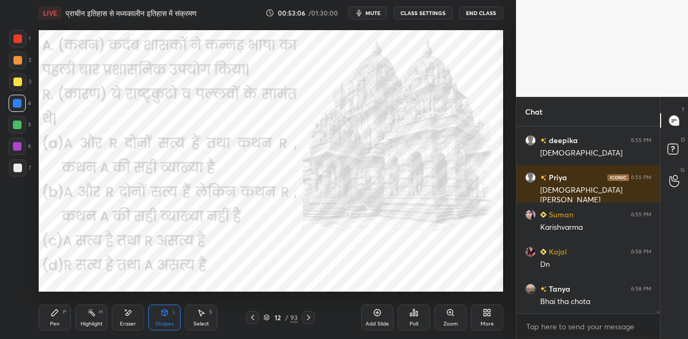
scroll to position [14286, 0]
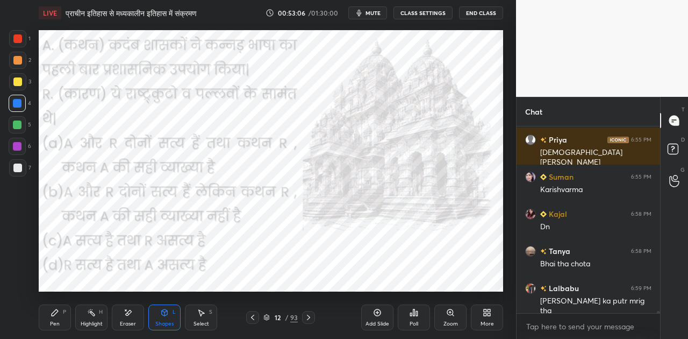
click at [311, 315] on icon at bounding box center [308, 317] width 9 height 9
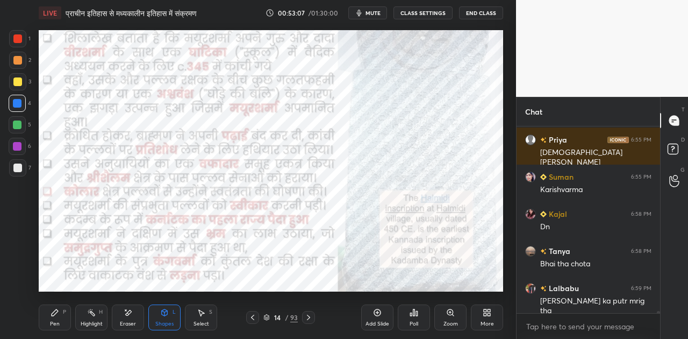
click at [311, 315] on icon at bounding box center [308, 317] width 9 height 9
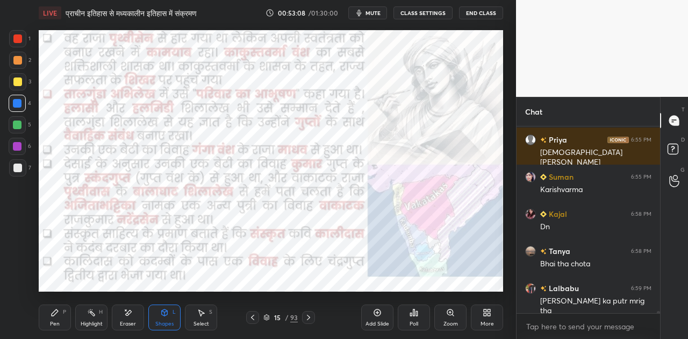
click at [311, 315] on icon at bounding box center [308, 317] width 9 height 9
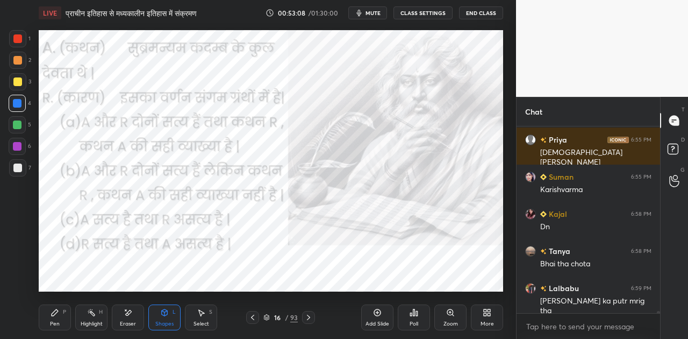
click at [311, 315] on icon at bounding box center [308, 317] width 9 height 9
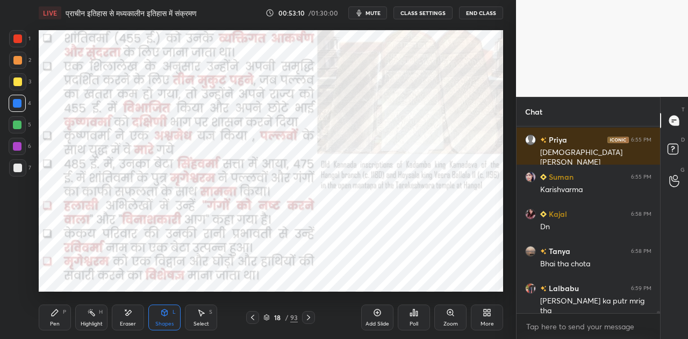
click at [311, 315] on icon at bounding box center [308, 317] width 9 height 9
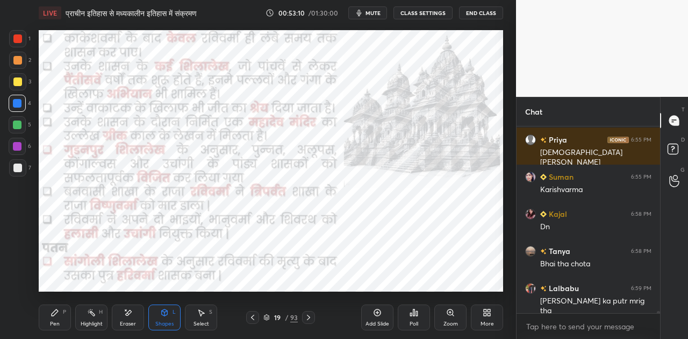
click at [311, 315] on icon at bounding box center [308, 317] width 9 height 9
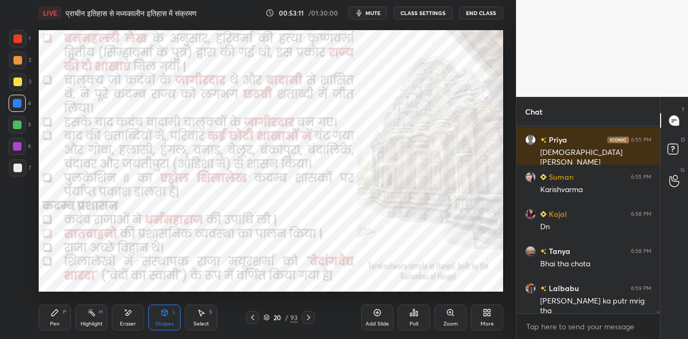
click at [311, 315] on icon at bounding box center [308, 317] width 9 height 9
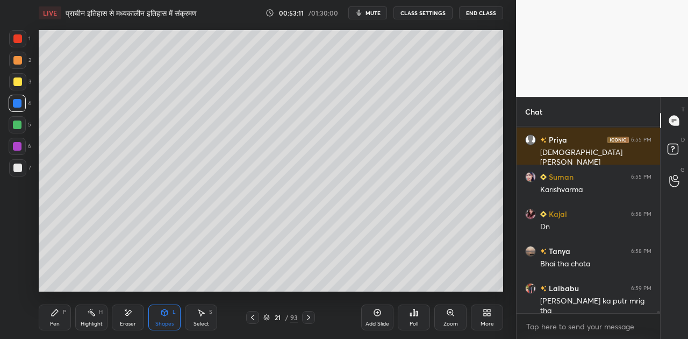
click at [311, 315] on icon at bounding box center [308, 317] width 9 height 9
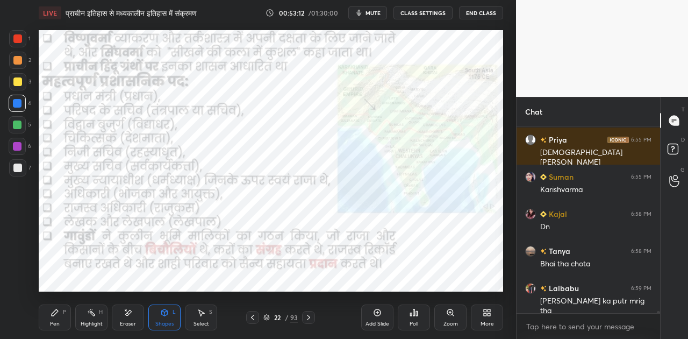
click at [311, 315] on icon at bounding box center [308, 317] width 9 height 9
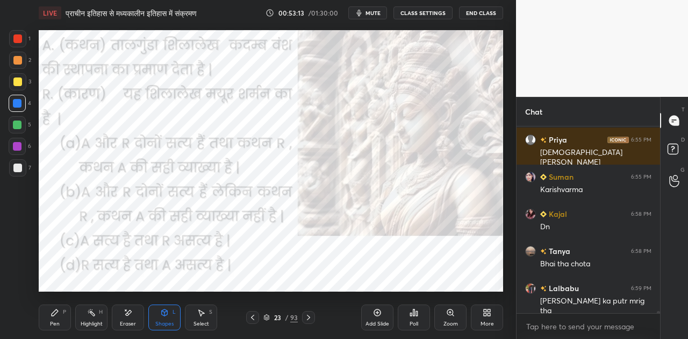
click at [311, 315] on icon at bounding box center [308, 317] width 9 height 9
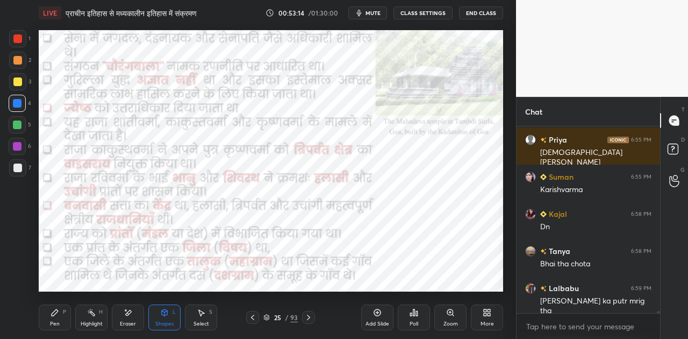
click at [311, 315] on icon at bounding box center [308, 317] width 9 height 9
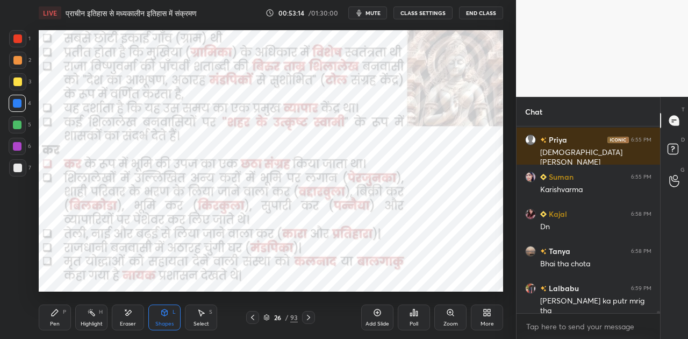
click at [311, 315] on icon at bounding box center [308, 317] width 9 height 9
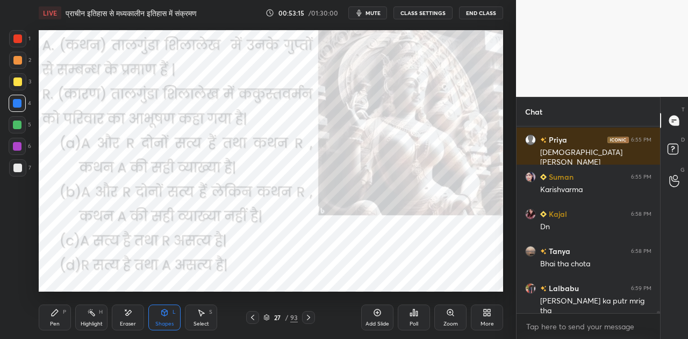
click at [311, 315] on icon at bounding box center [308, 317] width 9 height 9
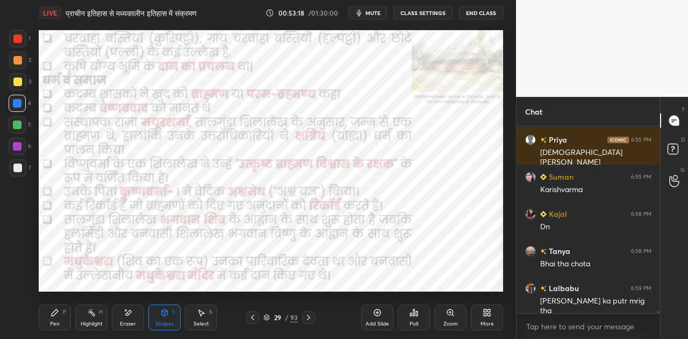
click at [311, 315] on icon at bounding box center [308, 317] width 9 height 9
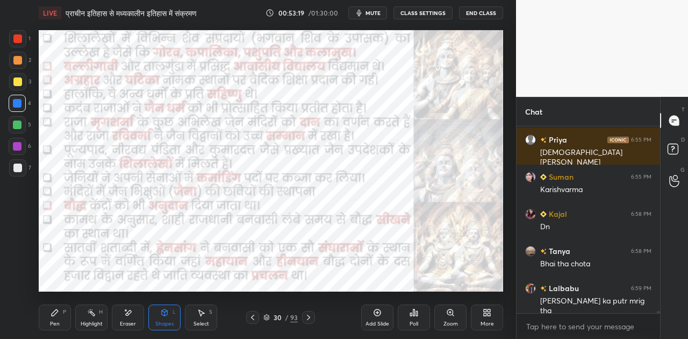
click at [311, 315] on icon at bounding box center [308, 317] width 9 height 9
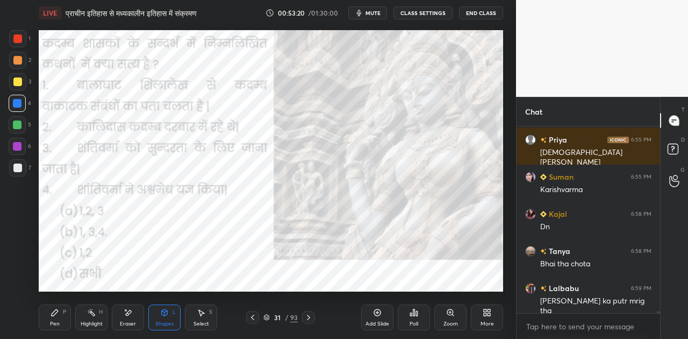
click at [311, 315] on icon at bounding box center [308, 317] width 9 height 9
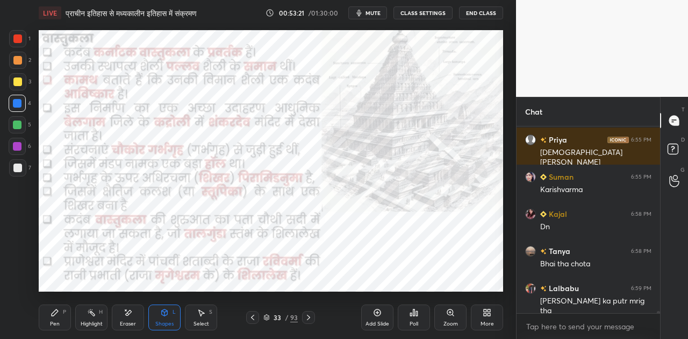
click at [311, 315] on icon at bounding box center [308, 317] width 9 height 9
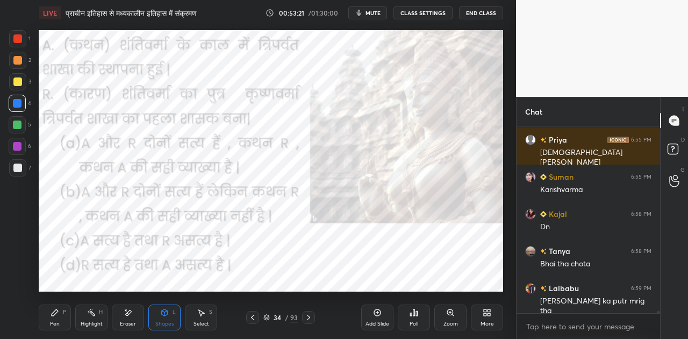
click at [311, 315] on icon at bounding box center [308, 317] width 9 height 9
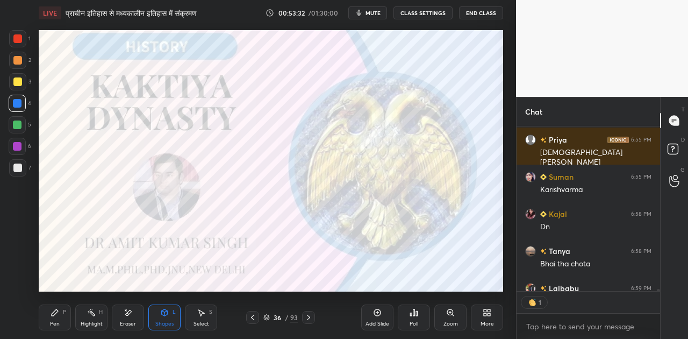
scroll to position [3, 3]
click at [377, 13] on span "mute" at bounding box center [373, 13] width 15 height 8
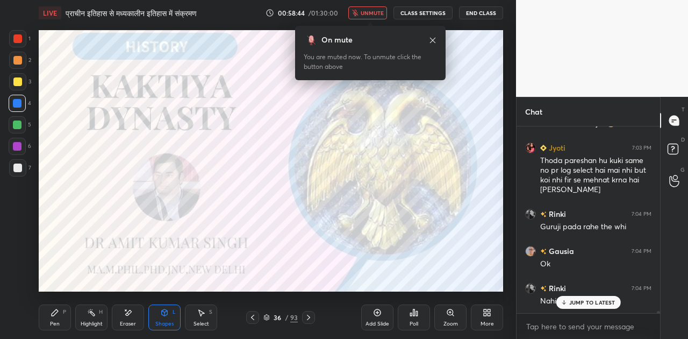
scroll to position [15340, 0]
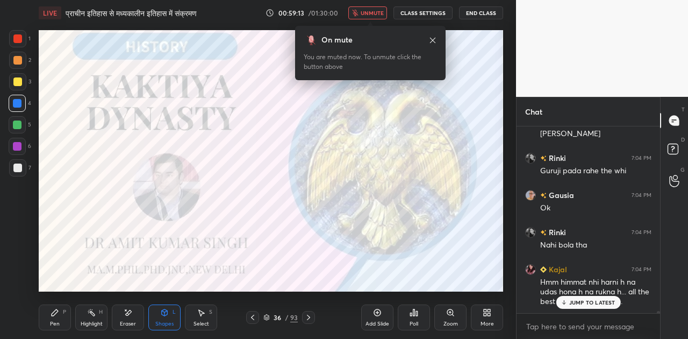
click at [373, 12] on span "unmute" at bounding box center [372, 13] width 23 height 8
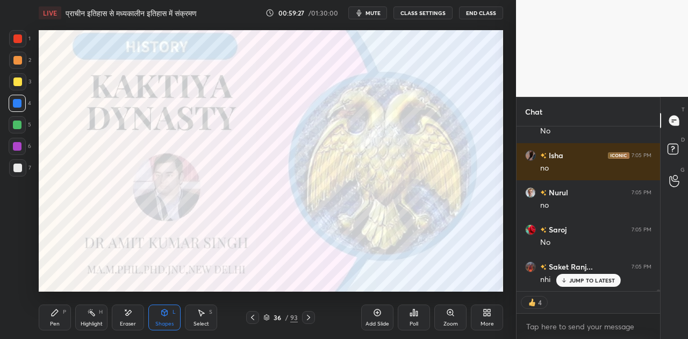
scroll to position [15659, 0]
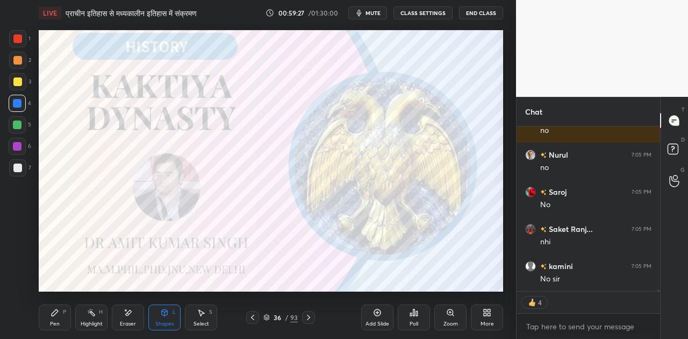
click at [310, 315] on icon at bounding box center [308, 317] width 9 height 9
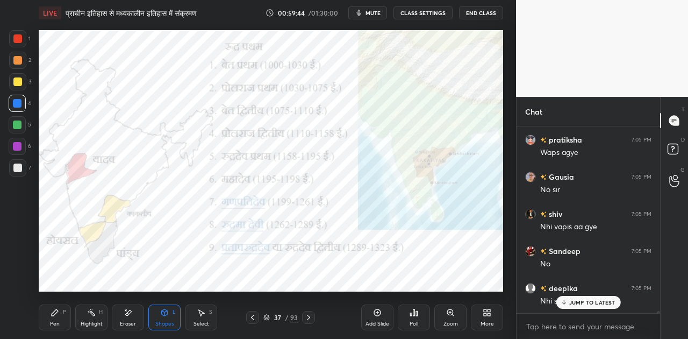
scroll to position [15869, 0]
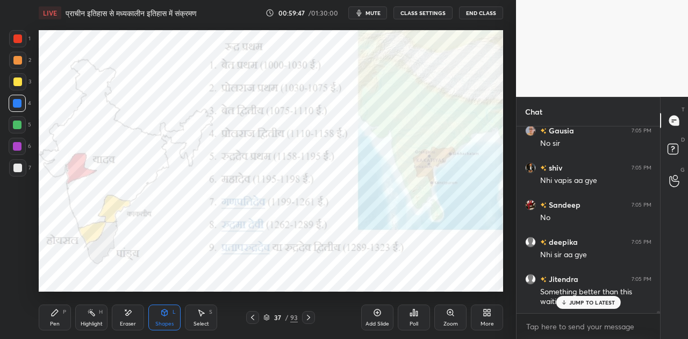
click at [55, 315] on icon at bounding box center [55, 312] width 9 height 9
click at [596, 303] on p "JUMP TO LATEST" at bounding box center [592, 302] width 46 height 6
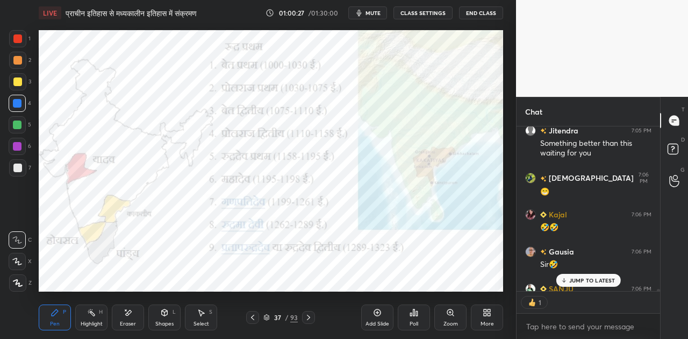
scroll to position [16076, 0]
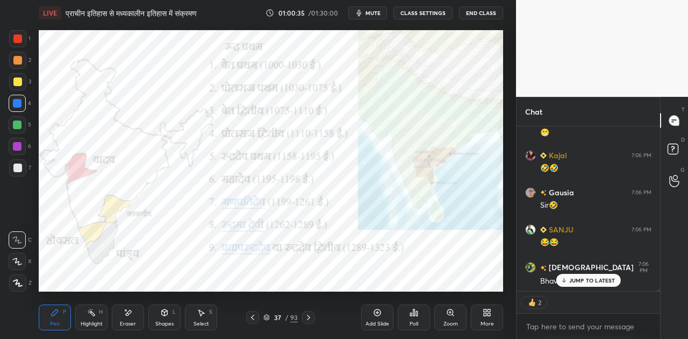
click at [307, 317] on icon at bounding box center [308, 317] width 9 height 9
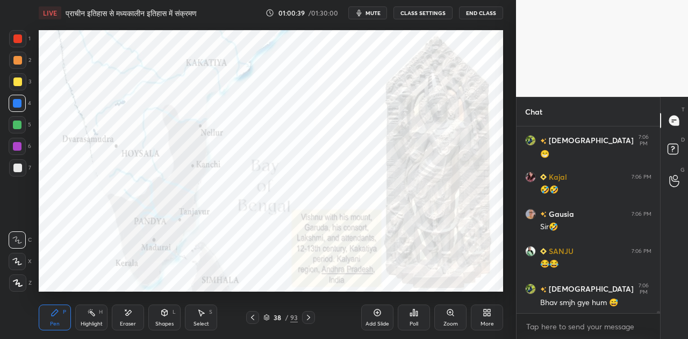
scroll to position [16055, 0]
click at [306, 316] on icon at bounding box center [308, 317] width 9 height 9
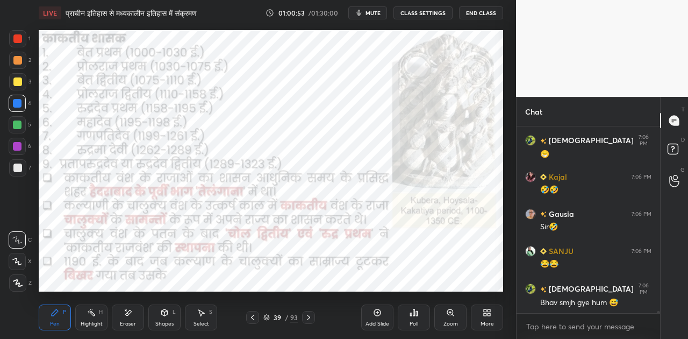
click at [382, 313] on div "Add Slide" at bounding box center [377, 317] width 32 height 26
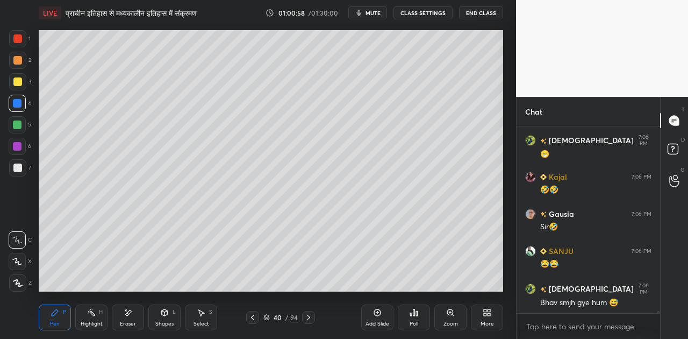
click at [22, 165] on div at bounding box center [17, 167] width 9 height 9
click at [19, 262] on icon at bounding box center [17, 261] width 9 height 6
click at [20, 240] on icon at bounding box center [17, 240] width 10 height 8
click at [17, 59] on div at bounding box center [17, 60] width 9 height 9
click at [19, 81] on div at bounding box center [17, 81] width 9 height 9
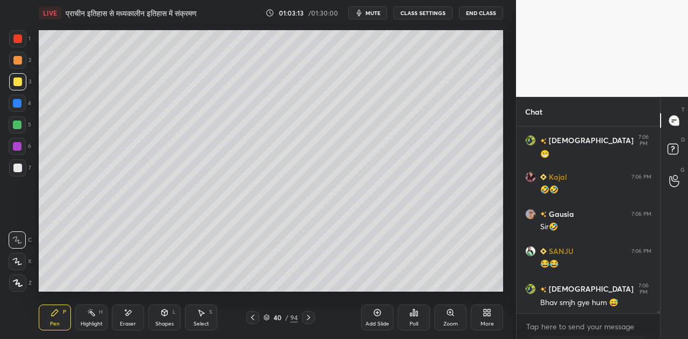
click at [166, 316] on icon at bounding box center [164, 312] width 9 height 9
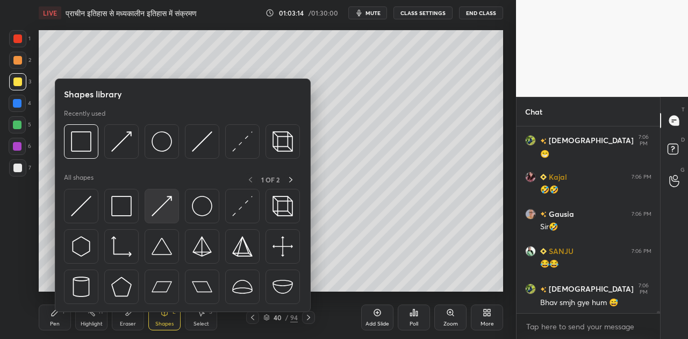
click at [159, 206] on img at bounding box center [162, 206] width 20 height 20
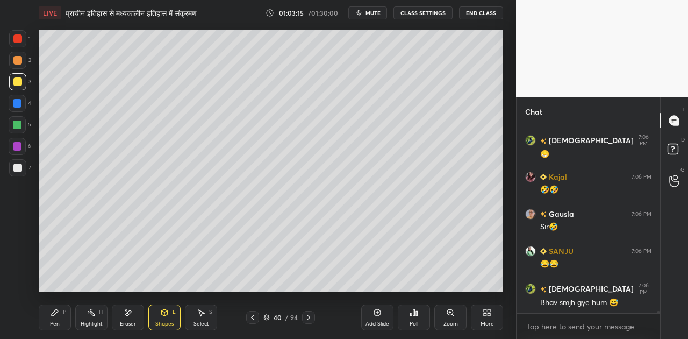
click at [19, 124] on div at bounding box center [17, 124] width 9 height 9
click at [53, 313] on icon at bounding box center [55, 312] width 6 height 6
click at [20, 167] on div at bounding box center [17, 167] width 9 height 9
click at [158, 317] on div "Shapes L" at bounding box center [164, 317] width 32 height 26
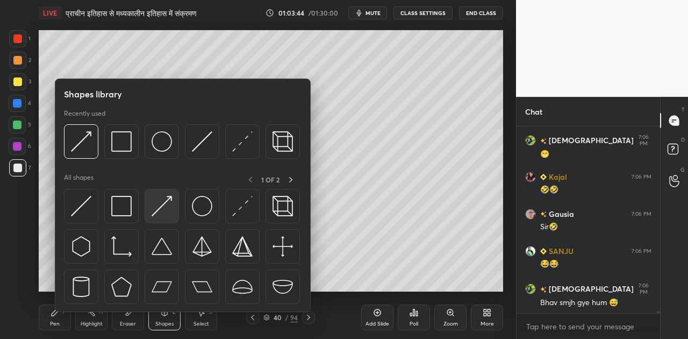
click at [157, 204] on img at bounding box center [162, 206] width 20 height 20
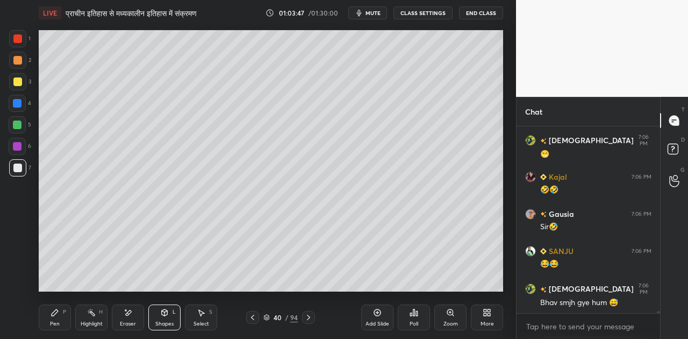
click at [53, 313] on icon at bounding box center [55, 312] width 6 height 6
click at [163, 316] on icon at bounding box center [164, 312] width 9 height 9
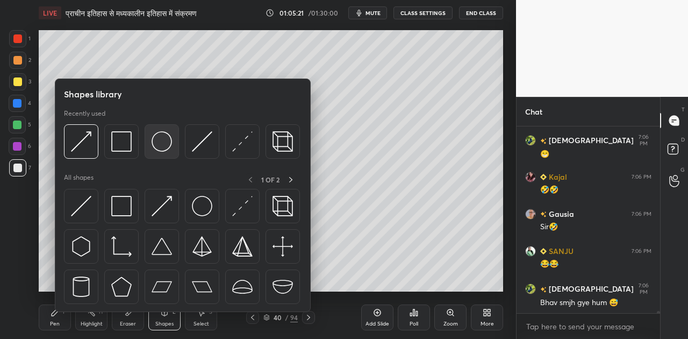
click at [160, 148] on img at bounding box center [162, 141] width 20 height 20
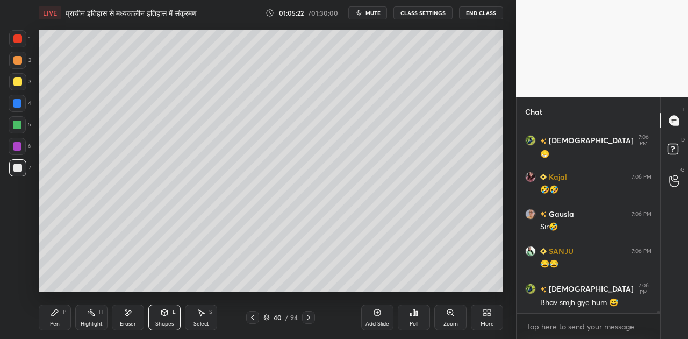
click at [20, 121] on div at bounding box center [17, 124] width 9 height 9
click at [63, 312] on div "P" at bounding box center [64, 311] width 3 height 5
click at [20, 168] on div at bounding box center [17, 167] width 9 height 9
click at [165, 316] on icon at bounding box center [165, 312] width 6 height 6
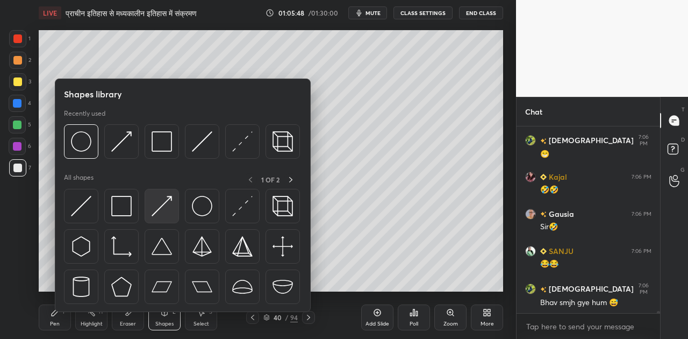
click at [165, 205] on img at bounding box center [162, 206] width 20 height 20
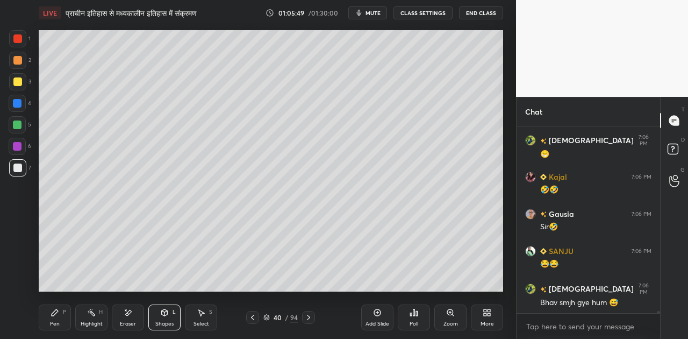
click at [20, 123] on div at bounding box center [17, 124] width 9 height 9
click at [57, 312] on icon at bounding box center [55, 312] width 9 height 9
click at [22, 166] on div at bounding box center [17, 167] width 17 height 17
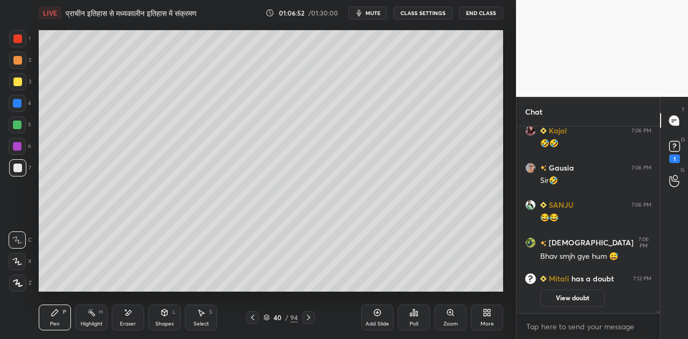
click at [168, 314] on icon at bounding box center [164, 312] width 9 height 9
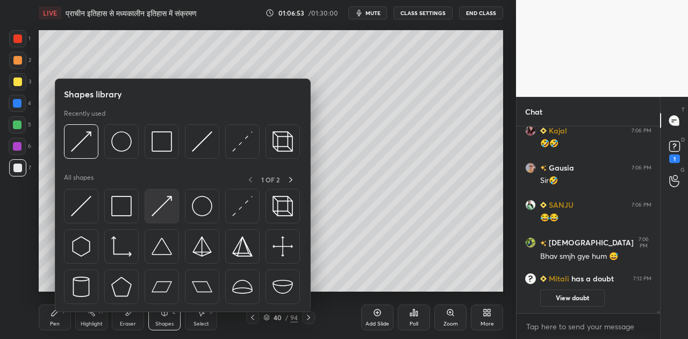
click at [166, 205] on img at bounding box center [162, 206] width 20 height 20
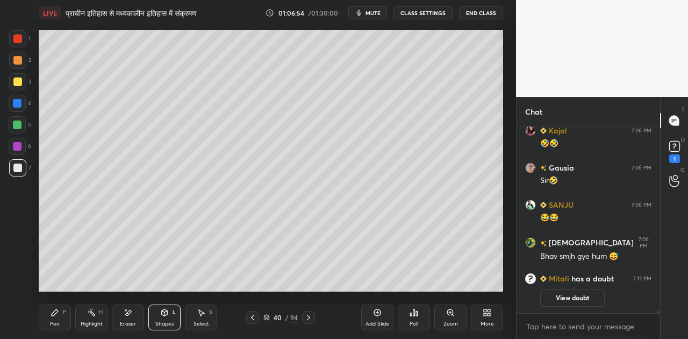
click at [19, 120] on div at bounding box center [17, 124] width 17 height 17
click at [59, 316] on icon at bounding box center [55, 312] width 9 height 9
click at [19, 169] on div at bounding box center [17, 167] width 9 height 9
click at [158, 315] on div "Shapes L" at bounding box center [164, 317] width 32 height 26
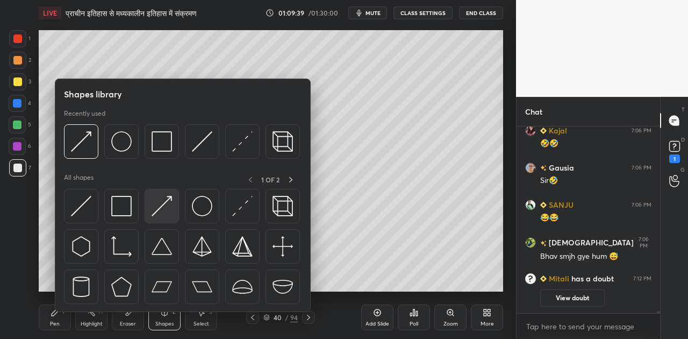
click at [168, 203] on img at bounding box center [162, 206] width 20 height 20
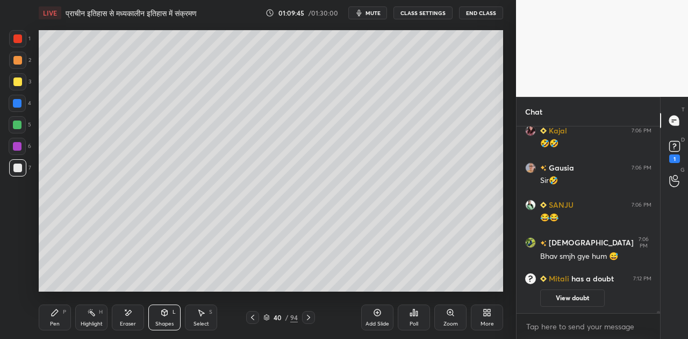
click at [57, 317] on div "Pen P" at bounding box center [55, 317] width 32 height 26
click at [169, 319] on div "Shapes L" at bounding box center [164, 317] width 32 height 26
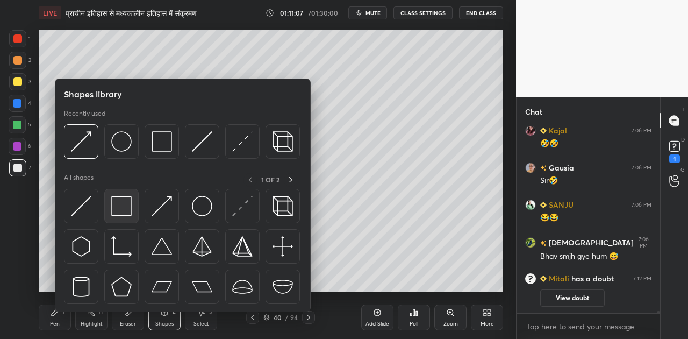
click at [124, 207] on img at bounding box center [121, 206] width 20 height 20
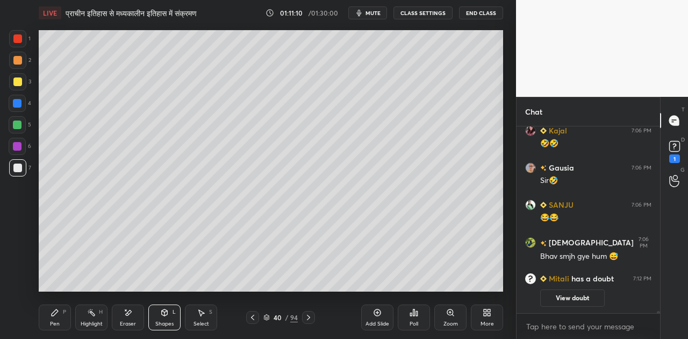
click at [53, 325] on div "Pen" at bounding box center [55, 323] width 10 height 5
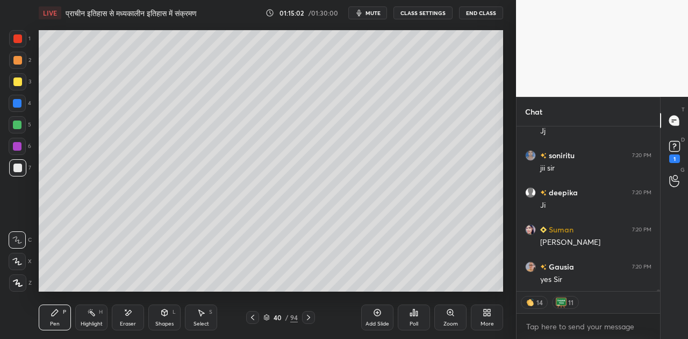
scroll to position [15588, 0]
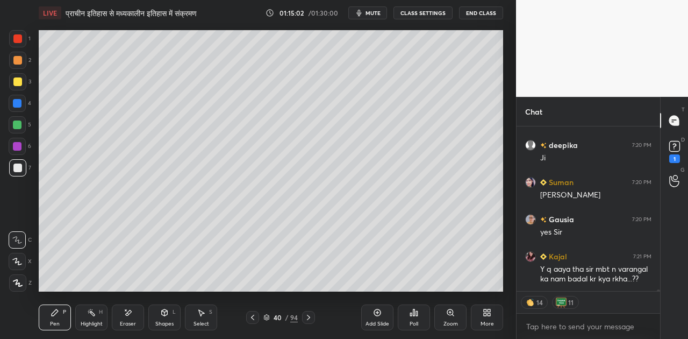
click at [603, 281] on div "Y q aaya tha sir mbt n varangal ka nam badal kr kya rkha...??" at bounding box center [595, 274] width 111 height 20
click at [670, 149] on rect at bounding box center [674, 146] width 10 height 10
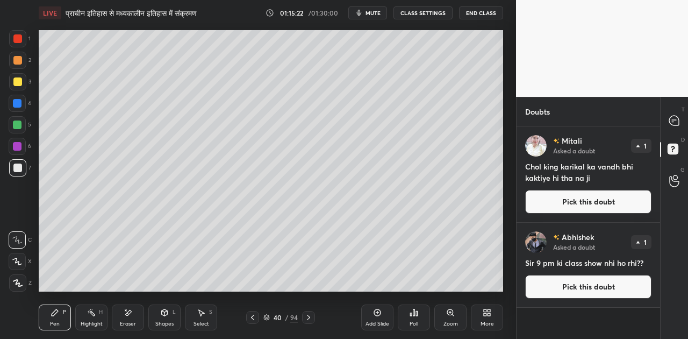
click at [591, 203] on button "Pick this doubt" at bounding box center [588, 202] width 126 height 24
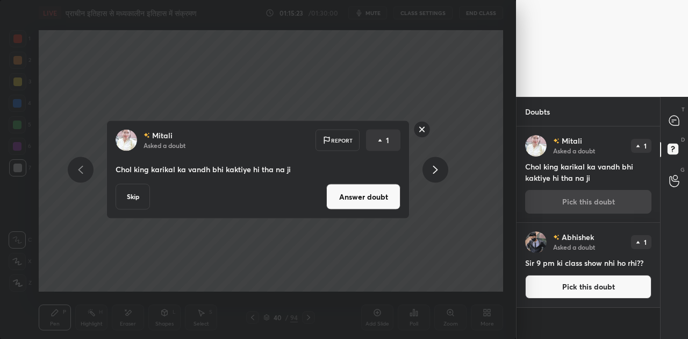
click at [389, 199] on button "Answer doubt" at bounding box center [363, 197] width 74 height 26
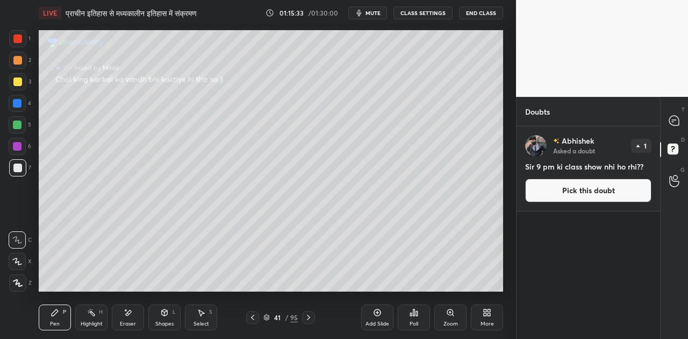
click at [581, 192] on button "Pick this doubt" at bounding box center [588, 191] width 126 height 24
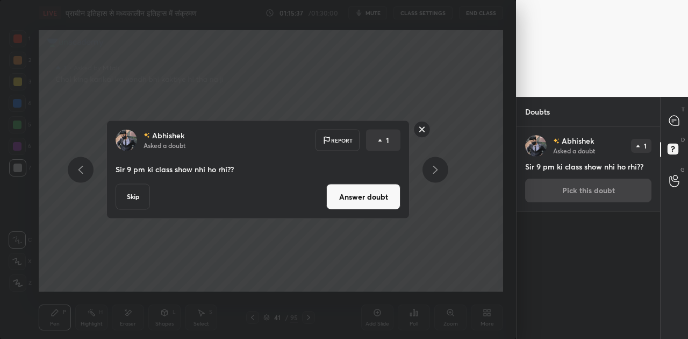
click at [372, 193] on button "Answer doubt" at bounding box center [363, 197] width 74 height 26
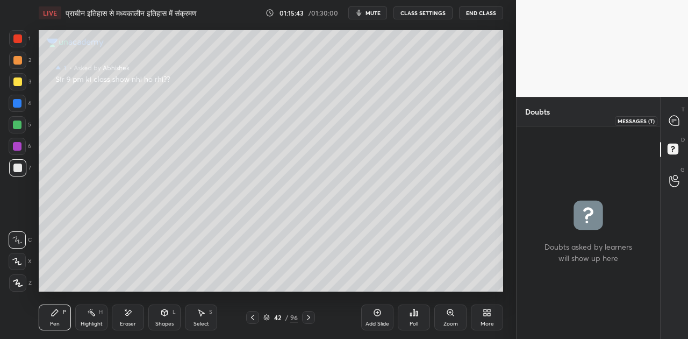
click at [674, 124] on icon at bounding box center [674, 121] width 10 height 10
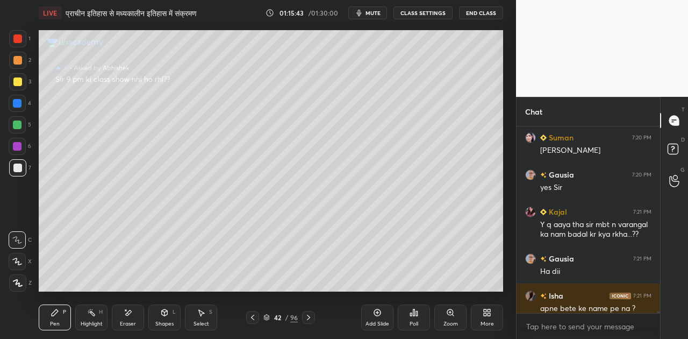
scroll to position [15781, 0]
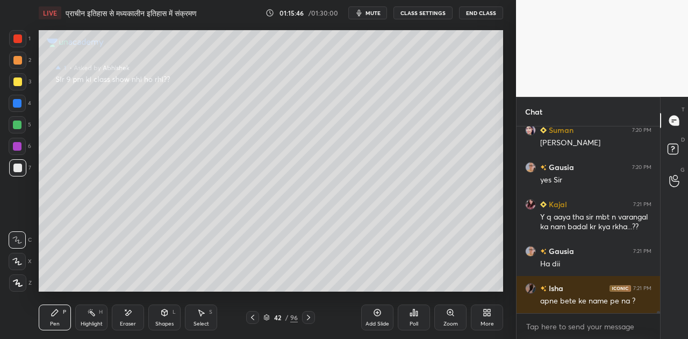
click at [312, 318] on icon at bounding box center [308, 317] width 9 height 9
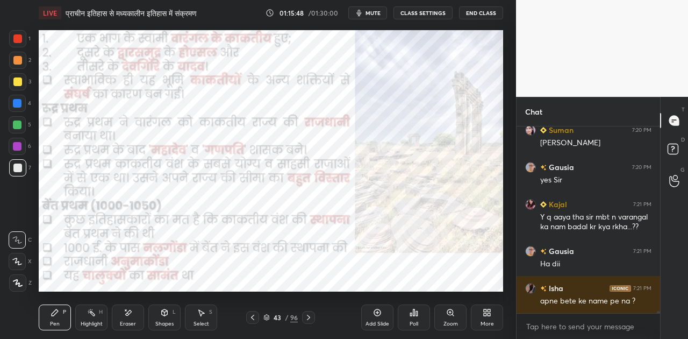
click at [313, 318] on icon at bounding box center [308, 317] width 9 height 9
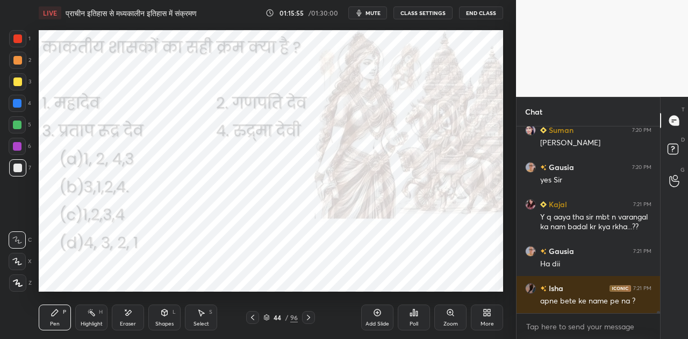
click at [376, 14] on span "mute" at bounding box center [373, 13] width 15 height 8
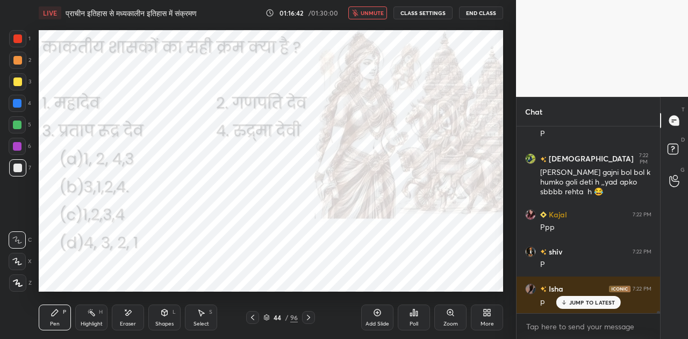
scroll to position [15985, 0]
click at [412, 319] on div "Poll" at bounding box center [414, 317] width 32 height 26
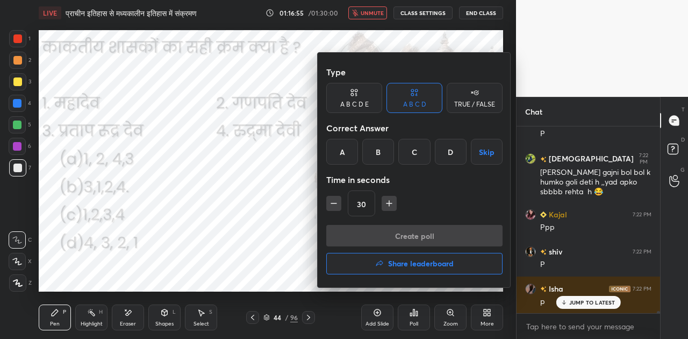
click at [333, 152] on div "A" at bounding box center [342, 152] width 32 height 26
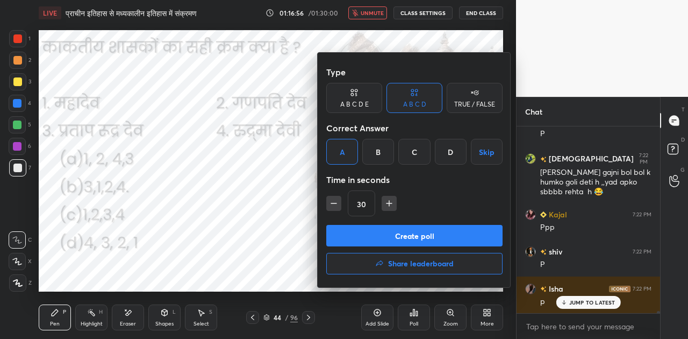
click at [394, 242] on button "Create poll" at bounding box center [414, 236] width 176 height 22
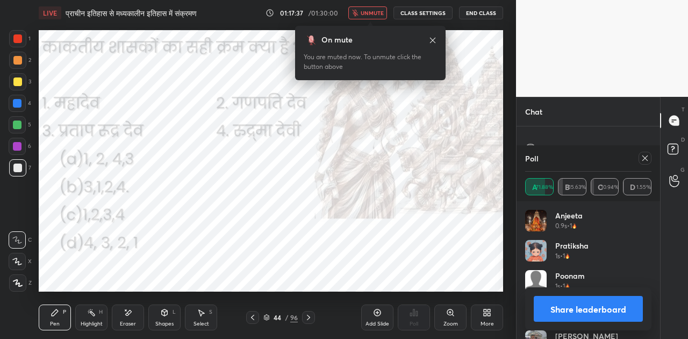
scroll to position [16237, 0]
click at [588, 310] on button "Share leaderboard" at bounding box center [588, 309] width 109 height 26
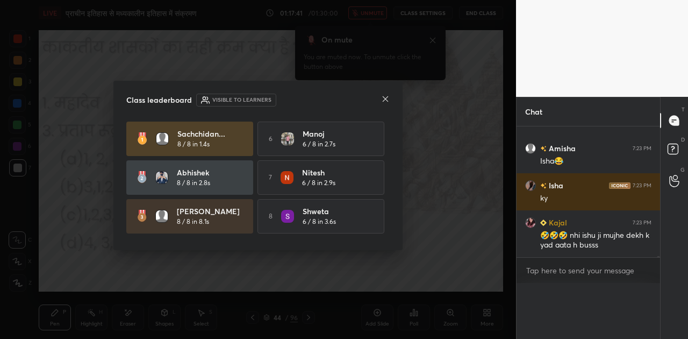
scroll to position [0, 0]
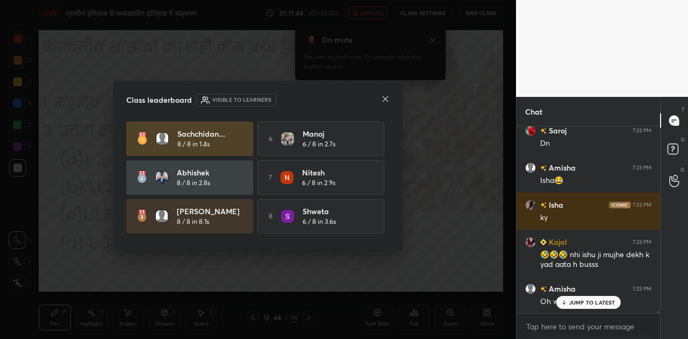
click at [386, 97] on icon at bounding box center [385, 98] width 5 height 5
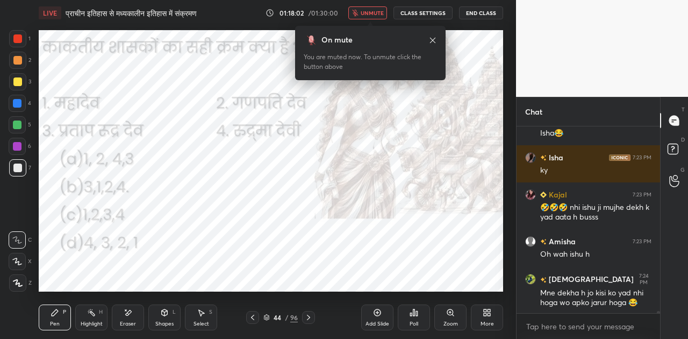
click at [309, 315] on icon at bounding box center [308, 317] width 9 height 9
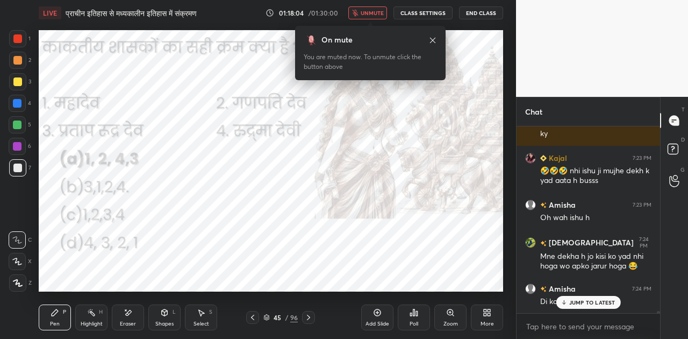
click at [267, 317] on icon at bounding box center [266, 317] width 6 height 6
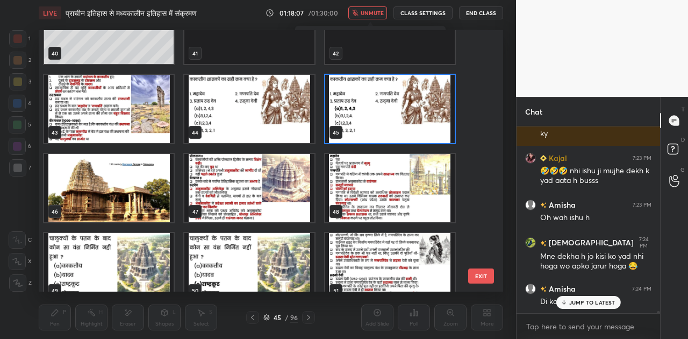
click at [375, 117] on img "grid" at bounding box center [390, 109] width 130 height 68
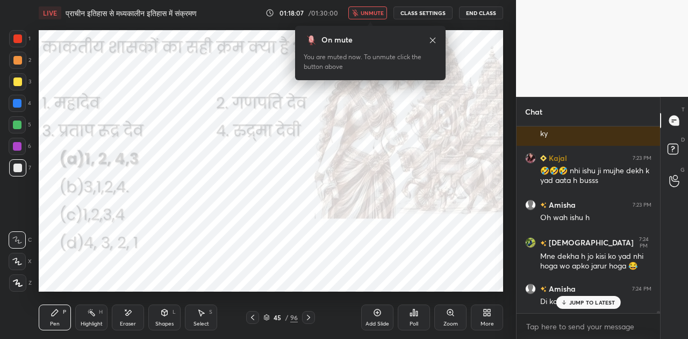
click at [375, 117] on img "grid" at bounding box center [390, 109] width 130 height 68
click at [305, 318] on icon at bounding box center [308, 317] width 9 height 9
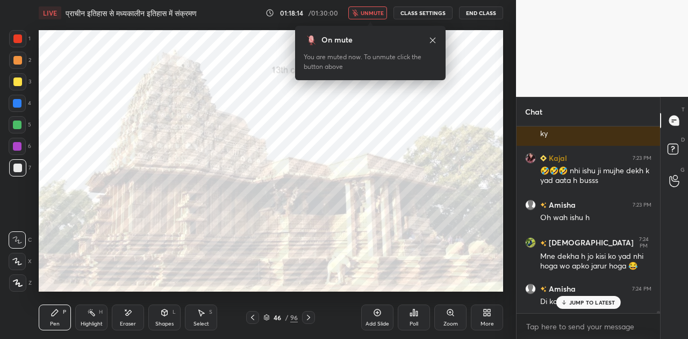
click at [383, 13] on span "unmute" at bounding box center [372, 13] width 23 height 8
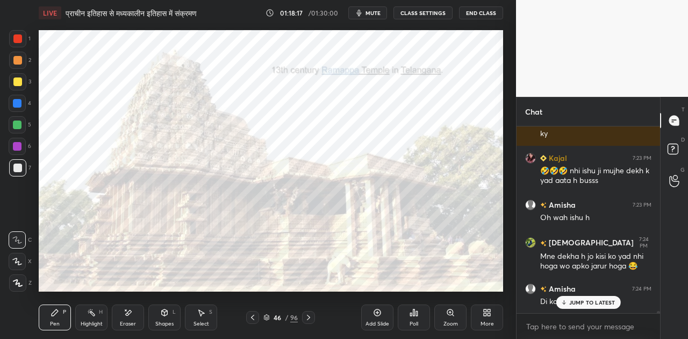
click at [583, 298] on div "JUMP TO LATEST" at bounding box center [588, 302] width 65 height 13
click at [309, 315] on icon at bounding box center [308, 317] width 9 height 9
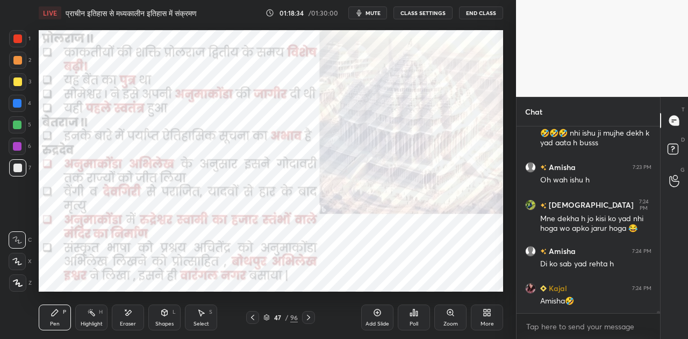
click at [309, 313] on icon at bounding box center [308, 317] width 9 height 9
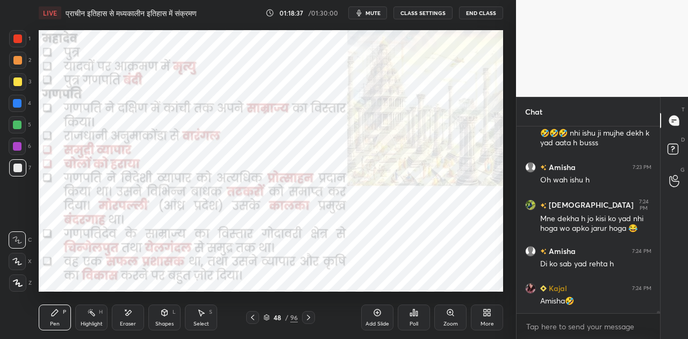
click at [309, 313] on icon at bounding box center [308, 317] width 9 height 9
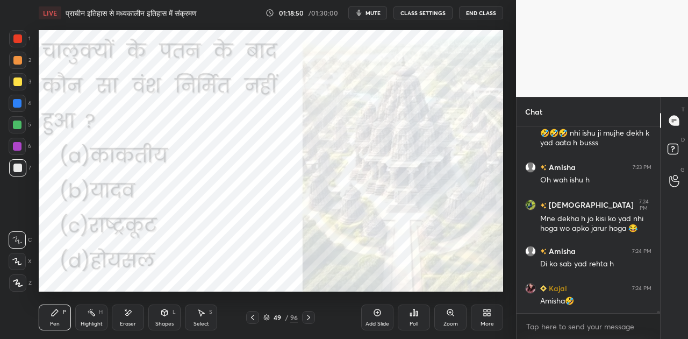
click at [379, 13] on span "mute" at bounding box center [373, 13] width 15 height 8
click at [419, 312] on div "Poll" at bounding box center [414, 317] width 32 height 26
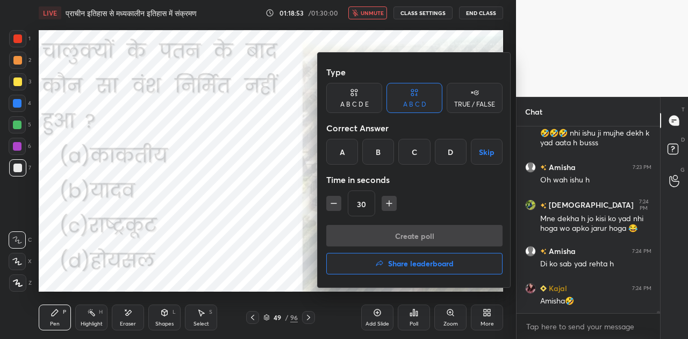
click at [410, 151] on div "C" at bounding box center [414, 152] width 32 height 26
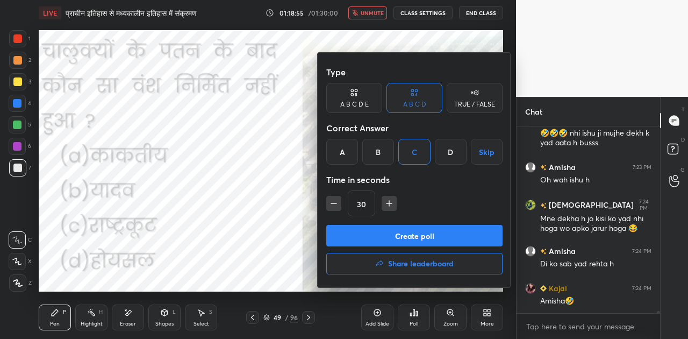
scroll to position [16375, 0]
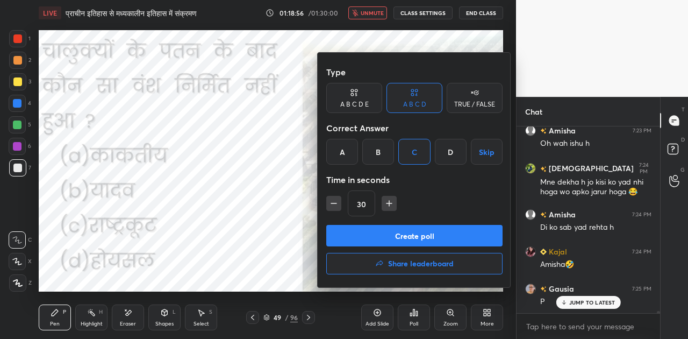
click at [430, 238] on button "Create poll" at bounding box center [414, 236] width 176 height 22
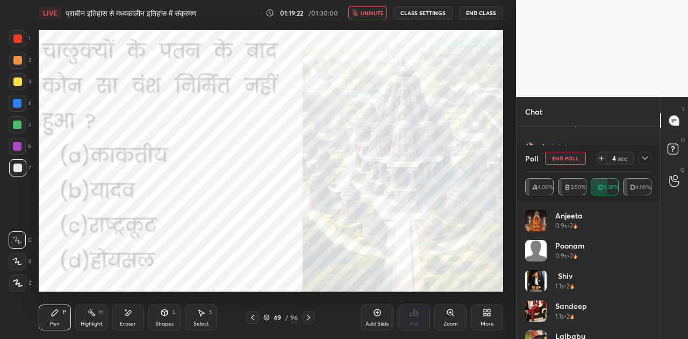
scroll to position [16549, 0]
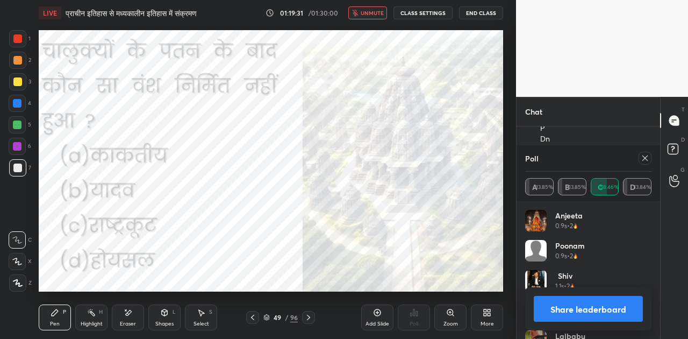
click at [611, 310] on button "Share leaderboard" at bounding box center [588, 309] width 109 height 26
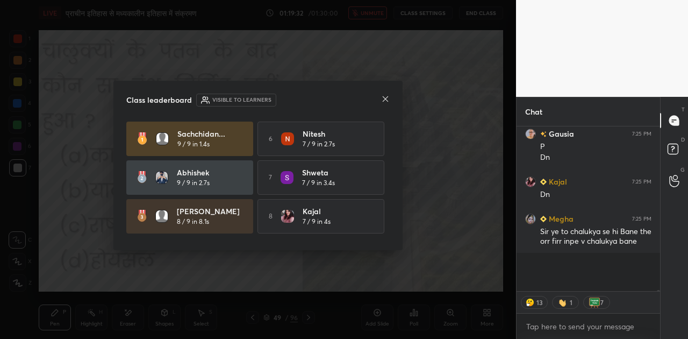
scroll to position [155, 140]
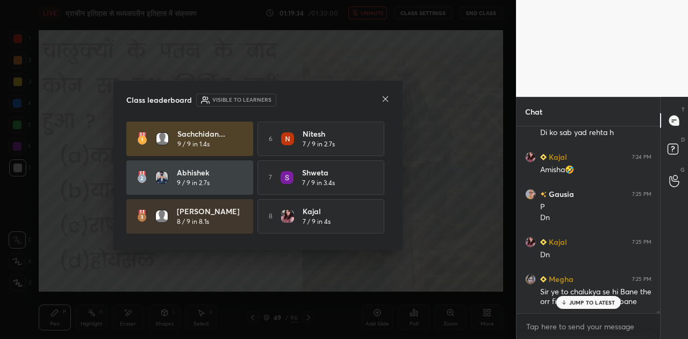
click at [605, 299] on p "JUMP TO LATEST" at bounding box center [592, 302] width 46 height 6
click at [386, 98] on icon at bounding box center [385, 99] width 9 height 9
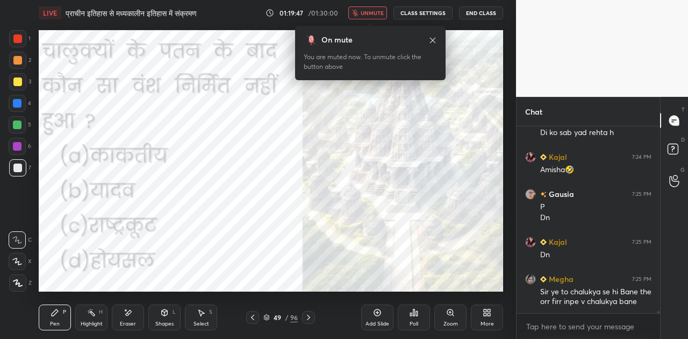
click at [384, 16] on span "unmute" at bounding box center [372, 13] width 23 height 8
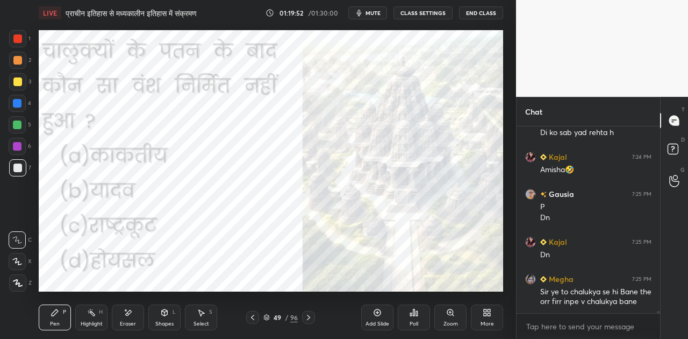
click at [310, 317] on icon at bounding box center [308, 317] width 3 height 5
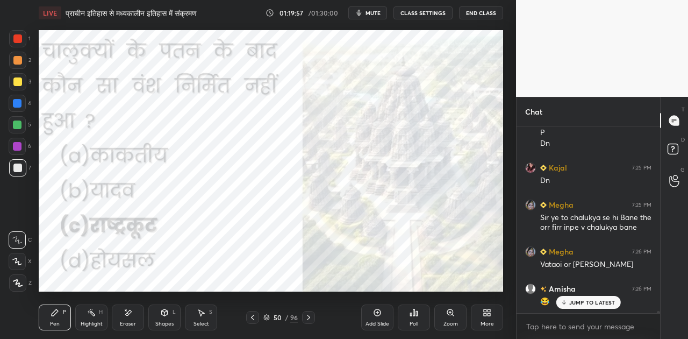
click at [310, 317] on icon at bounding box center [308, 317] width 3 height 5
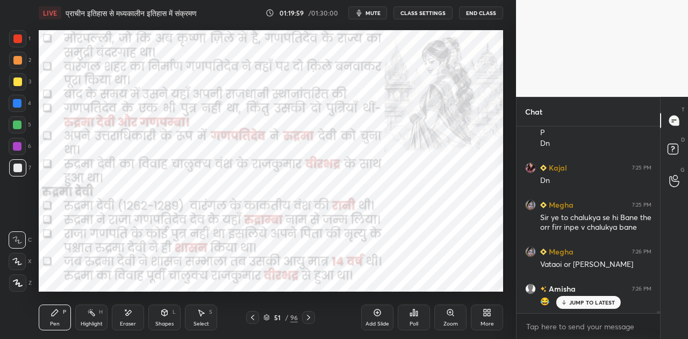
click at [310, 317] on icon at bounding box center [308, 317] width 3 height 5
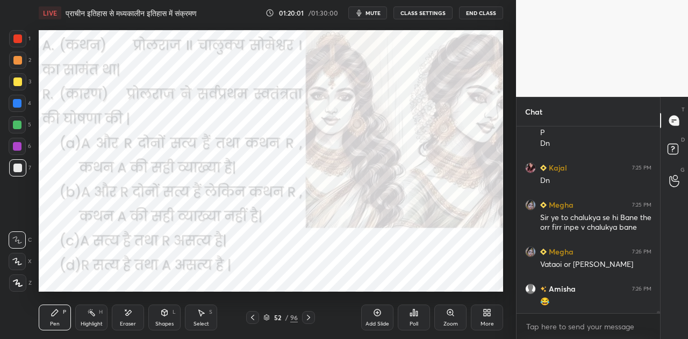
scroll to position [16592, 0]
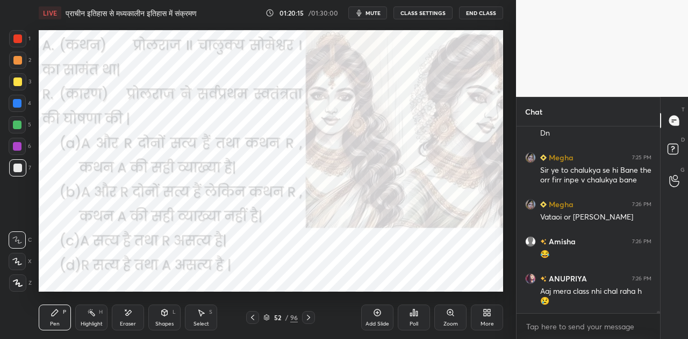
click at [371, 11] on span "mute" at bounding box center [373, 13] width 15 height 8
click at [412, 312] on icon at bounding box center [414, 312] width 9 height 9
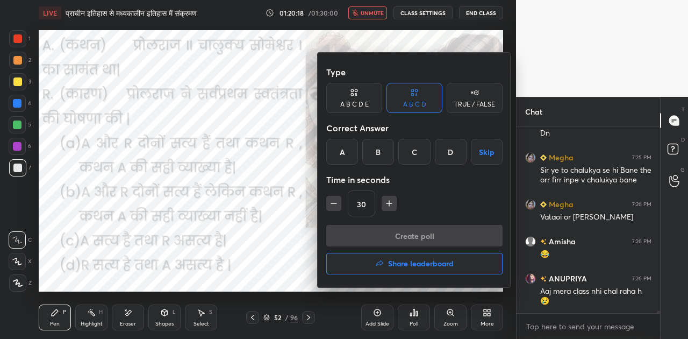
click at [373, 147] on div "B" at bounding box center [378, 152] width 32 height 26
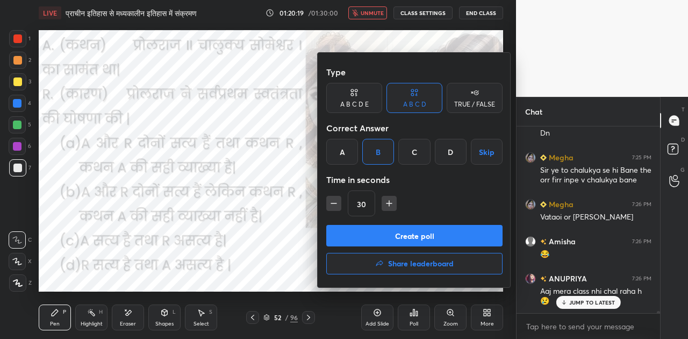
scroll to position [16628, 0]
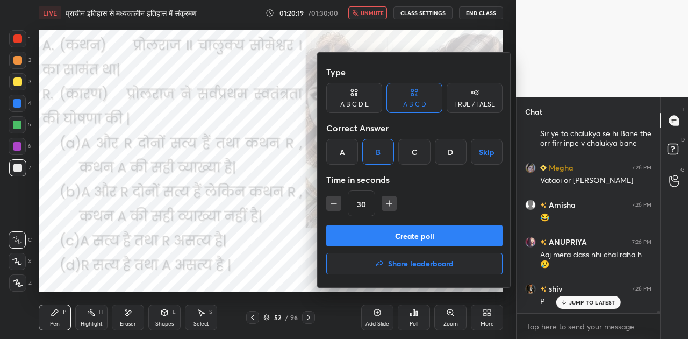
click at [418, 233] on button "Create poll" at bounding box center [414, 236] width 176 height 22
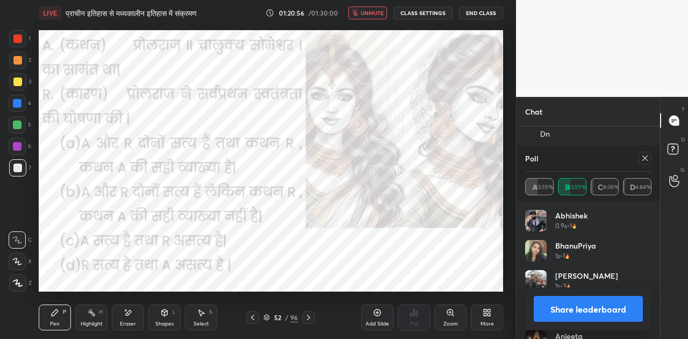
scroll to position [16944, 0]
click at [611, 312] on button "Share leaderboard" at bounding box center [588, 309] width 109 height 26
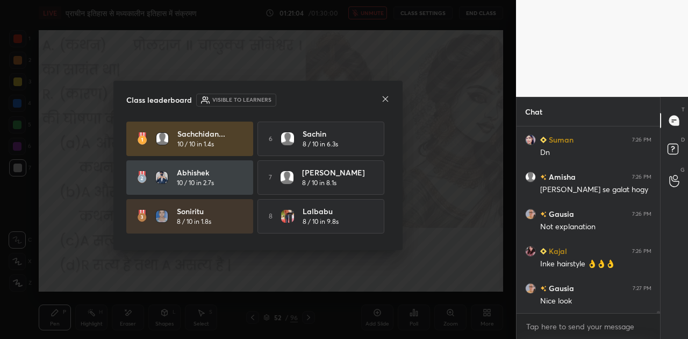
scroll to position [209, 140]
click at [387, 96] on icon at bounding box center [385, 99] width 9 height 9
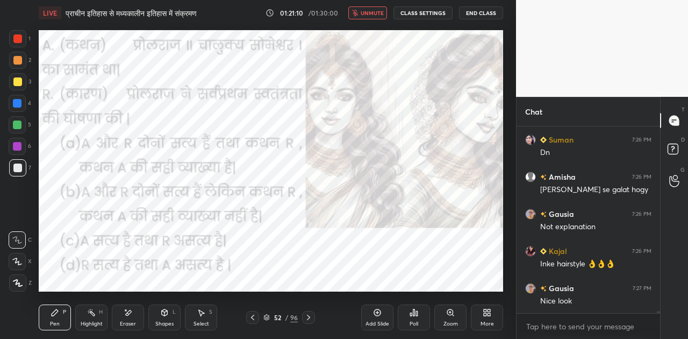
click at [376, 12] on span "unmute" at bounding box center [372, 13] width 23 height 8
click at [306, 317] on icon at bounding box center [308, 317] width 9 height 9
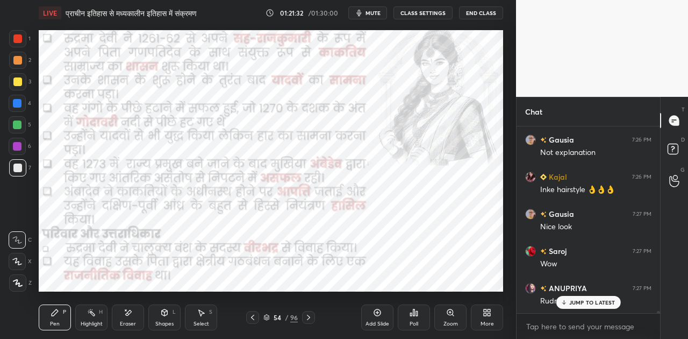
scroll to position [16999, 0]
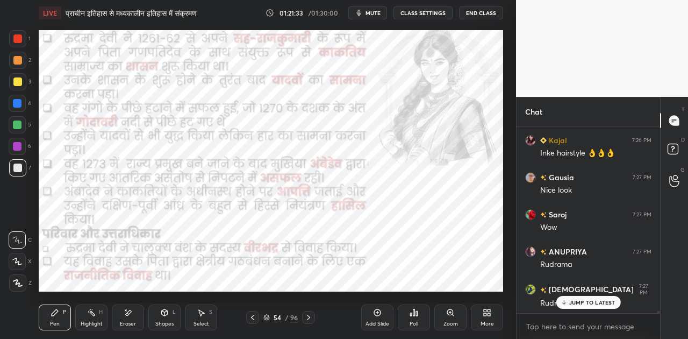
click at [309, 317] on icon at bounding box center [308, 317] width 9 height 9
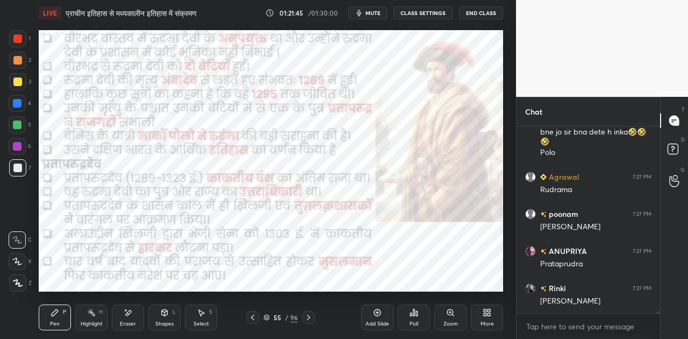
scroll to position [17420, 0]
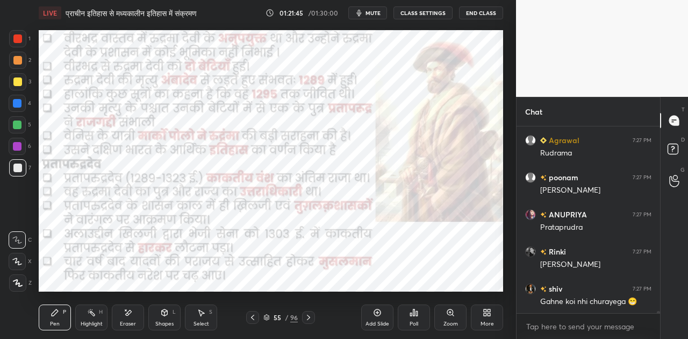
click at [308, 317] on icon at bounding box center [308, 317] width 9 height 9
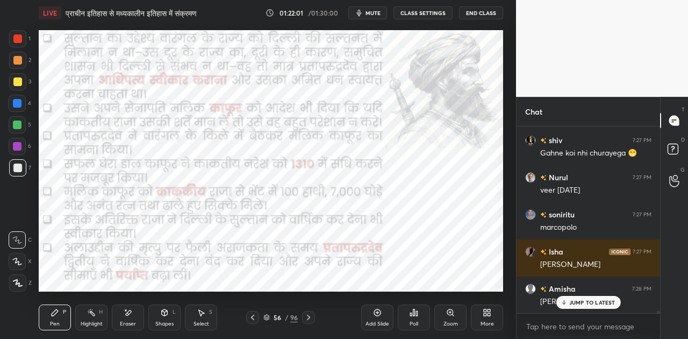
scroll to position [17606, 0]
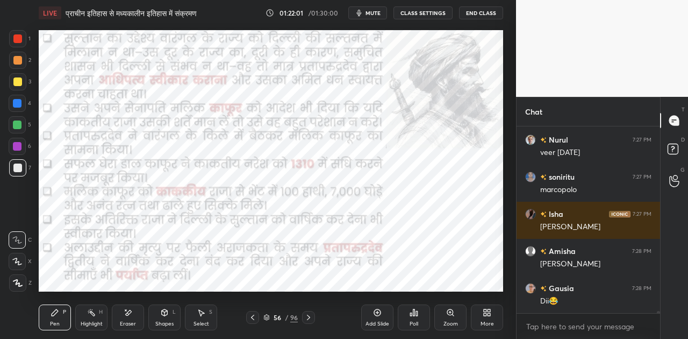
click at [308, 318] on icon at bounding box center [308, 317] width 3 height 5
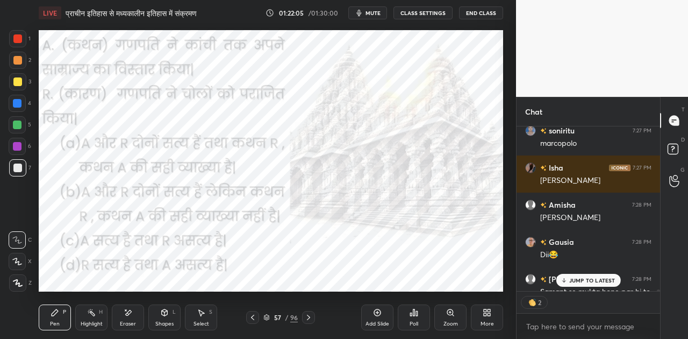
scroll to position [17711, 0]
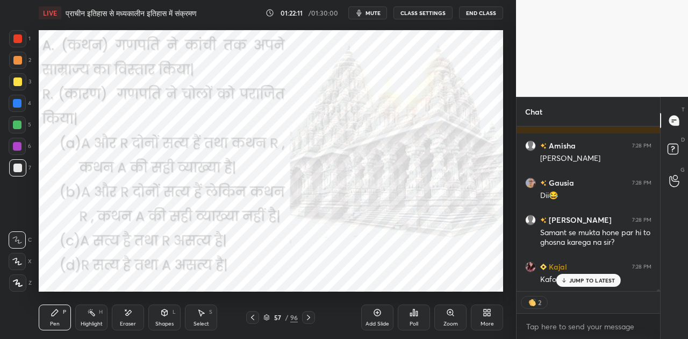
click at [373, 12] on span "mute" at bounding box center [373, 13] width 15 height 8
click at [602, 284] on div "JUMP TO LATEST" at bounding box center [588, 280] width 65 height 13
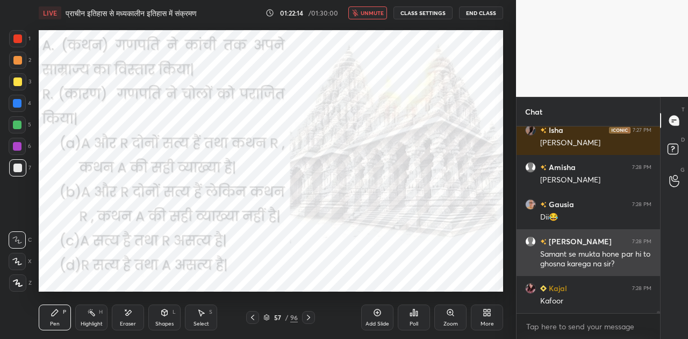
scroll to position [3, 3]
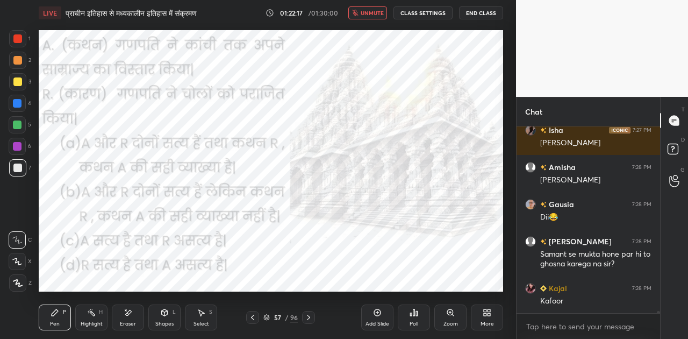
click at [412, 321] on div "Poll" at bounding box center [414, 323] width 9 height 5
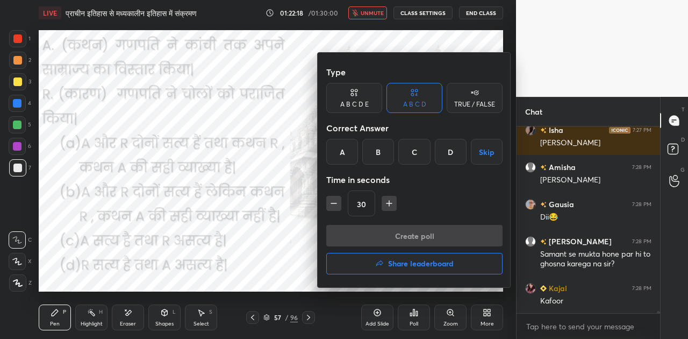
click at [338, 155] on div "A" at bounding box center [342, 152] width 32 height 26
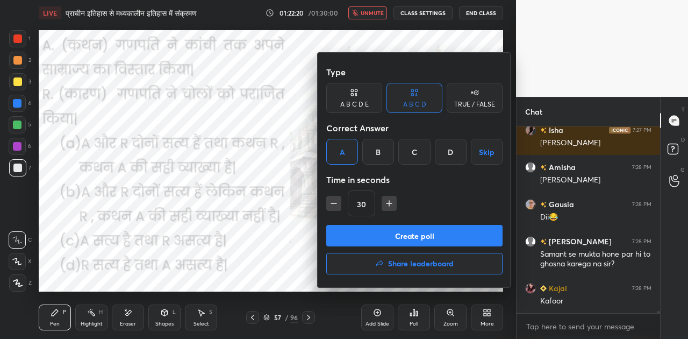
click at [432, 240] on button "Create poll" at bounding box center [414, 236] width 176 height 22
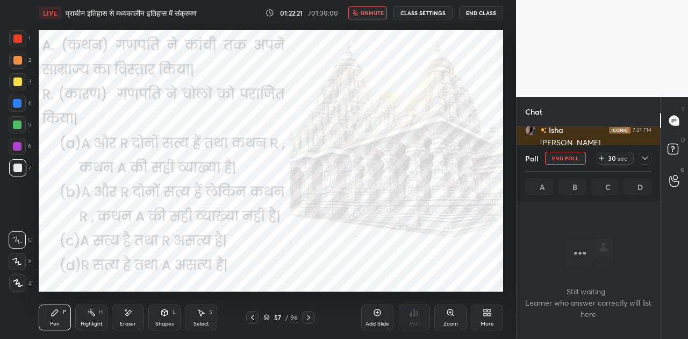
scroll to position [153, 140]
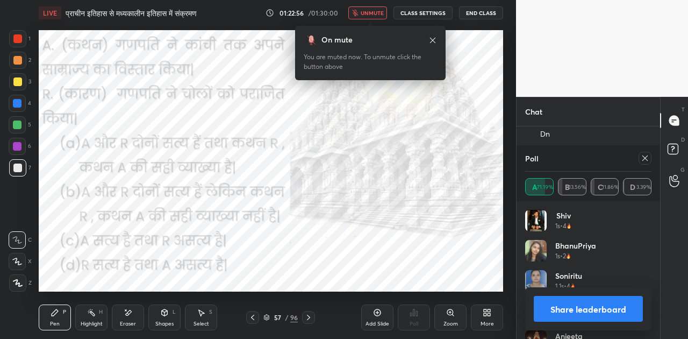
click at [581, 311] on button "Share leaderboard" at bounding box center [588, 309] width 109 height 26
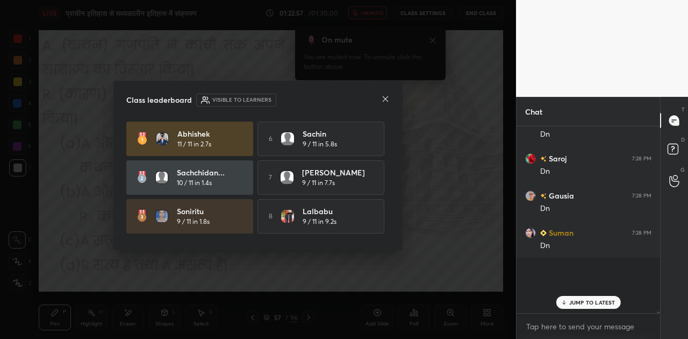
scroll to position [162, 140]
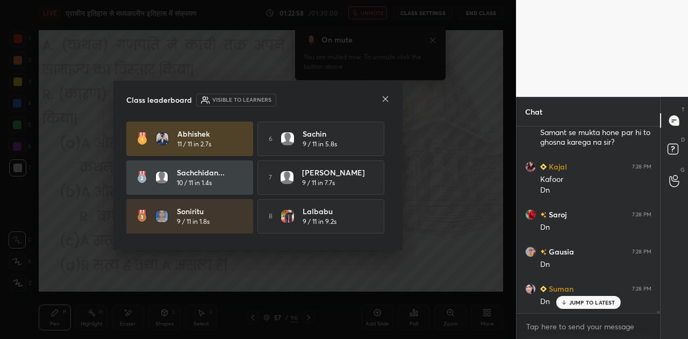
click at [387, 96] on icon at bounding box center [385, 99] width 9 height 9
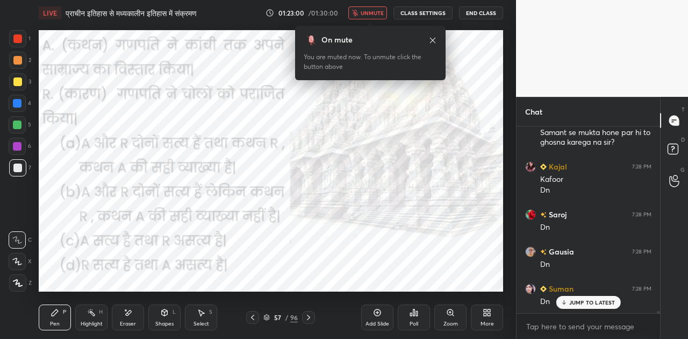
click at [369, 10] on span "unmute" at bounding box center [372, 13] width 23 height 8
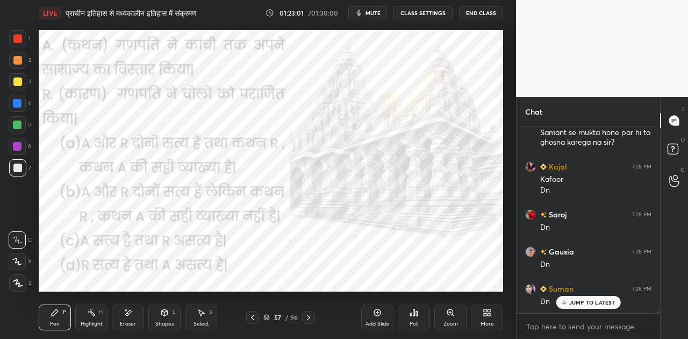
click at [311, 318] on icon at bounding box center [308, 317] width 9 height 9
click at [311, 317] on icon at bounding box center [308, 317] width 9 height 9
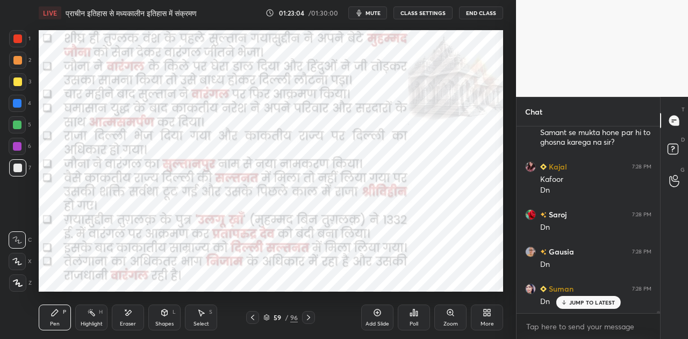
click at [311, 317] on icon at bounding box center [308, 317] width 9 height 9
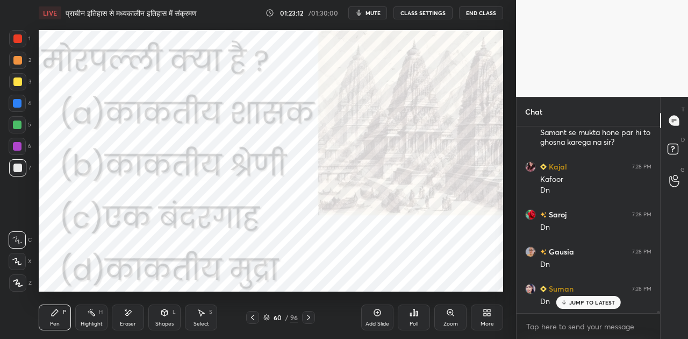
click at [594, 306] on div "JUMP TO LATEST" at bounding box center [588, 302] width 65 height 13
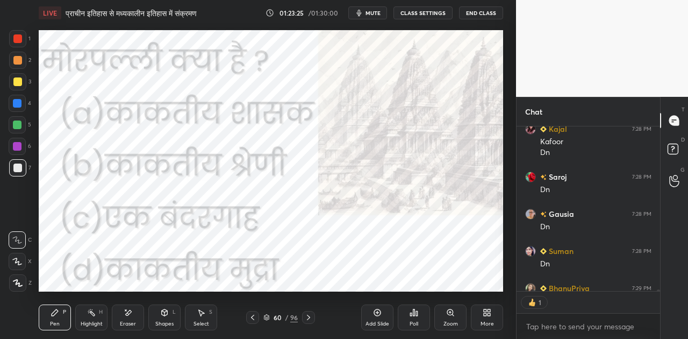
scroll to position [3, 3]
click at [419, 315] on div "Poll" at bounding box center [414, 317] width 32 height 26
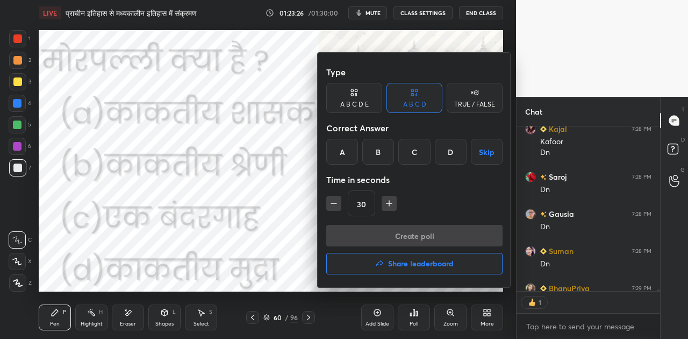
scroll to position [17908, 0]
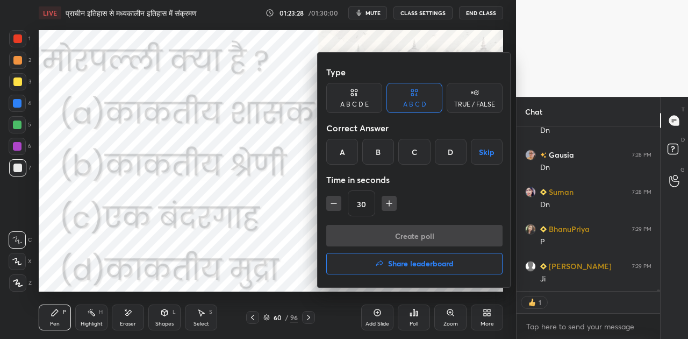
click at [413, 152] on div "C" at bounding box center [414, 152] width 32 height 26
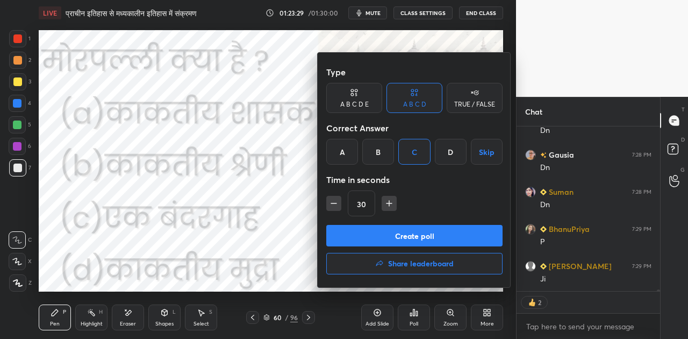
click at [438, 236] on button "Create poll" at bounding box center [414, 236] width 176 height 22
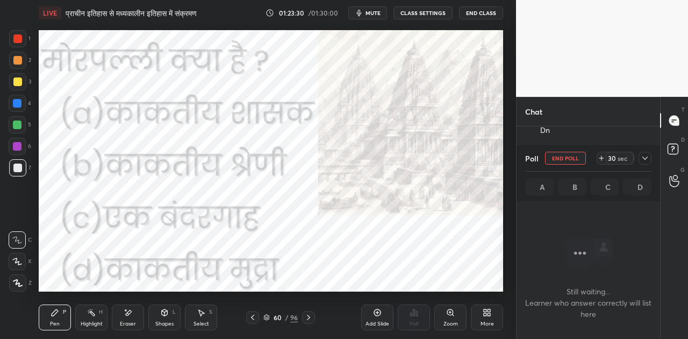
scroll to position [3, 3]
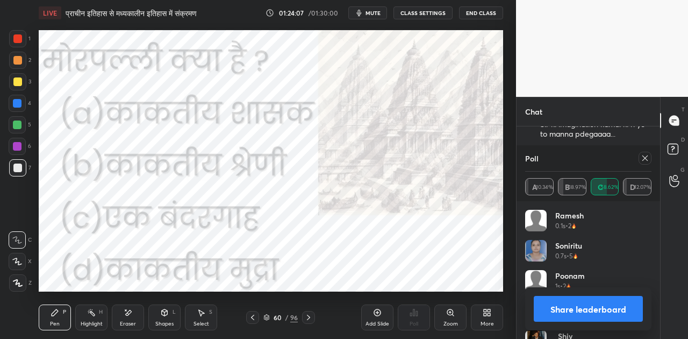
click at [582, 304] on button "Share leaderboard" at bounding box center [588, 309] width 109 height 26
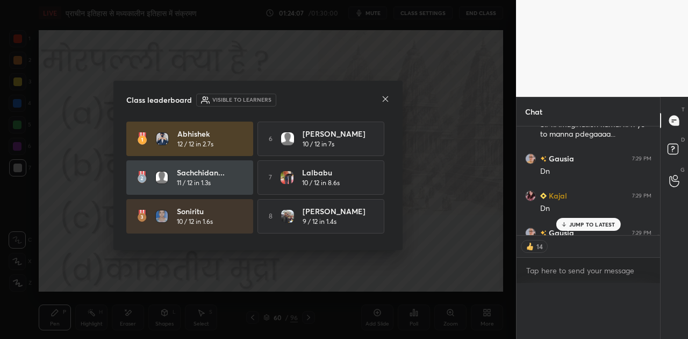
scroll to position [4, 3]
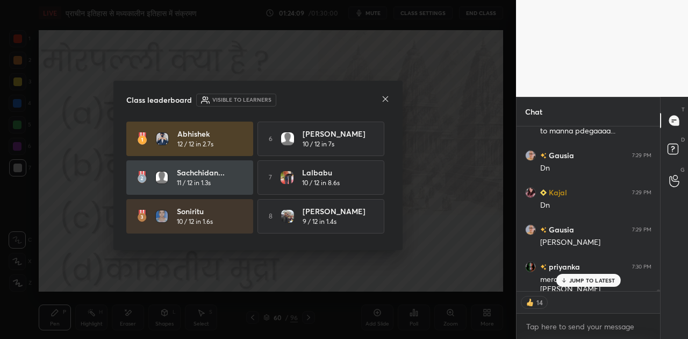
click at [384, 100] on icon at bounding box center [385, 99] width 9 height 9
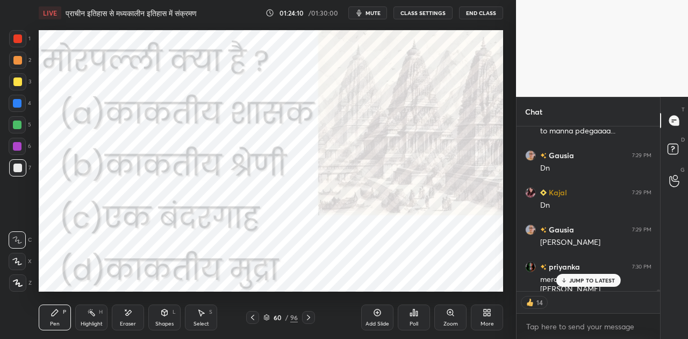
click at [571, 279] on p "JUMP TO LATEST" at bounding box center [592, 280] width 46 height 6
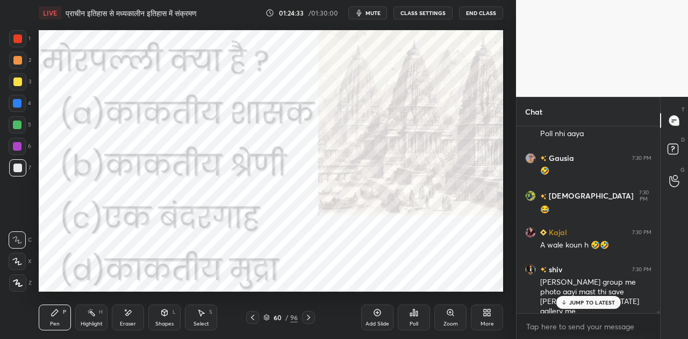
click at [309, 316] on icon at bounding box center [308, 317] width 3 height 5
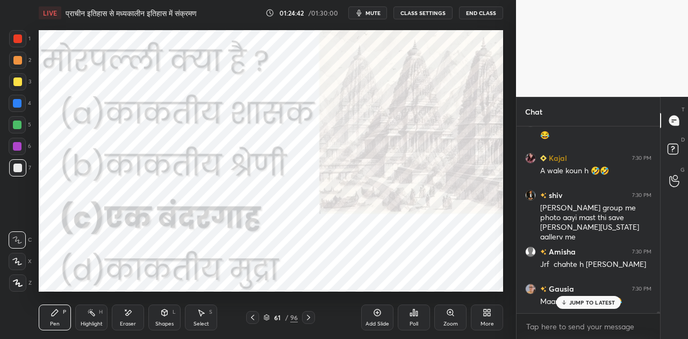
click at [583, 302] on p "JUMP TO LATEST" at bounding box center [592, 302] width 46 height 6
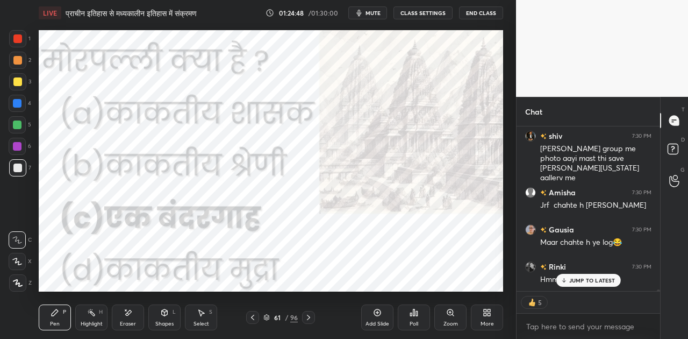
click at [590, 281] on p "JUMP TO LATEST" at bounding box center [592, 280] width 46 height 6
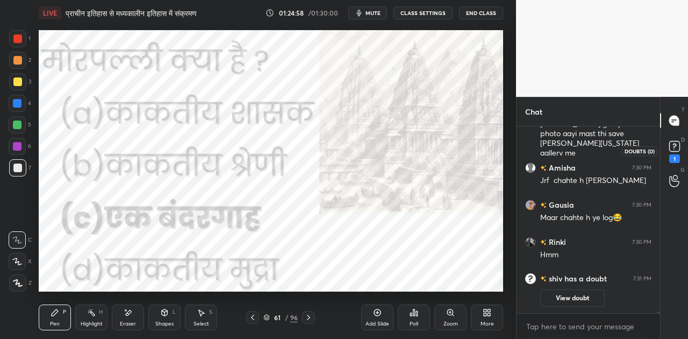
click at [681, 151] on icon at bounding box center [675, 146] width 16 height 16
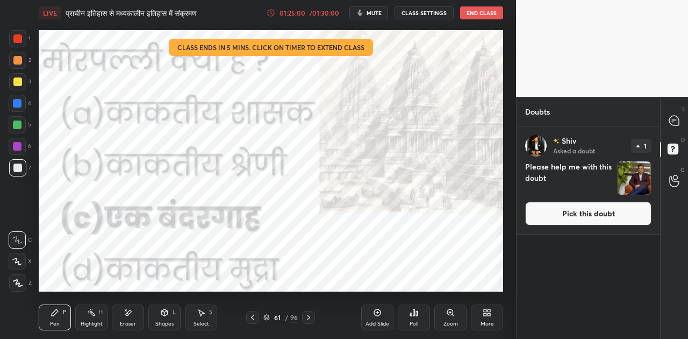
click at [599, 217] on button "Pick this doubt" at bounding box center [588, 214] width 126 height 24
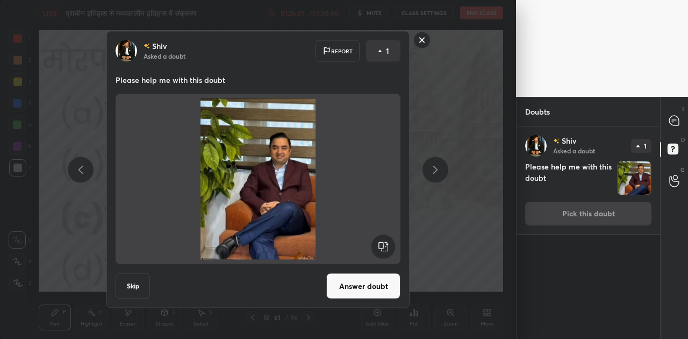
click at [347, 284] on button "Answer doubt" at bounding box center [363, 286] width 74 height 26
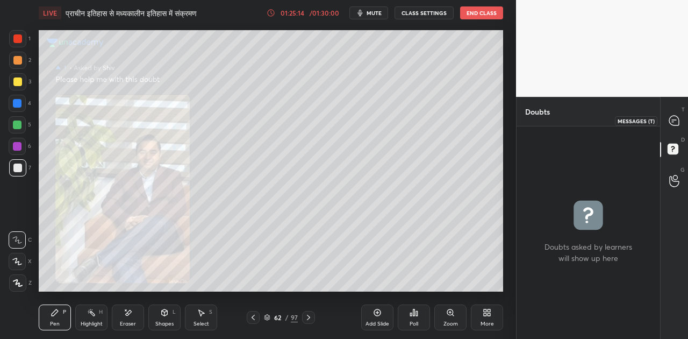
click at [675, 124] on icon at bounding box center [674, 121] width 10 height 10
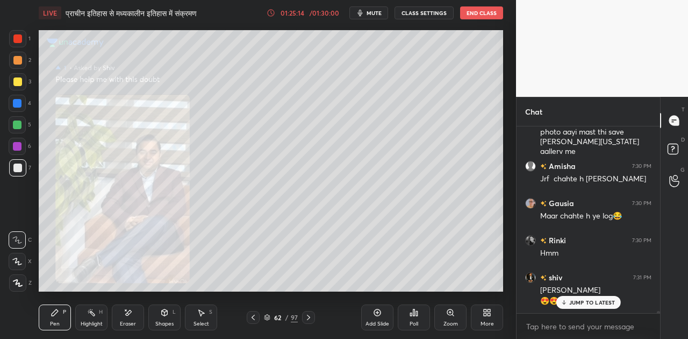
scroll to position [183, 140]
click at [252, 319] on icon at bounding box center [253, 317] width 9 height 9
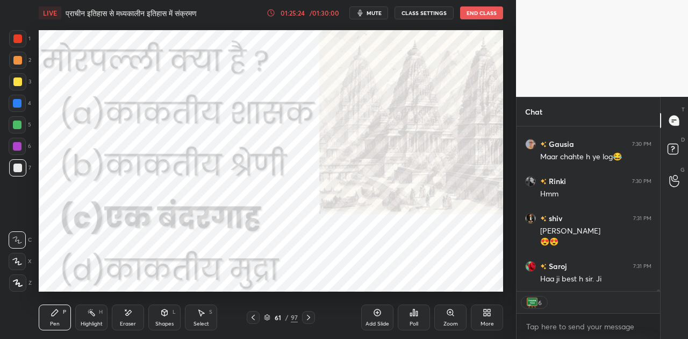
scroll to position [17586, 0]
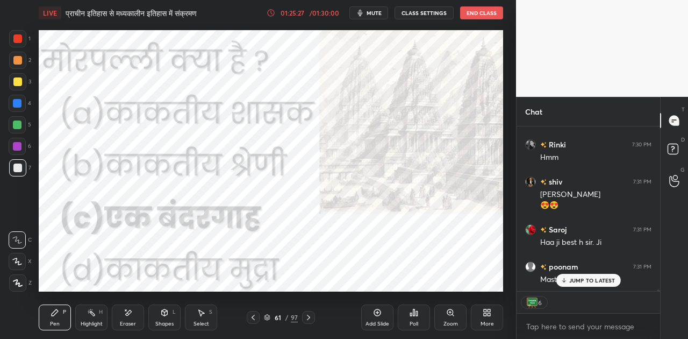
click at [591, 277] on p "JUMP TO LATEST" at bounding box center [592, 280] width 46 height 6
click at [309, 317] on icon at bounding box center [308, 317] width 3 height 5
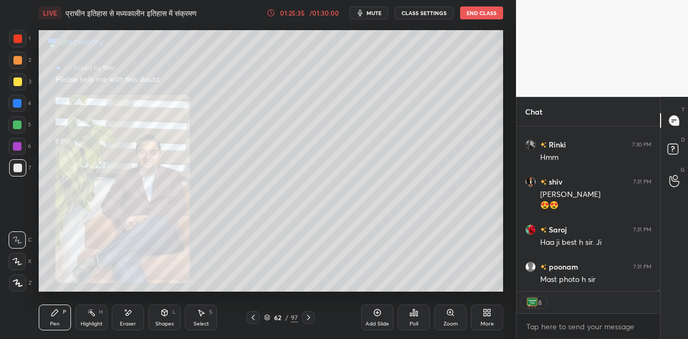
click at [309, 317] on icon at bounding box center [308, 317] width 3 height 5
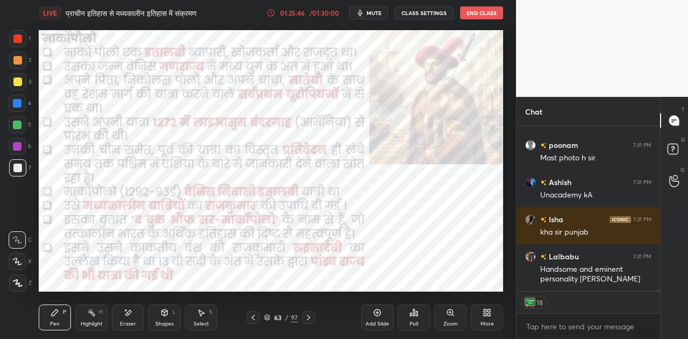
scroll to position [17744, 0]
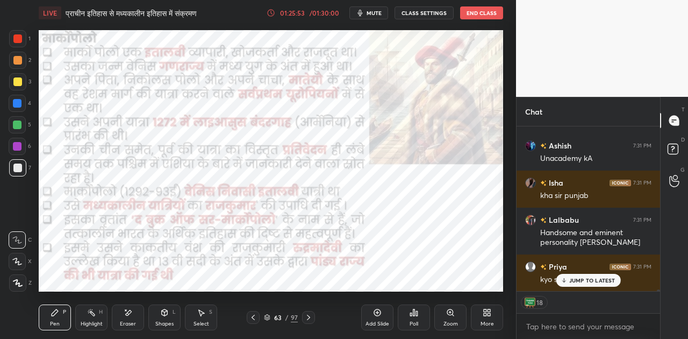
click at [599, 279] on p "JUMP TO LATEST" at bounding box center [592, 280] width 46 height 6
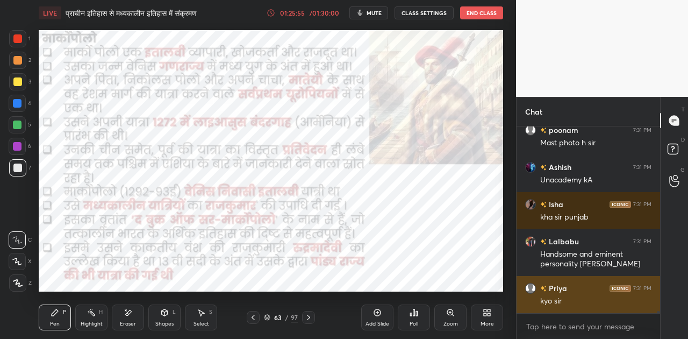
scroll to position [17723, 0]
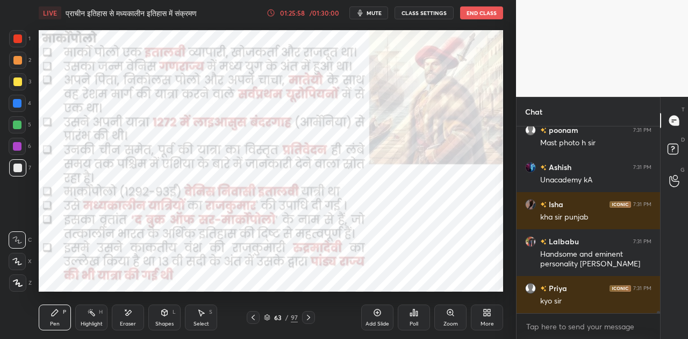
click at [304, 318] on icon at bounding box center [308, 317] width 9 height 9
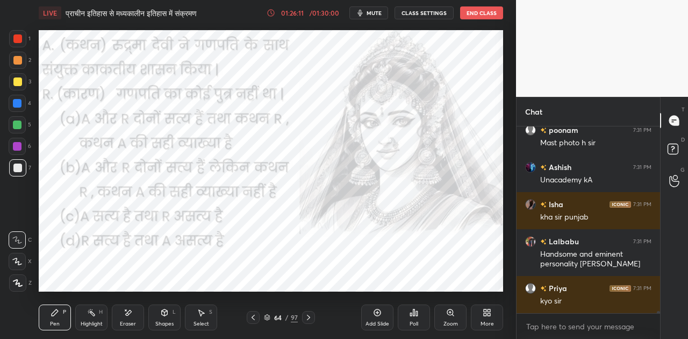
scroll to position [17759, 0]
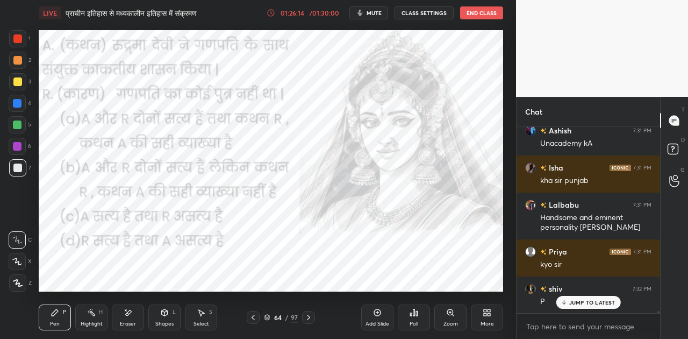
click at [601, 301] on div "Gausia 7:30 PM 🤣 Ishu 7:30 PM 😂 Kajal 7:30 PM A wale koun h 🤣🤣 shiv 7:30 PM [PE…" at bounding box center [589, 219] width 144 height 187
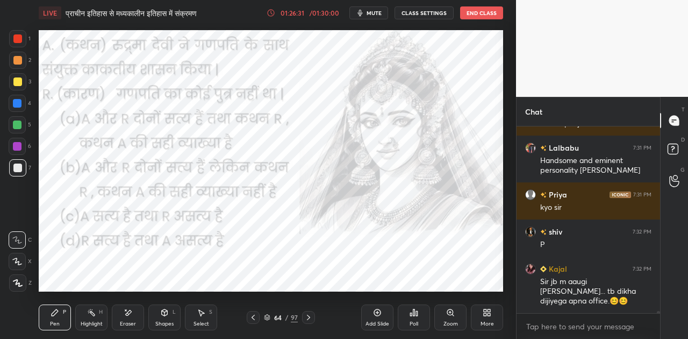
click at [165, 321] on div "Shapes" at bounding box center [164, 323] width 18 height 5
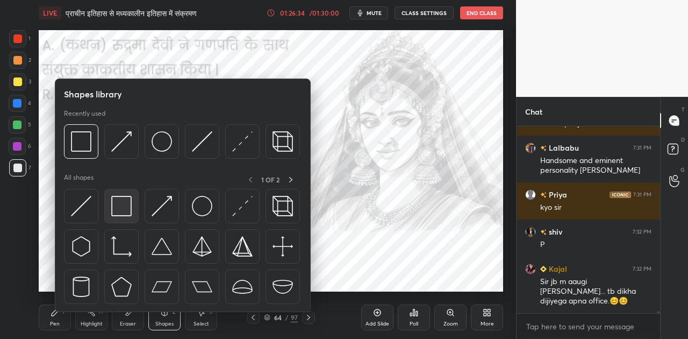
click at [126, 204] on img at bounding box center [121, 206] width 20 height 20
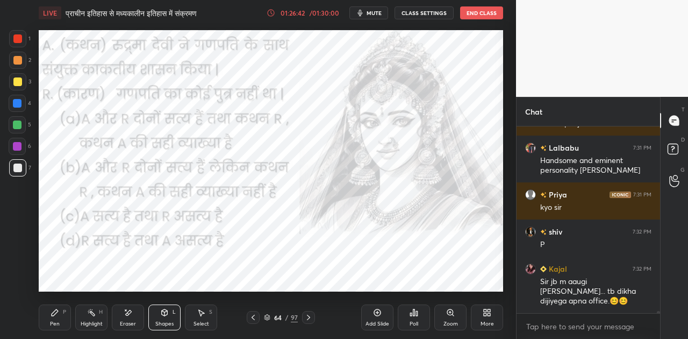
click at [17, 104] on div at bounding box center [17, 103] width 9 height 9
click at [676, 176] on icon at bounding box center [674, 175] width 10 height 12
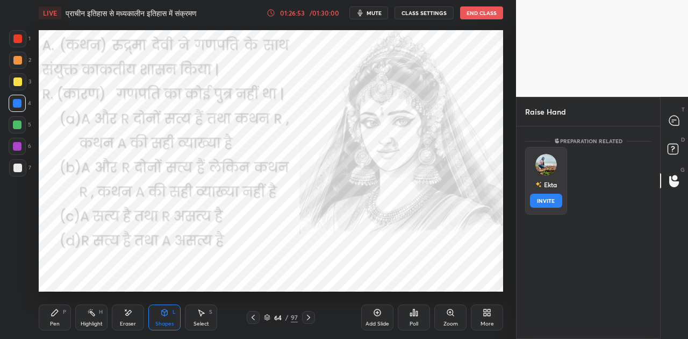
click at [543, 167] on img "grid" at bounding box center [547, 165] width 22 height 22
click at [546, 200] on button "INVITE" at bounding box center [546, 201] width 32 height 14
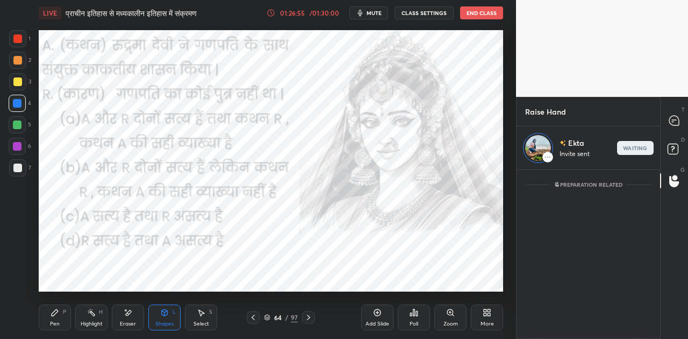
scroll to position [166, 140]
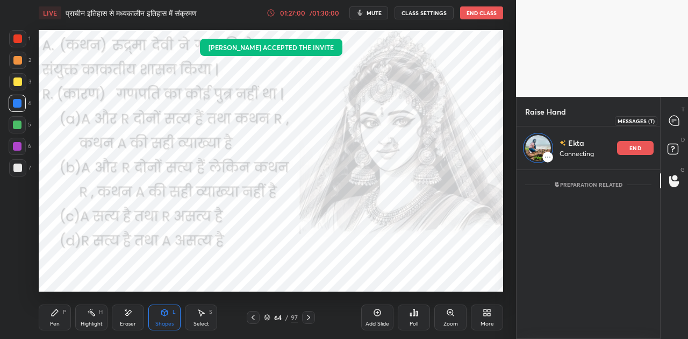
click at [674, 117] on icon at bounding box center [674, 121] width 10 height 10
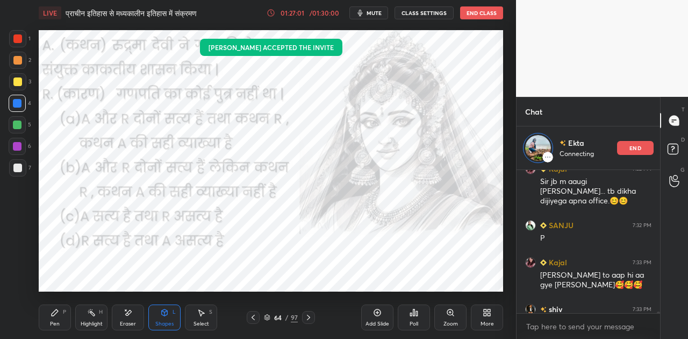
scroll to position [17980, 0]
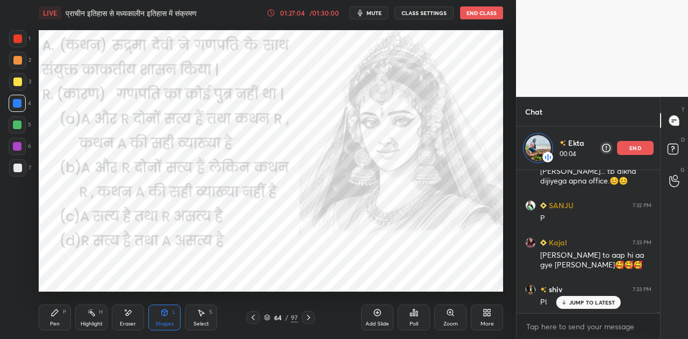
click at [58, 314] on icon at bounding box center [55, 312] width 9 height 9
click at [163, 322] on div "Shapes" at bounding box center [164, 323] width 18 height 5
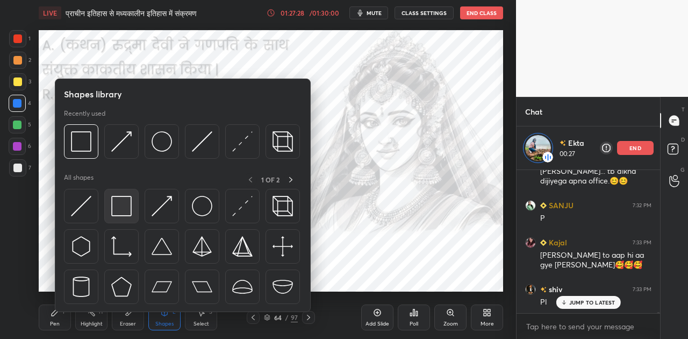
click at [124, 210] on img at bounding box center [121, 206] width 20 height 20
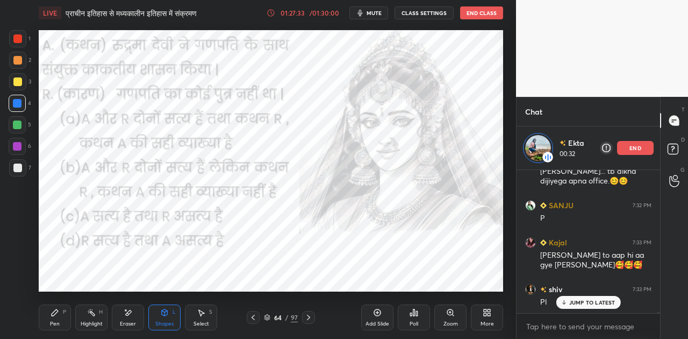
scroll to position [4, 3]
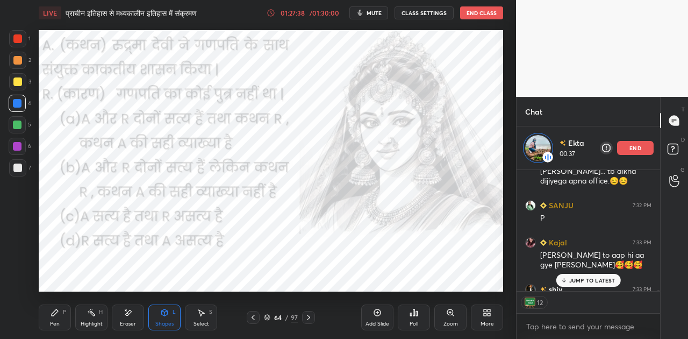
click at [573, 279] on p "JUMP TO LATEST" at bounding box center [592, 280] width 46 height 6
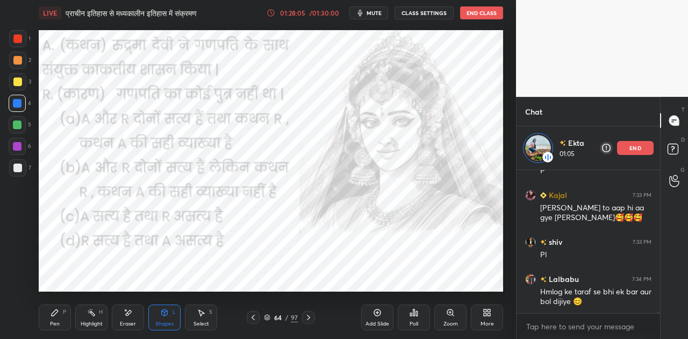
scroll to position [18064, 0]
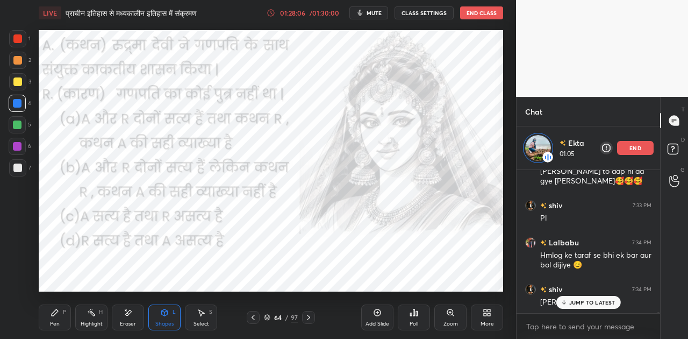
click at [55, 308] on icon at bounding box center [55, 312] width 9 height 9
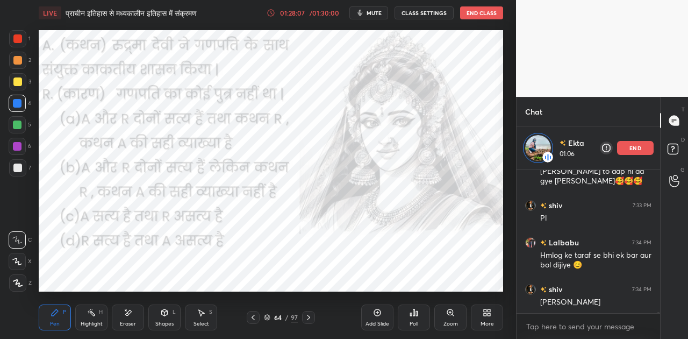
scroll to position [18101, 0]
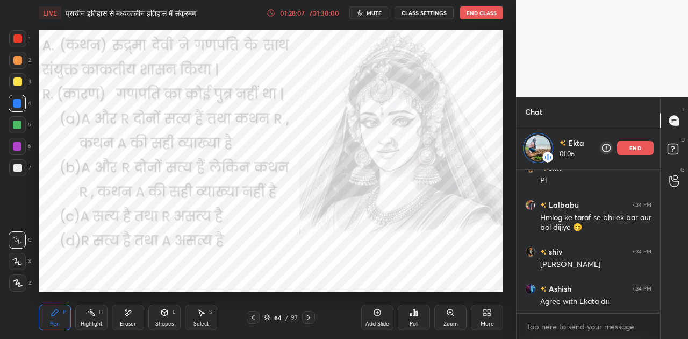
click at [567, 304] on div "Agree with Ekata dii" at bounding box center [595, 301] width 111 height 11
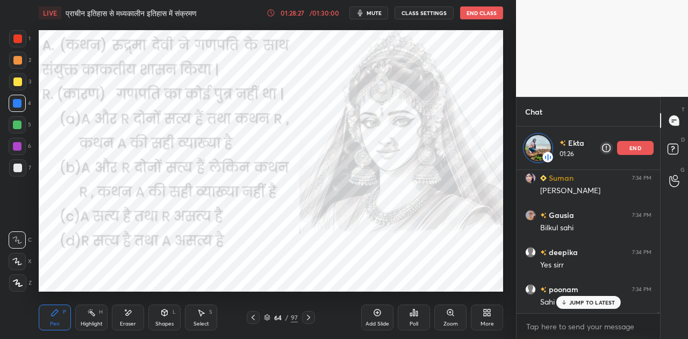
scroll to position [4, 3]
click at [587, 301] on div "Kajal 7:32 PM Sir jb m aaugi [PERSON_NAME]... tb dikha dijiyega apna office.😊😊 …" at bounding box center [589, 254] width 144 height 169
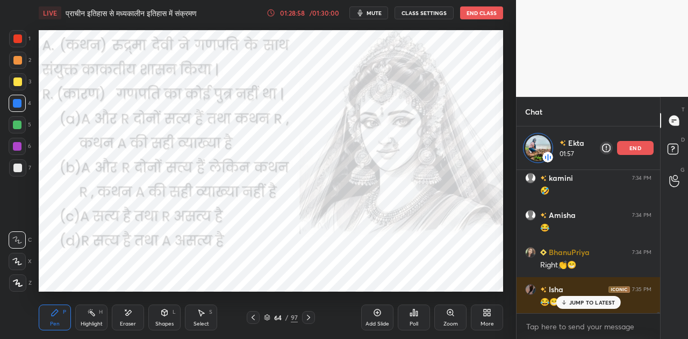
click at [590, 300] on p "JUMP TO LATEST" at bounding box center [592, 302] width 46 height 6
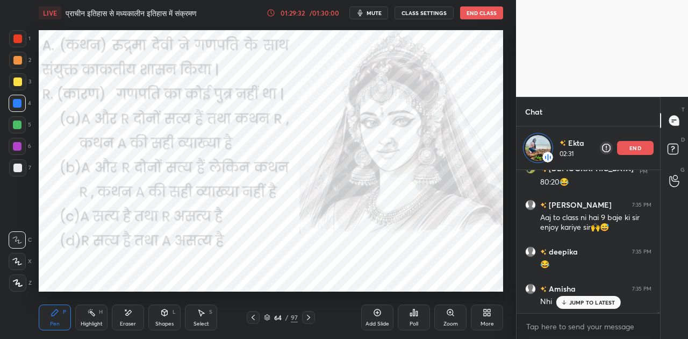
scroll to position [19038, 0]
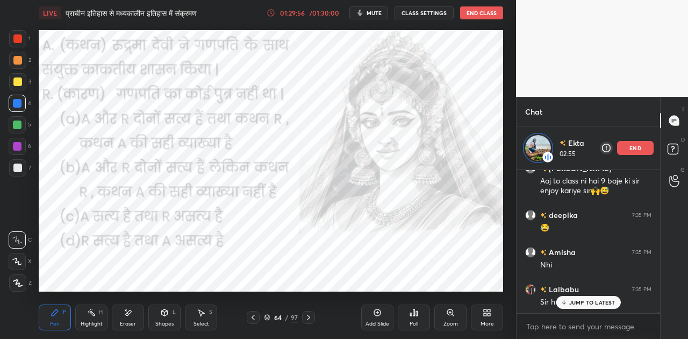
click at [574, 301] on p "JUMP TO LATEST" at bounding box center [592, 302] width 46 height 6
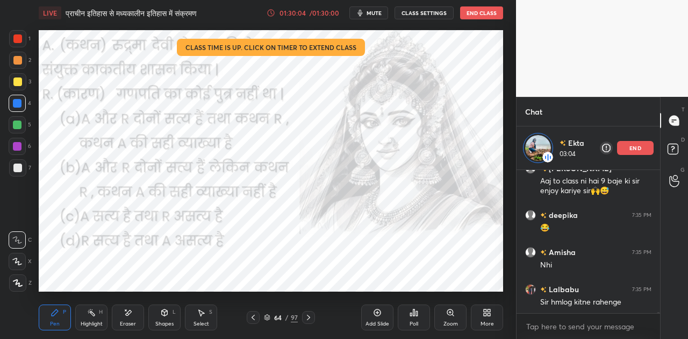
click at [417, 314] on icon at bounding box center [417, 313] width 2 height 5
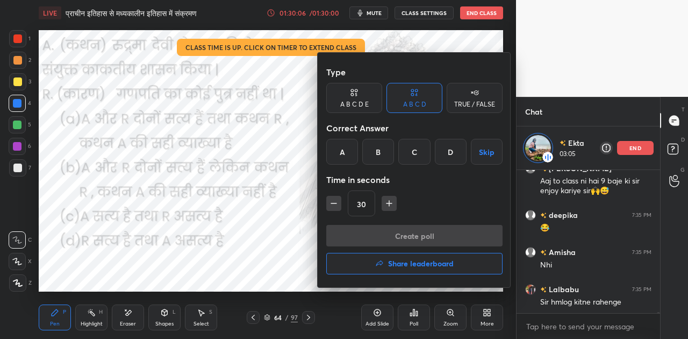
click at [344, 152] on div "A" at bounding box center [342, 152] width 32 height 26
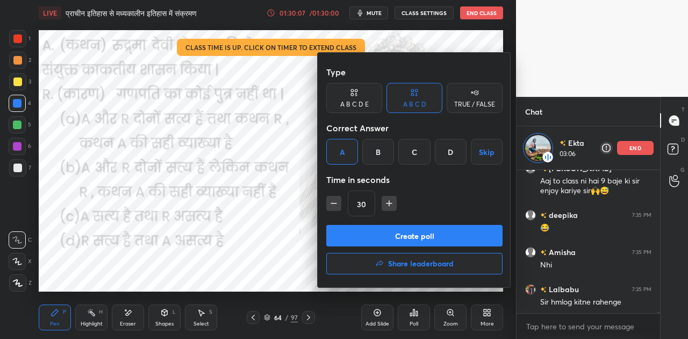
click at [424, 243] on button "Create poll" at bounding box center [414, 236] width 176 height 22
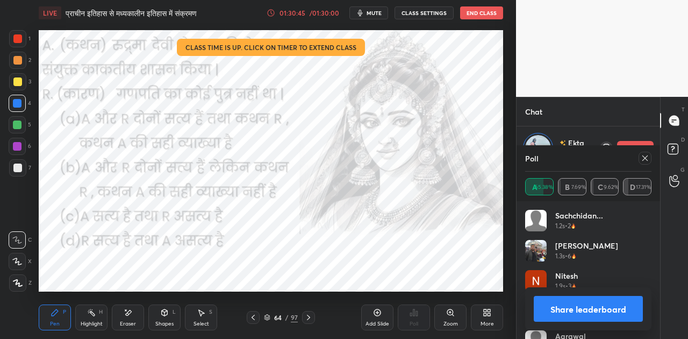
scroll to position [19299, 0]
click at [126, 316] on icon at bounding box center [128, 312] width 9 height 9
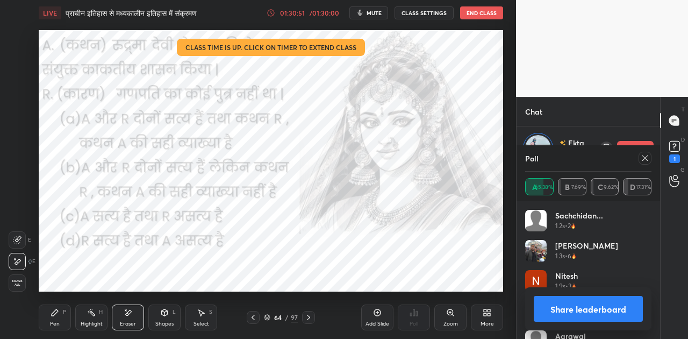
click at [15, 281] on span "Erase all" at bounding box center [17, 283] width 16 height 8
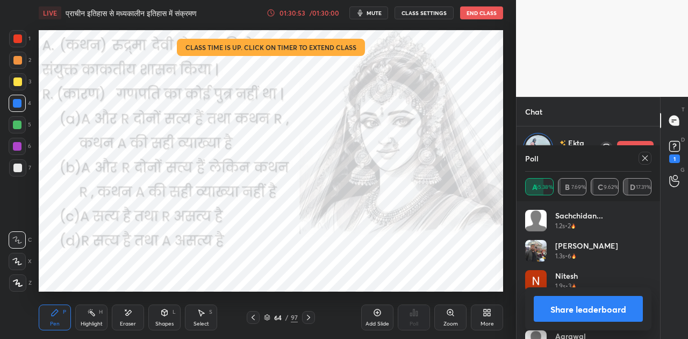
click at [566, 309] on button "Share leaderboard" at bounding box center [588, 309] width 109 height 26
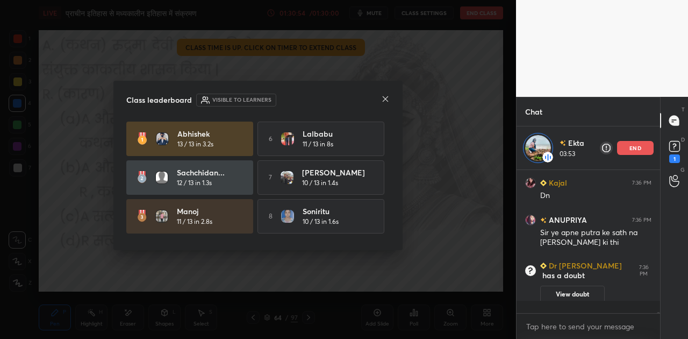
scroll to position [19296, 0]
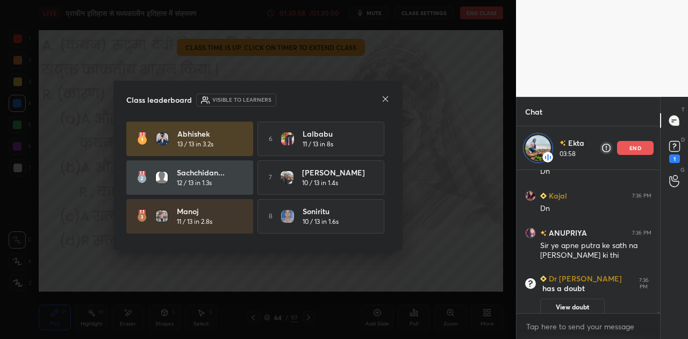
click at [385, 98] on icon at bounding box center [385, 99] width 9 height 9
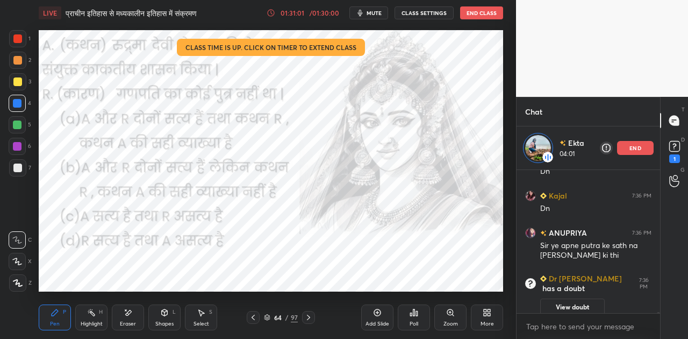
click at [273, 14] on icon at bounding box center [271, 13] width 9 height 9
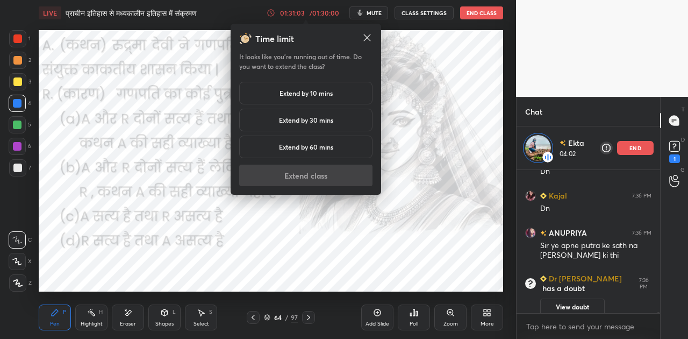
click at [300, 93] on h5 "Extend by 10 mins" at bounding box center [306, 93] width 53 height 10
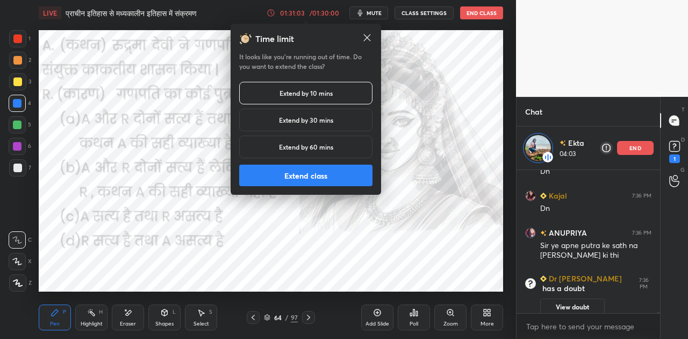
click at [316, 174] on button "Extend class" at bounding box center [305, 176] width 133 height 22
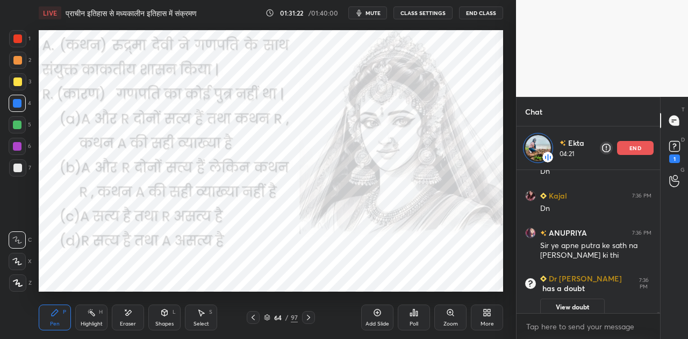
scroll to position [19247, 0]
click at [269, 313] on div "64 / 97" at bounding box center [281, 317] width 34 height 10
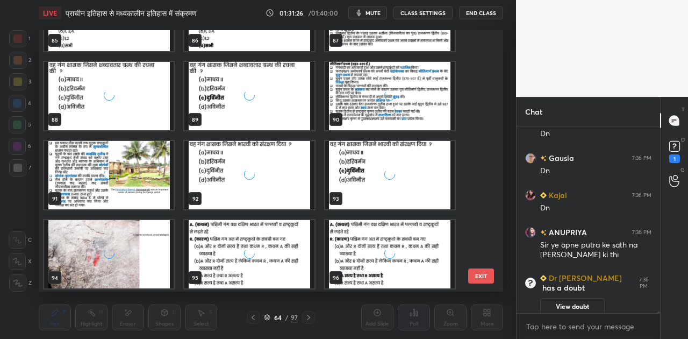
scroll to position [2347, 0]
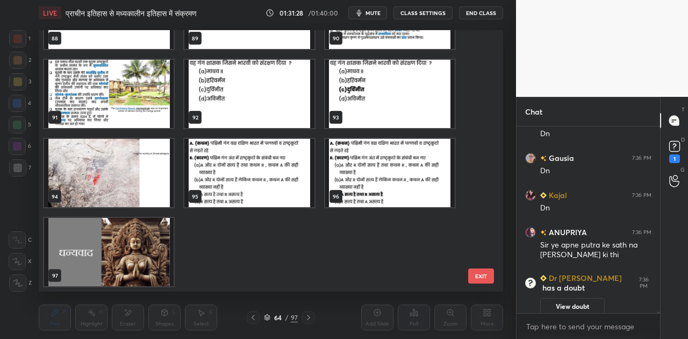
click at [152, 256] on img "grid" at bounding box center [109, 252] width 130 height 68
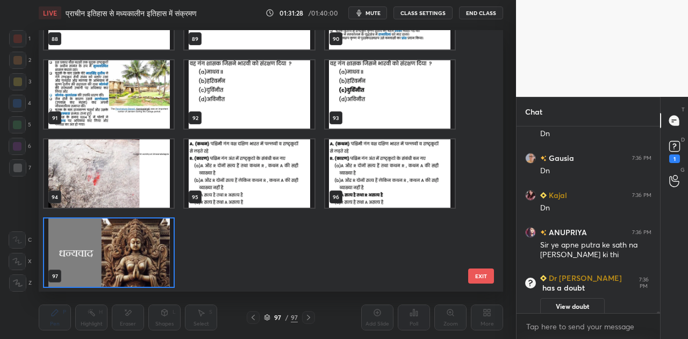
click at [152, 256] on div "85 86 87 88 89 90 91 92 93 94 95 96 97" at bounding box center [262, 160] width 446 height 261
click at [152, 256] on img "grid" at bounding box center [109, 252] width 130 height 68
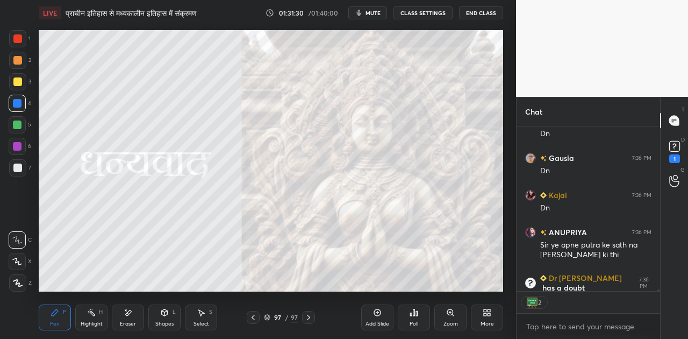
scroll to position [161, 140]
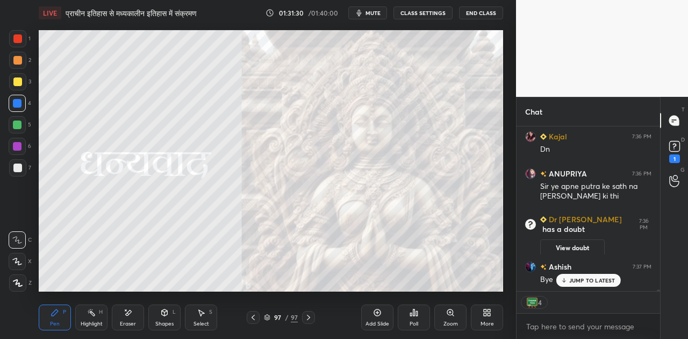
click at [418, 315] on icon at bounding box center [414, 312] width 9 height 9
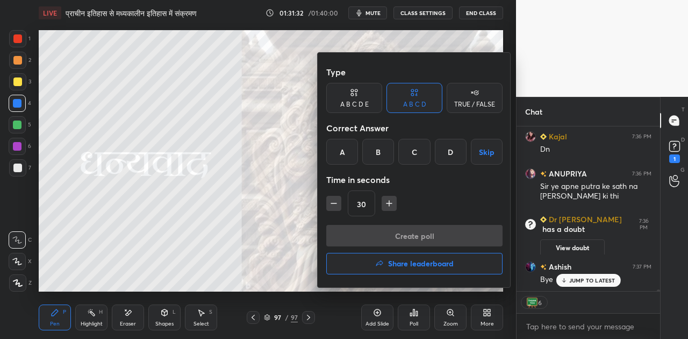
click at [404, 269] on button "Share leaderboard" at bounding box center [414, 264] width 176 height 22
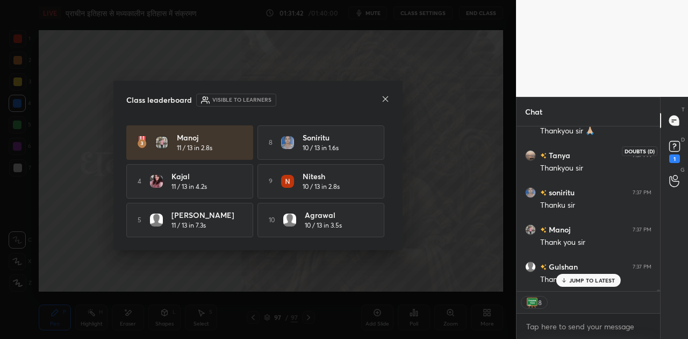
click at [676, 143] on rect at bounding box center [674, 146] width 10 height 10
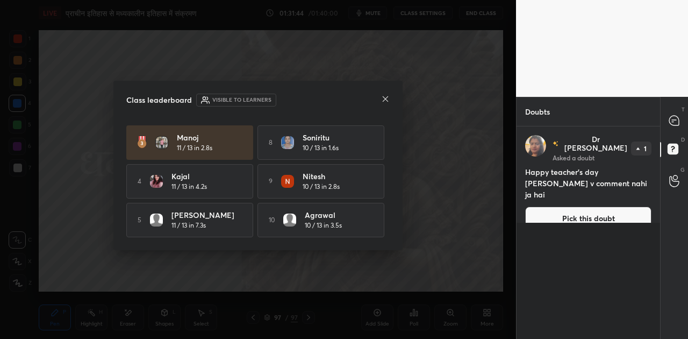
click at [578, 206] on button "Pick this doubt" at bounding box center [588, 218] width 126 height 24
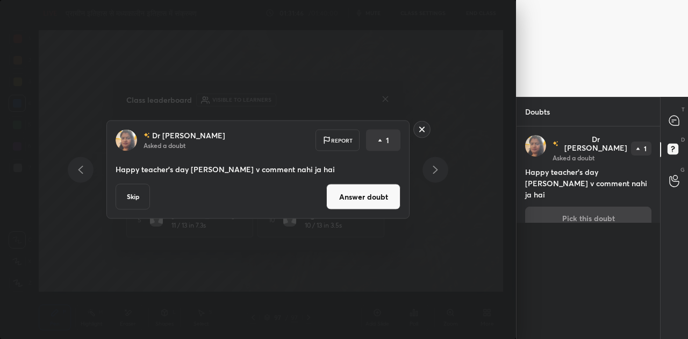
click at [134, 197] on button "Skip" at bounding box center [133, 197] width 34 height 26
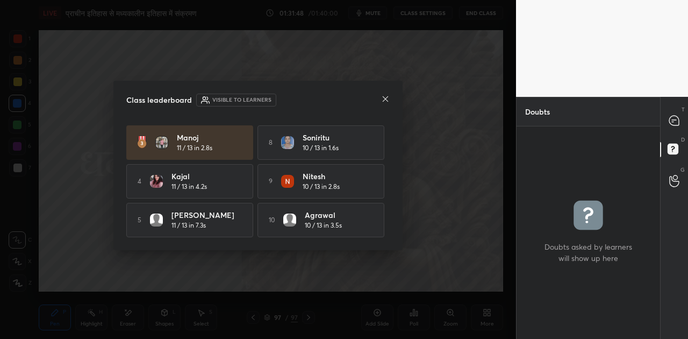
click at [386, 95] on icon at bounding box center [385, 99] width 9 height 9
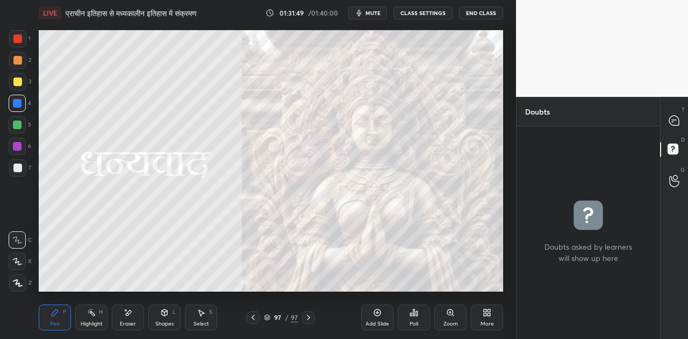
click at [267, 318] on icon at bounding box center [267, 318] width 5 height 2
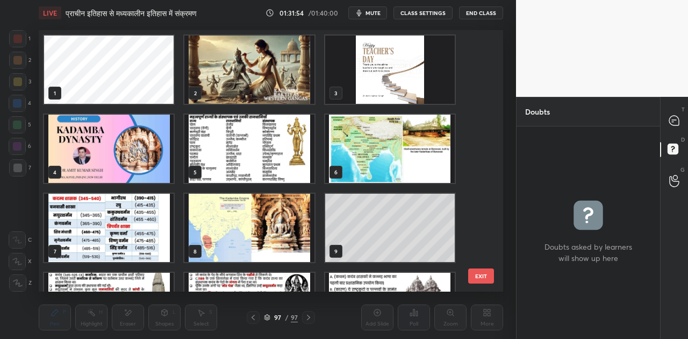
click at [377, 80] on img "grid" at bounding box center [390, 69] width 130 height 68
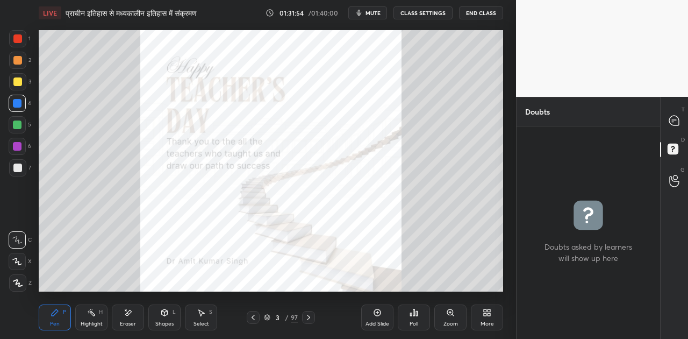
click at [377, 80] on img "grid" at bounding box center [390, 69] width 130 height 68
click at [673, 123] on icon at bounding box center [674, 121] width 10 height 10
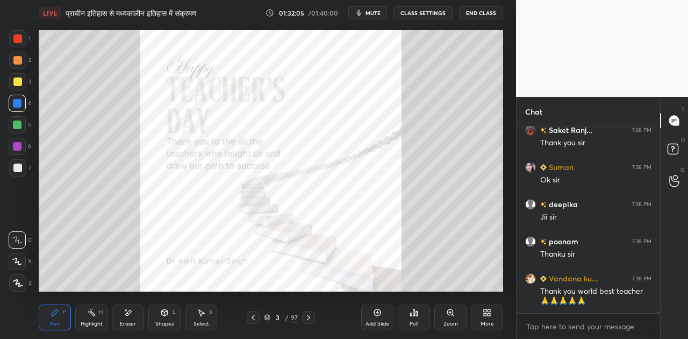
click at [17, 166] on div at bounding box center [17, 167] width 9 height 9
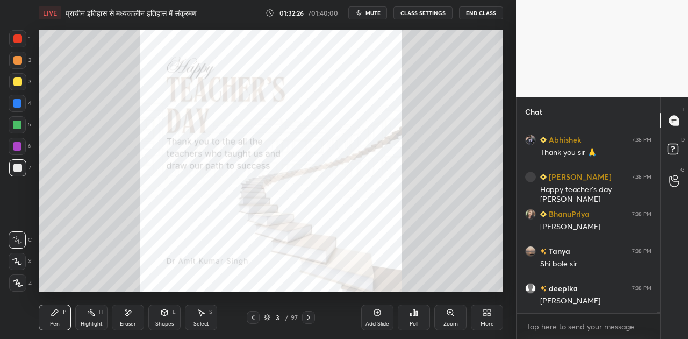
click at [474, 15] on button "End Class" at bounding box center [481, 12] width 44 height 13
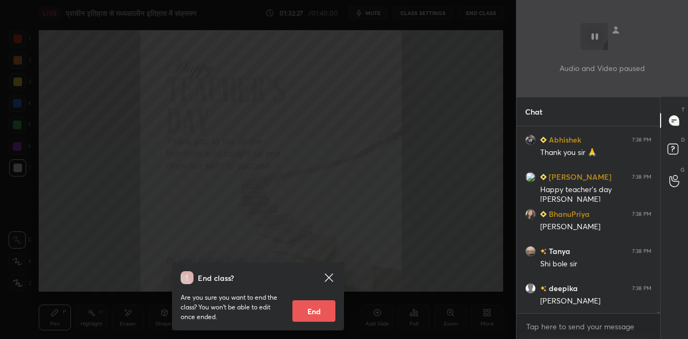
click at [299, 322] on div "End class? Are you sure you want to end the class? You won’t be able to edit on…" at bounding box center [258, 296] width 172 height 68
click at [311, 308] on button "End" at bounding box center [314, 311] width 43 height 22
type textarea "x"
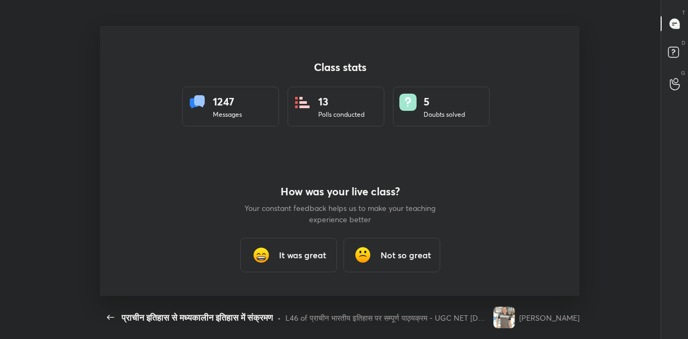
click at [276, 247] on div "It was great" at bounding box center [288, 255] width 97 height 34
